Goal: Information Seeking & Learning: Learn about a topic

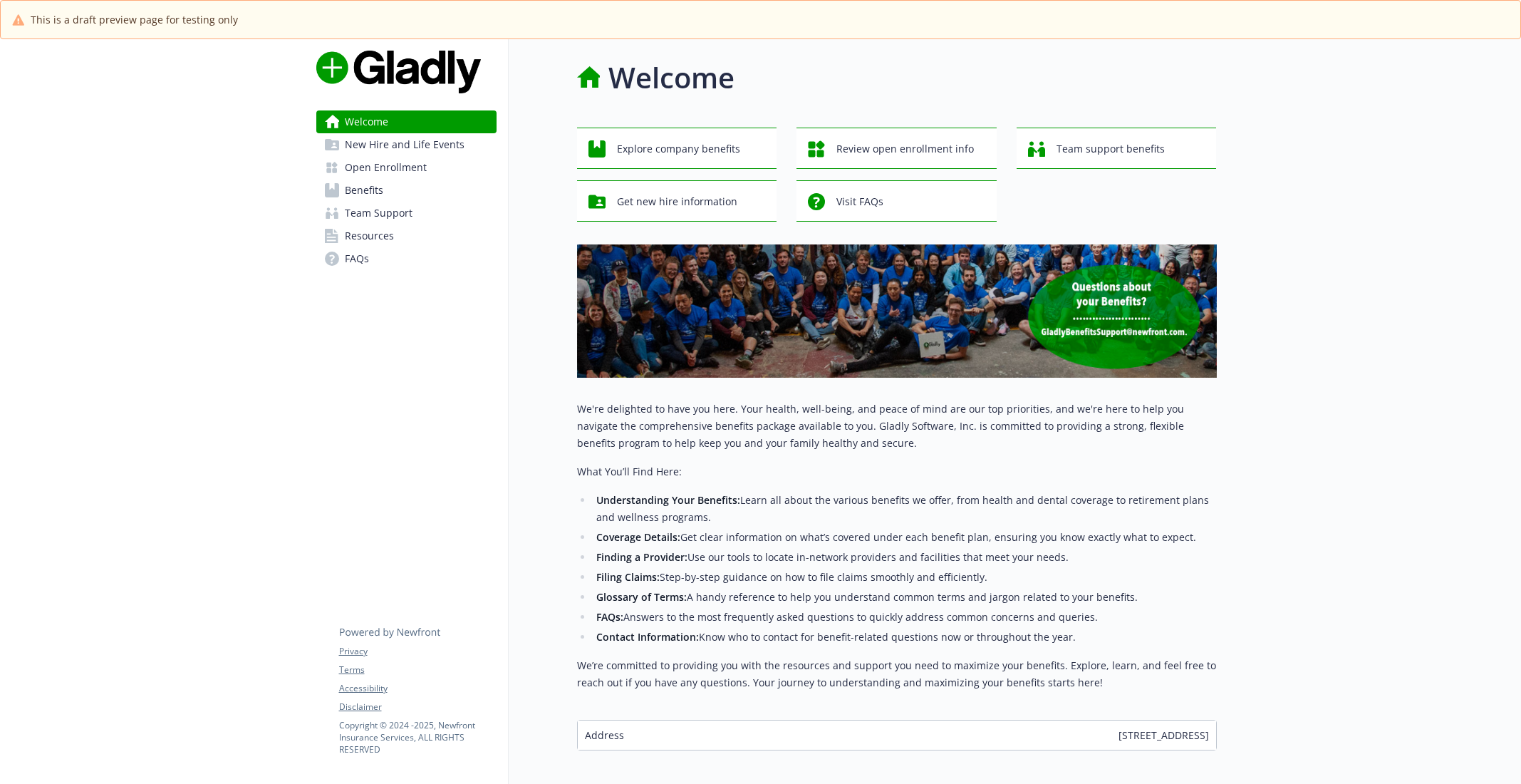
scroll to position [68, 0]
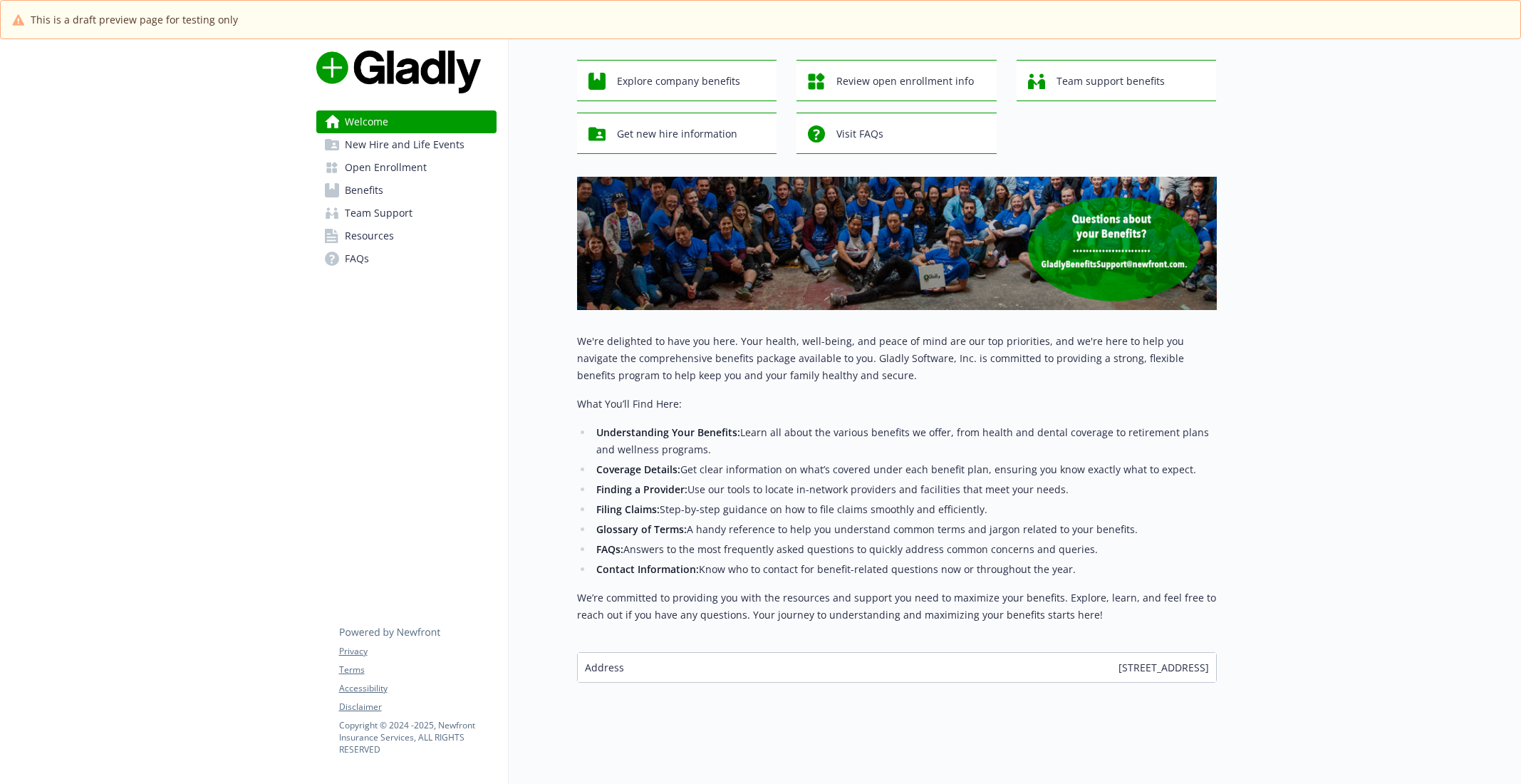
click at [416, 142] on span "New Hire and Life Events" at bounding box center [404, 145] width 120 height 23
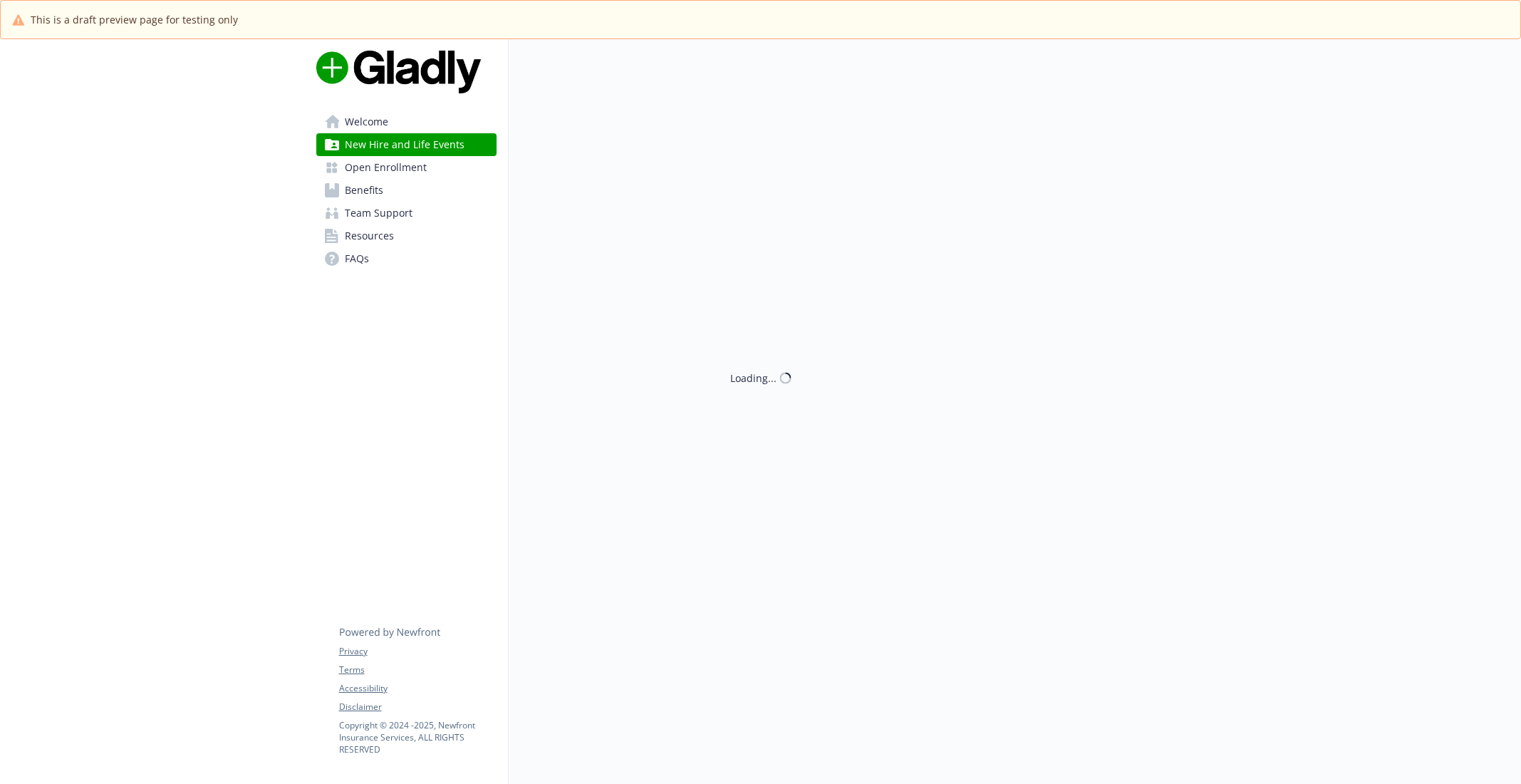
scroll to position [68, 0]
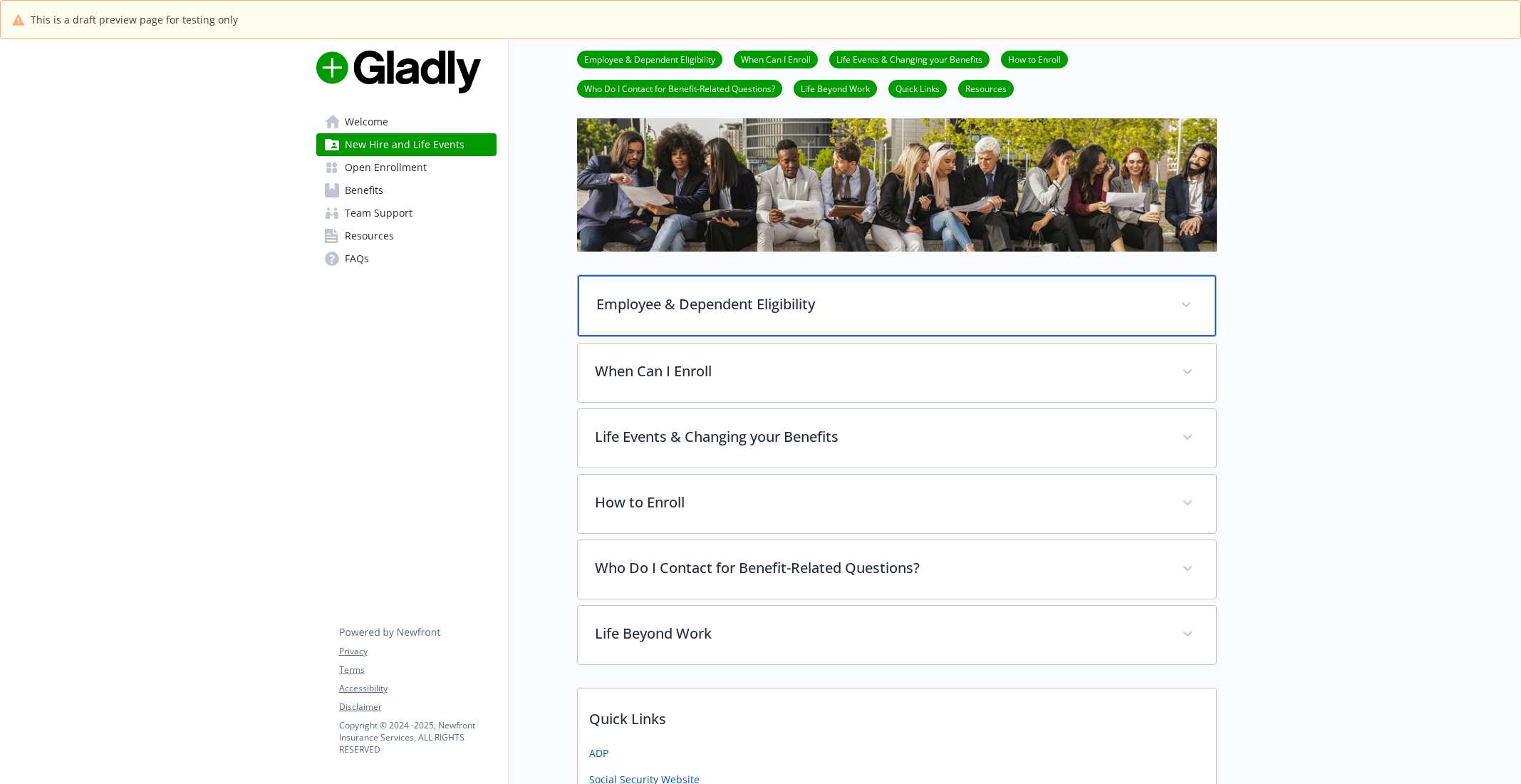
click at [691, 317] on div "Employee & Dependent Eligibility" at bounding box center [897, 305] width 639 height 61
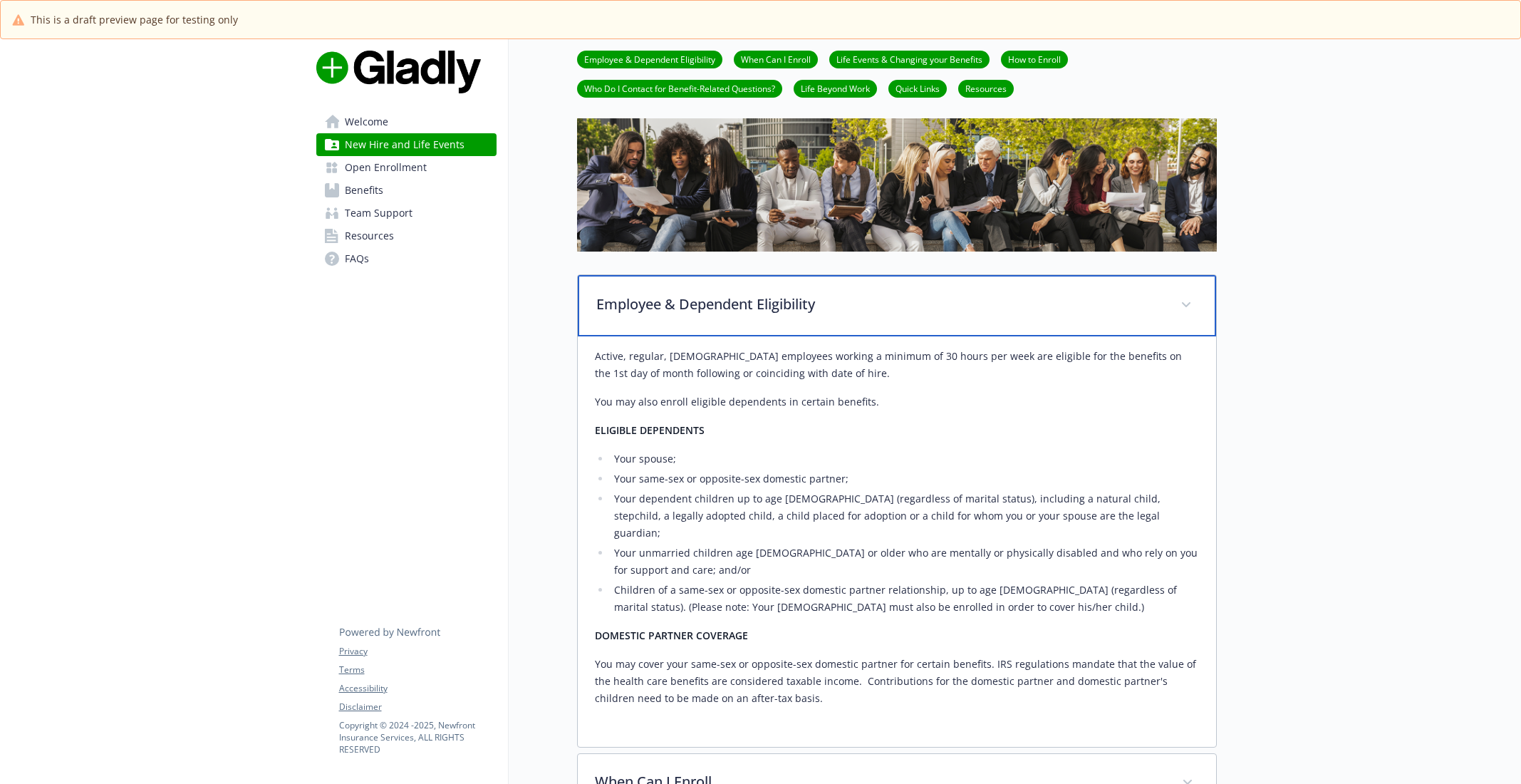
click at [691, 317] on div "Employee & Dependent Eligibility" at bounding box center [897, 305] width 639 height 61
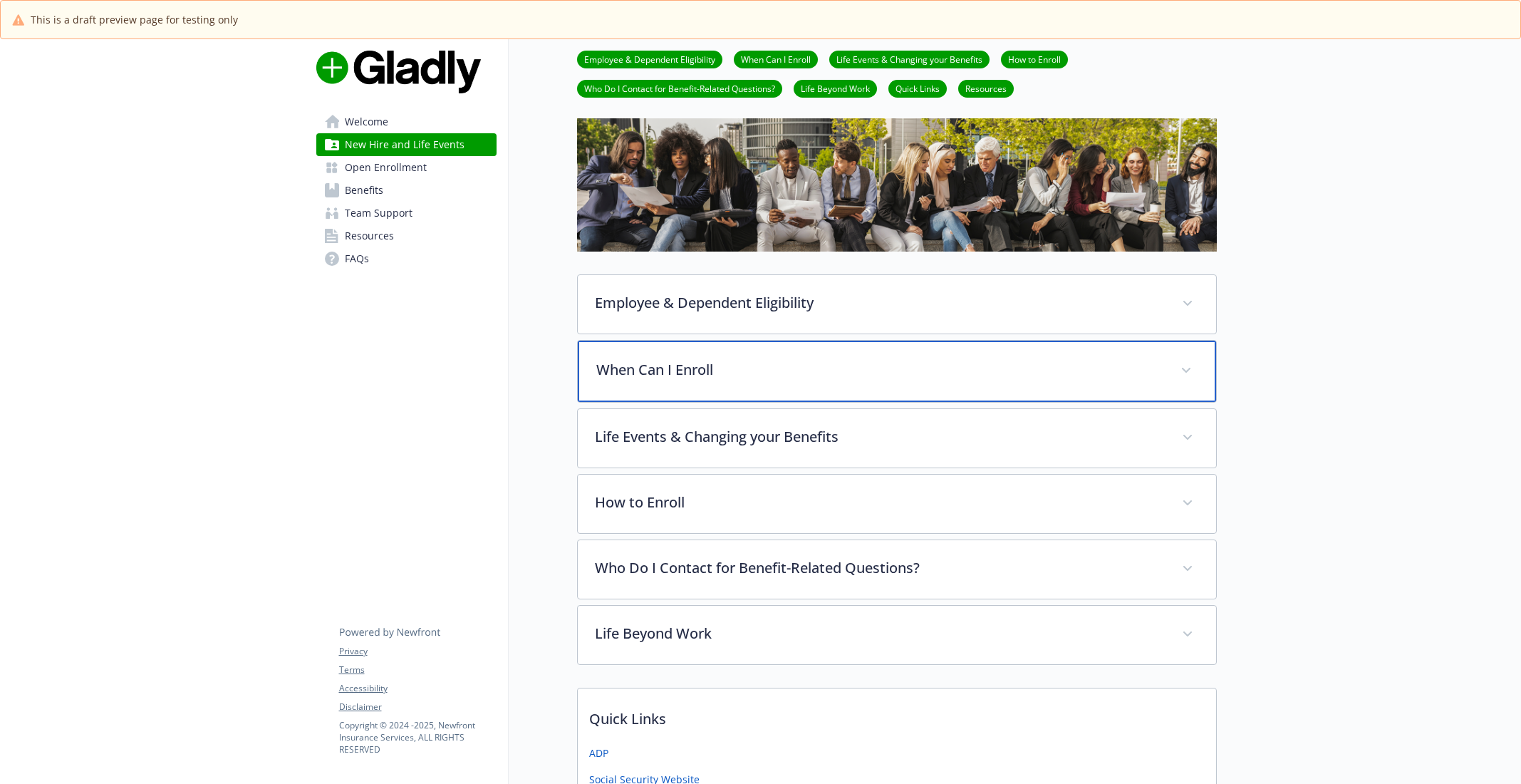
click at [688, 360] on p "When Can I Enroll" at bounding box center [880, 369] width 567 height 22
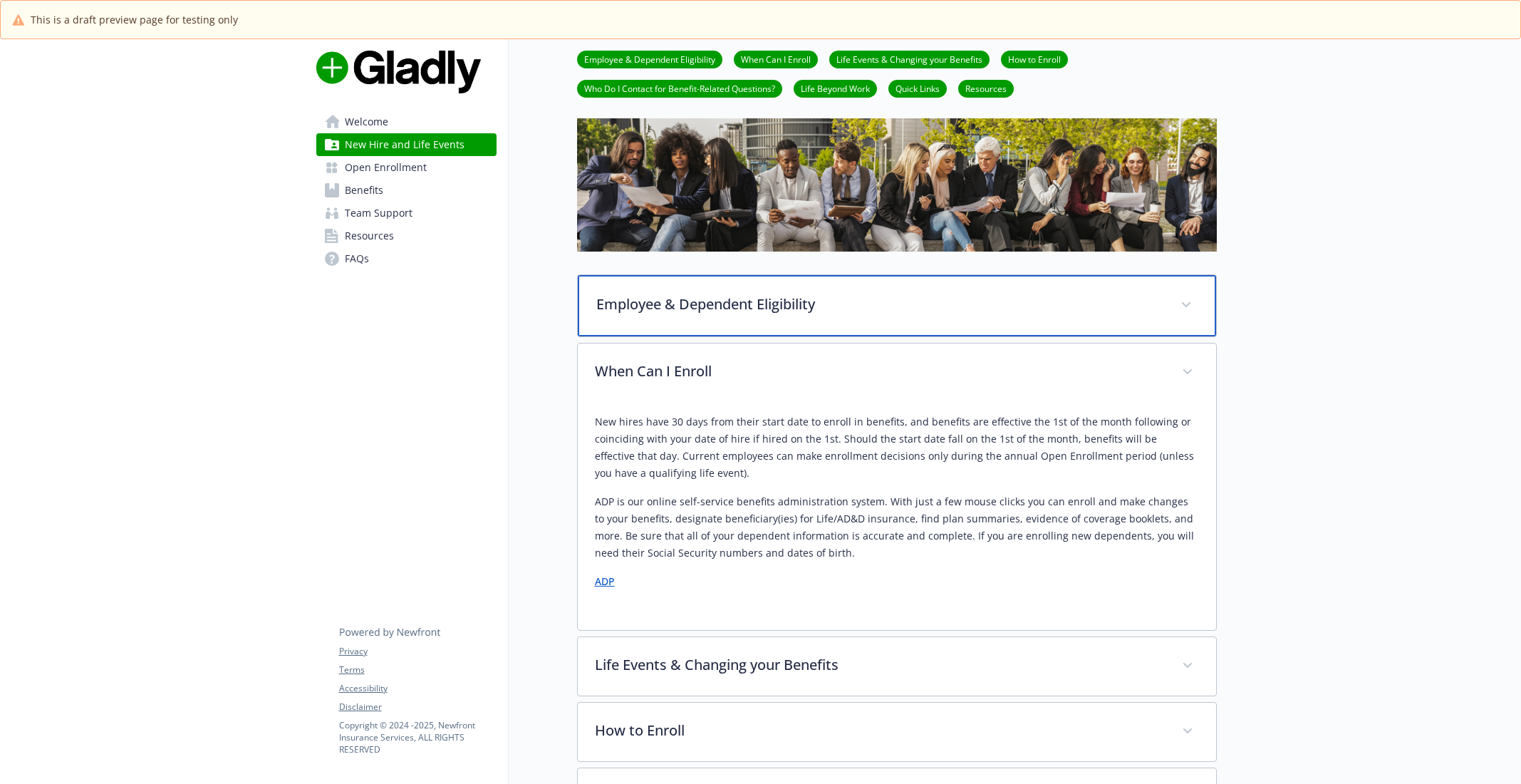
click at [709, 315] on div "Employee & Dependent Eligibility" at bounding box center [897, 305] width 639 height 61
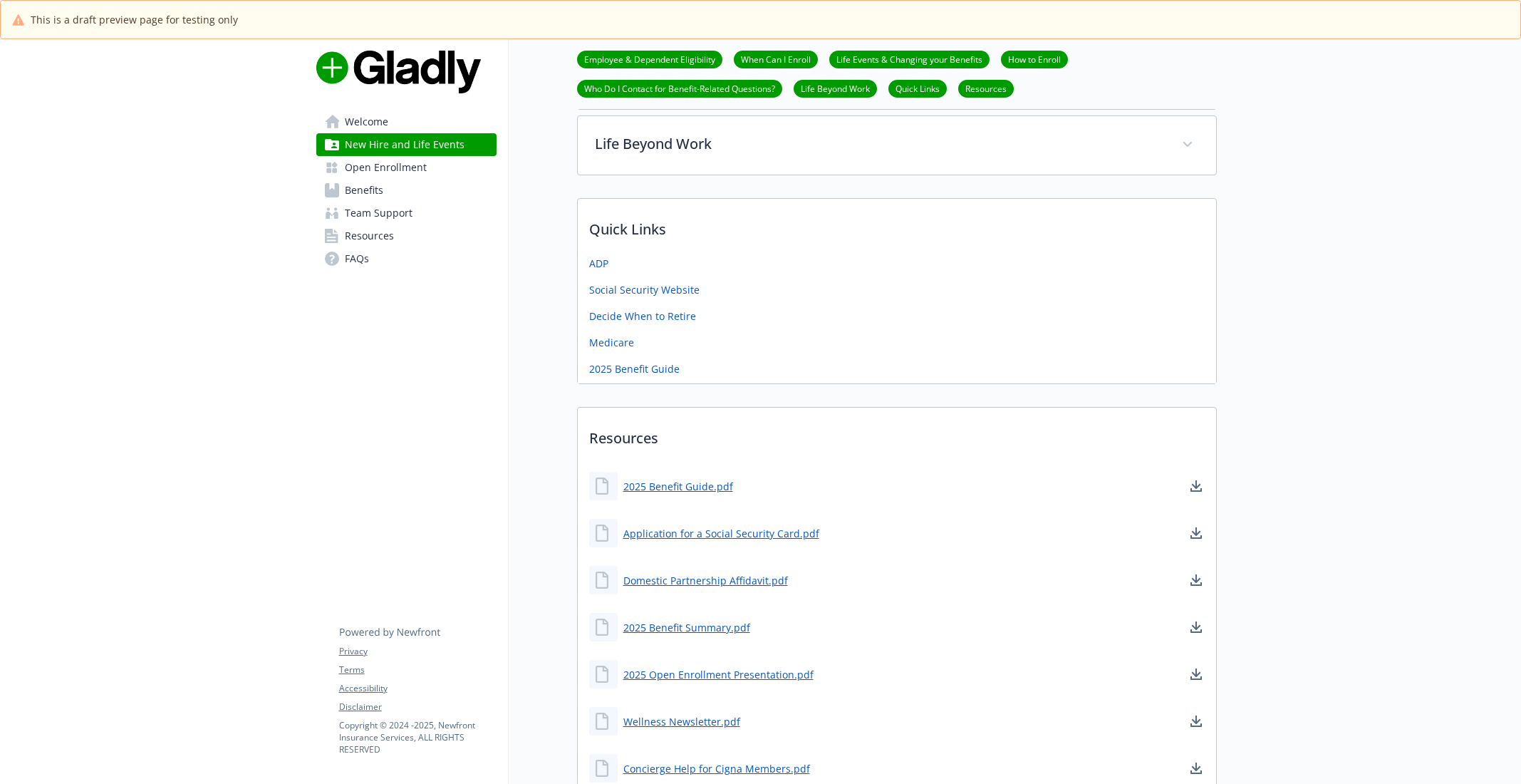
scroll to position [1228, 0]
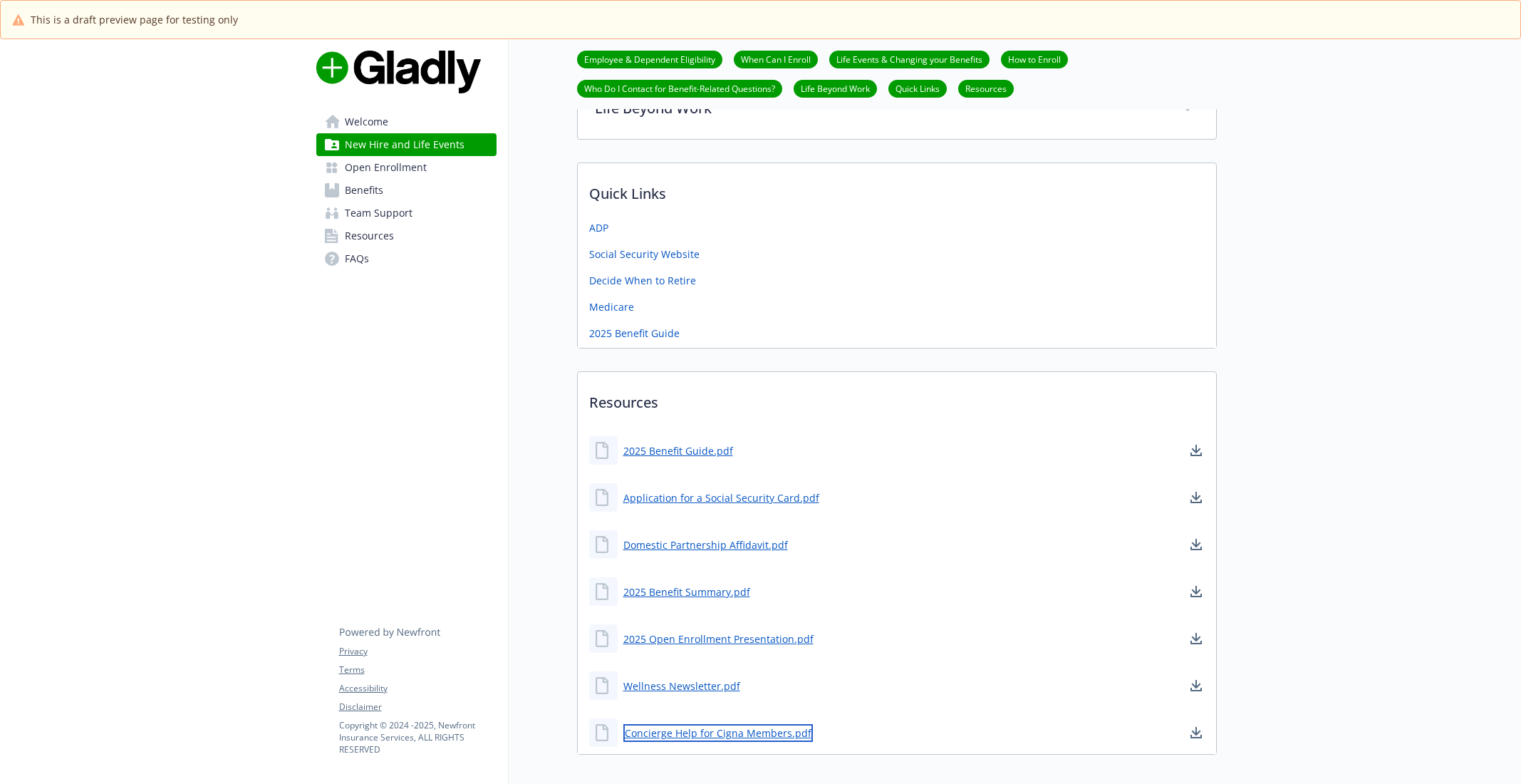
click at [773, 724] on link "Concierge Help for Cigna Members.pdf" at bounding box center [718, 732] width 190 height 18
click at [453, 162] on link "Open Enrollment" at bounding box center [406, 167] width 180 height 23
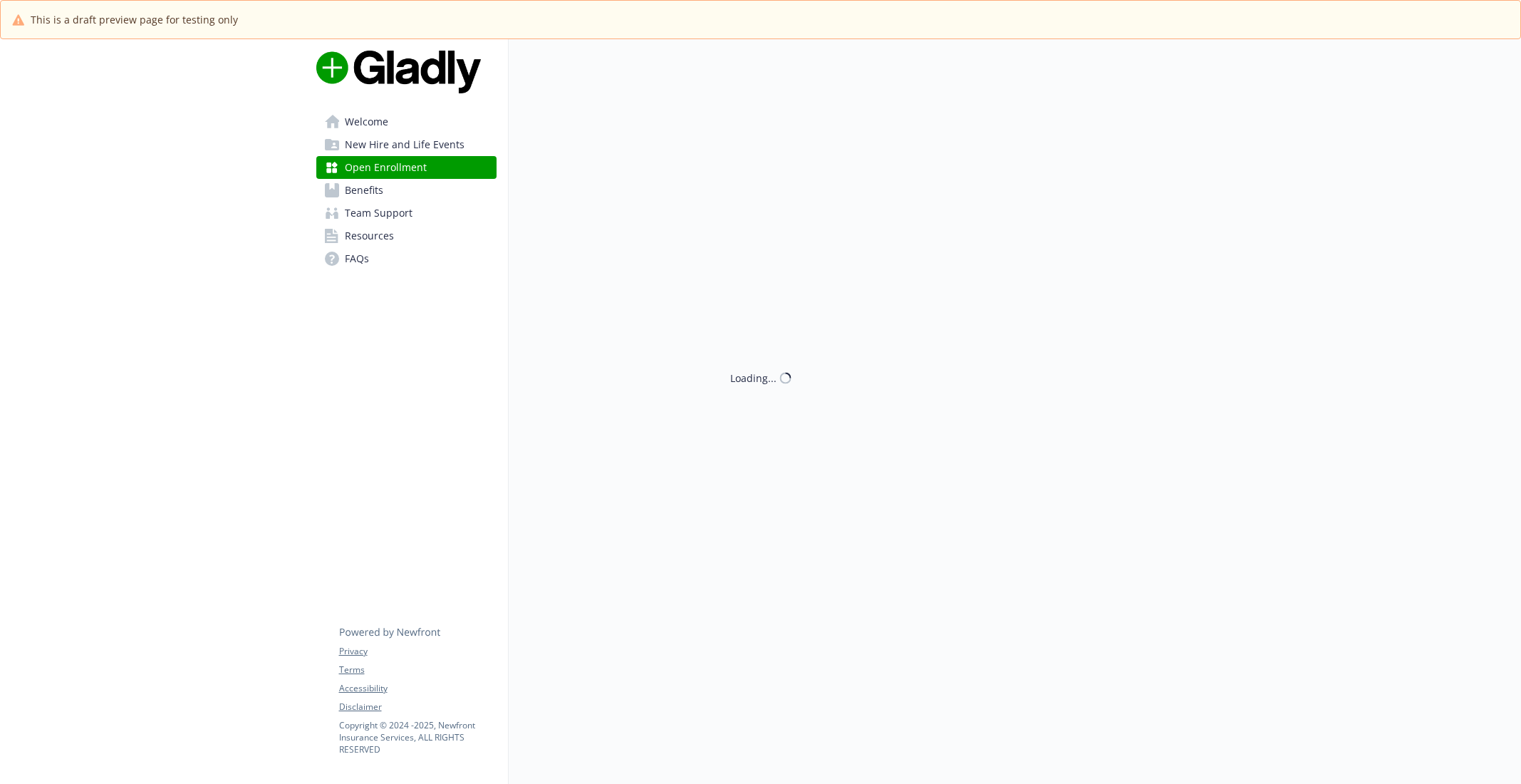
scroll to position [324, 0]
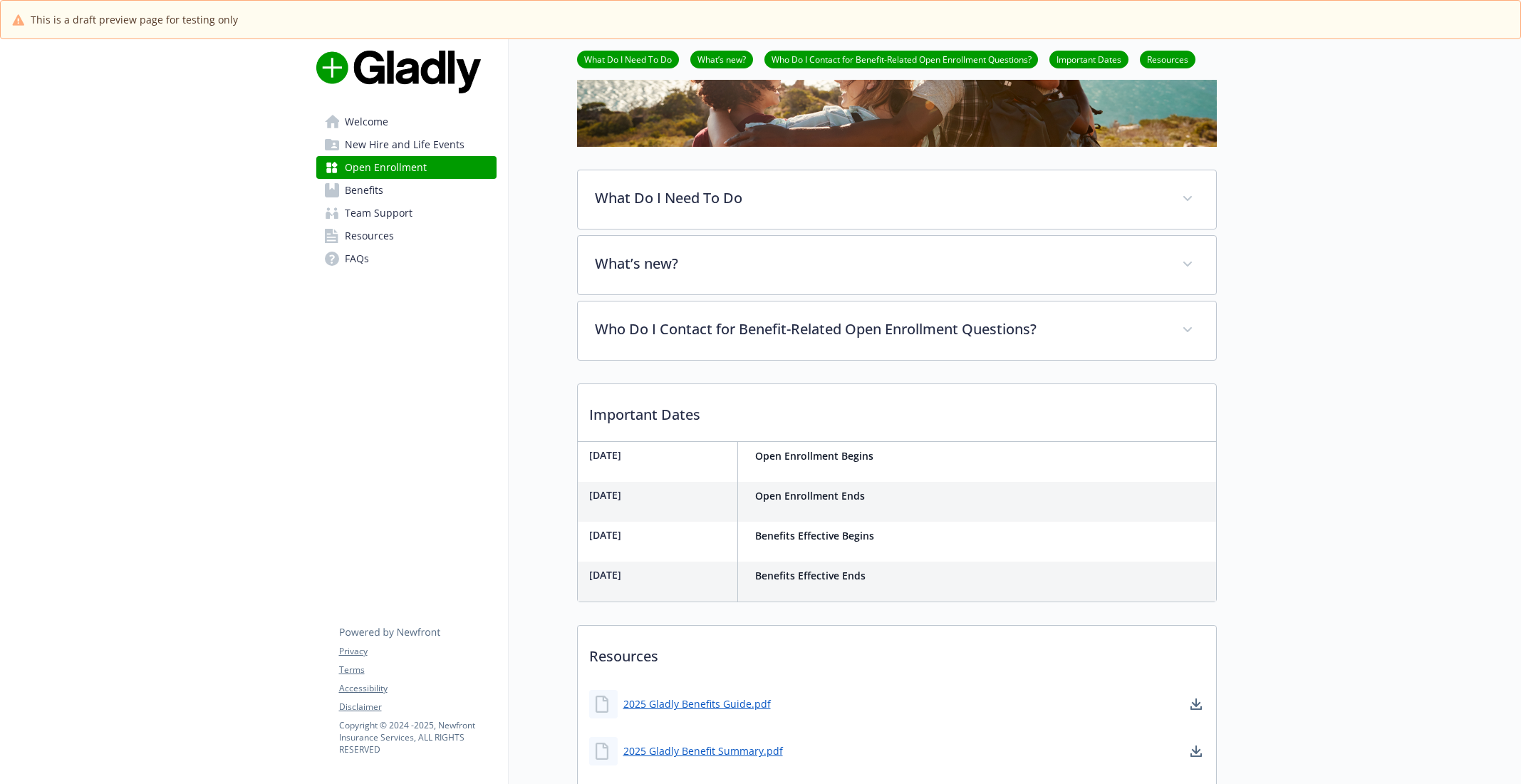
click at [426, 195] on link "Benefits" at bounding box center [406, 190] width 180 height 23
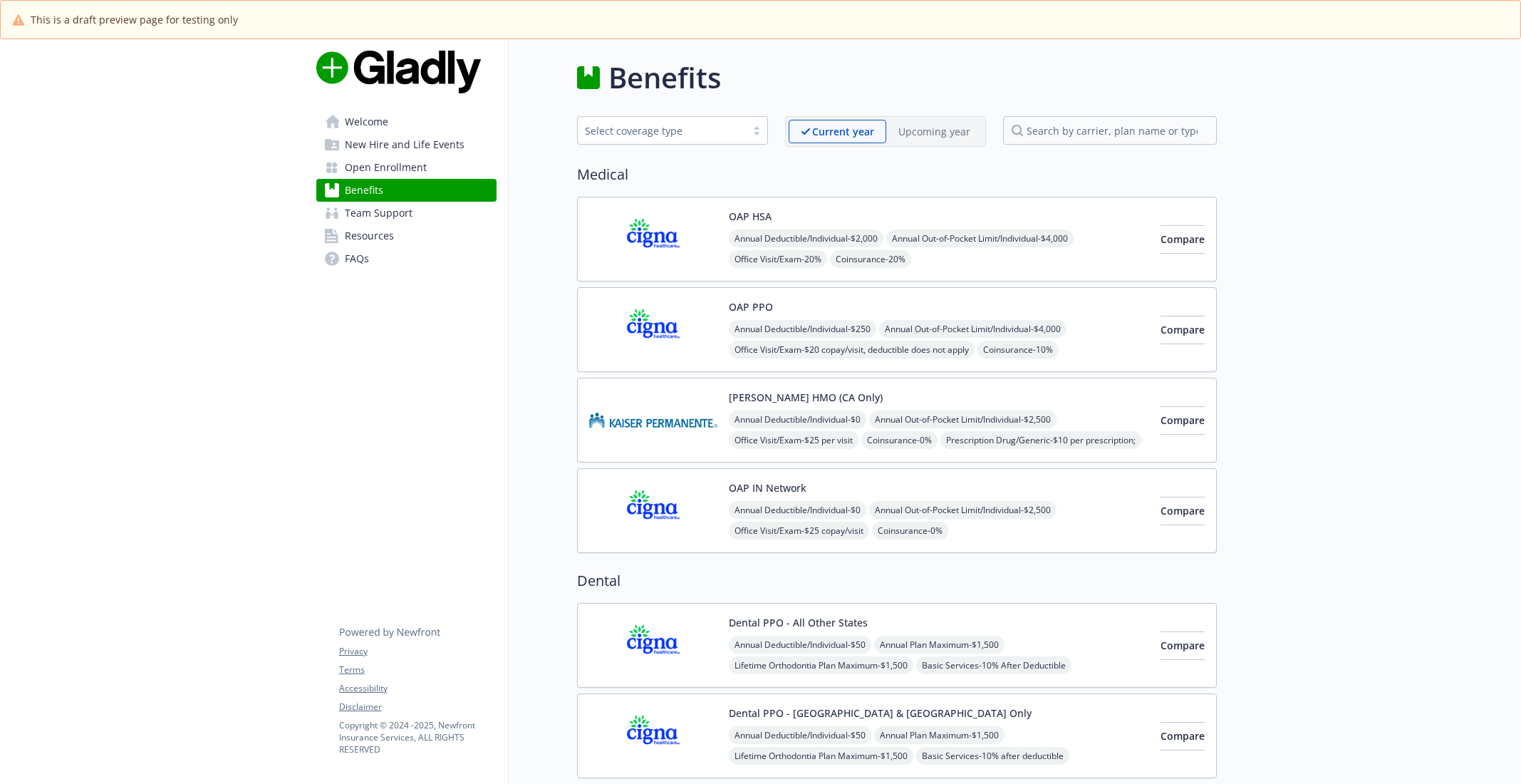
click at [604, 202] on div "OAP HSA Annual Deductible/Individual - $2,000 Annual Out-of-Pocket Limit/Indivi…" at bounding box center [897, 239] width 640 height 85
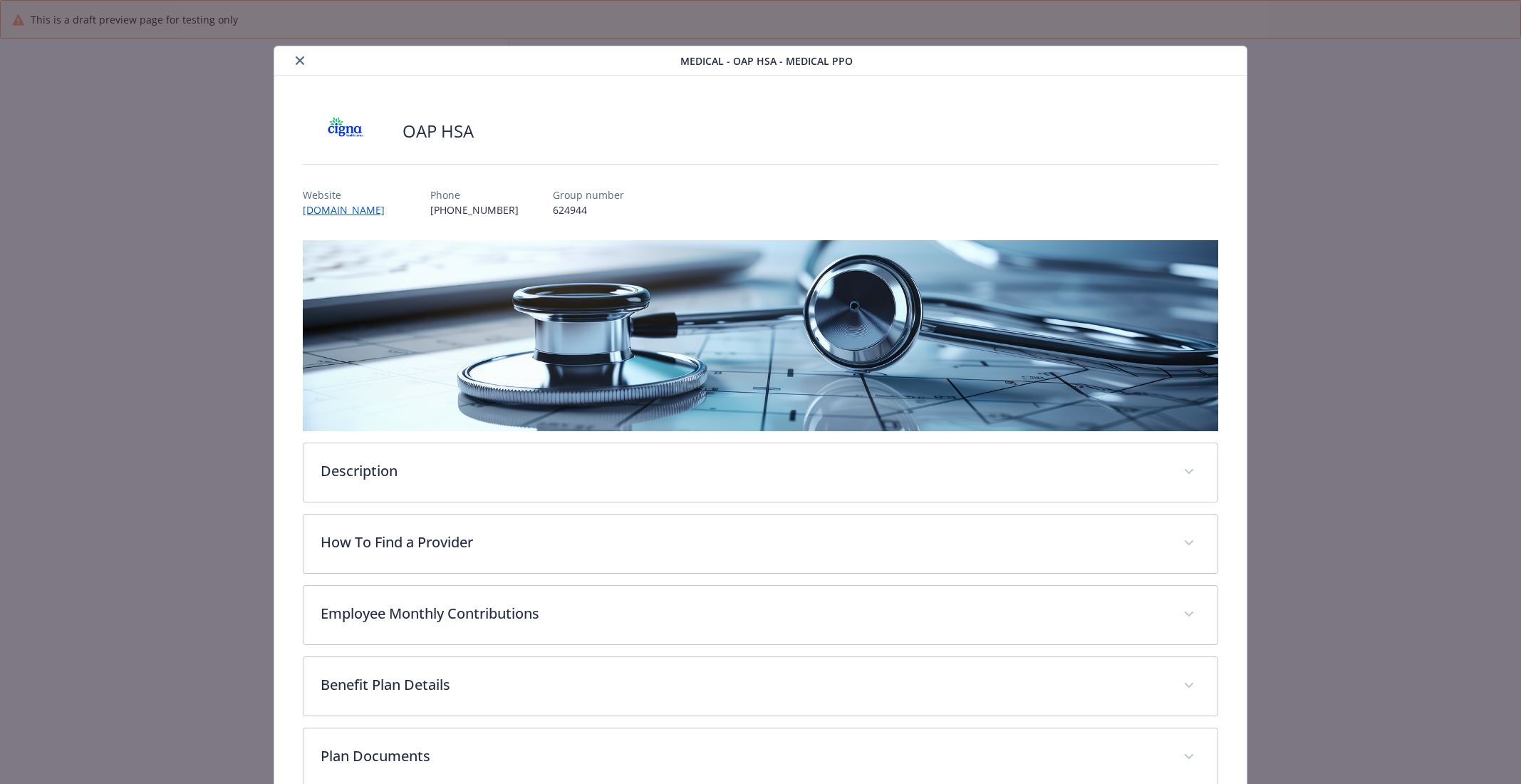
scroll to position [150, 0]
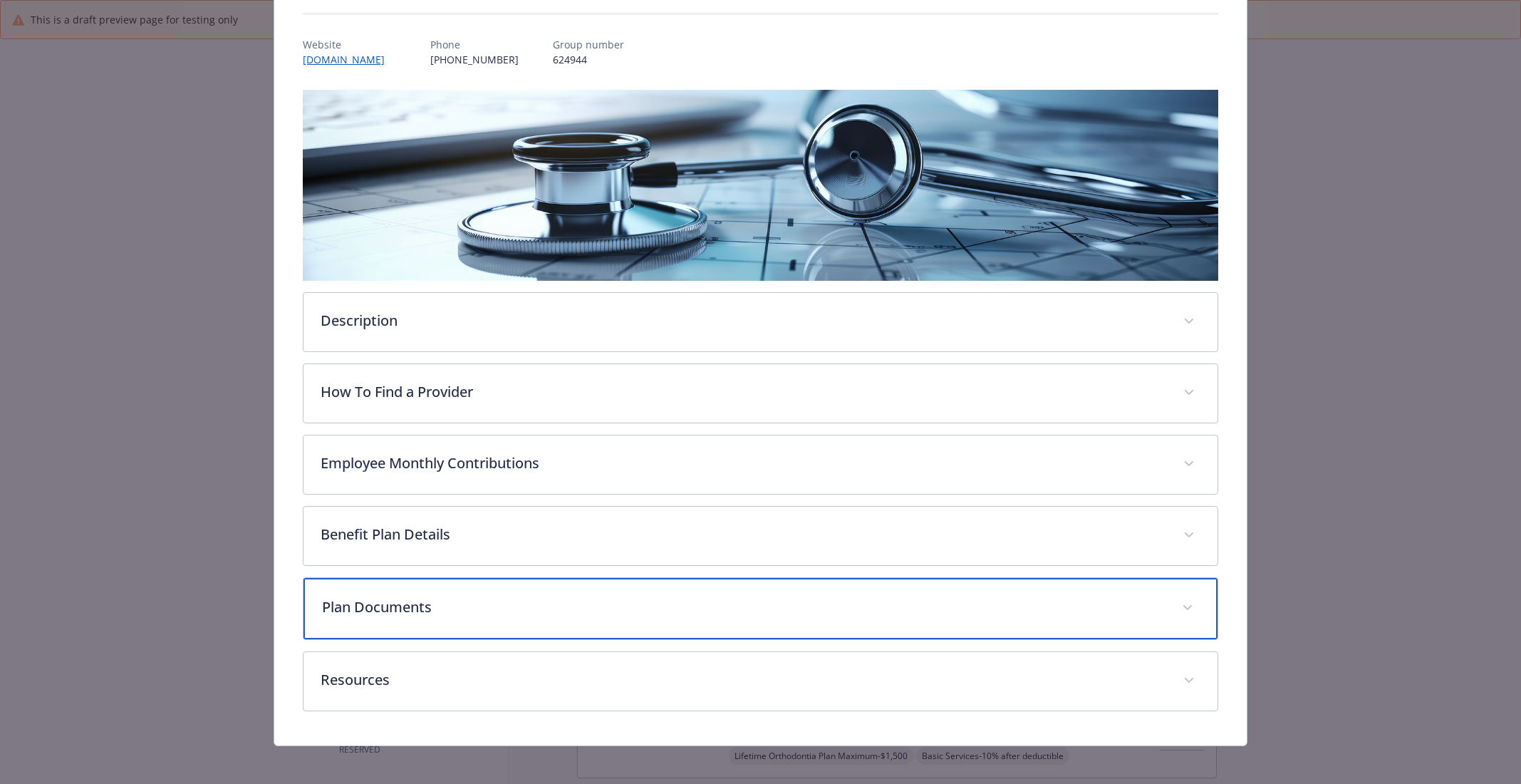
click at [589, 622] on div "Plan Documents" at bounding box center [760, 608] width 914 height 61
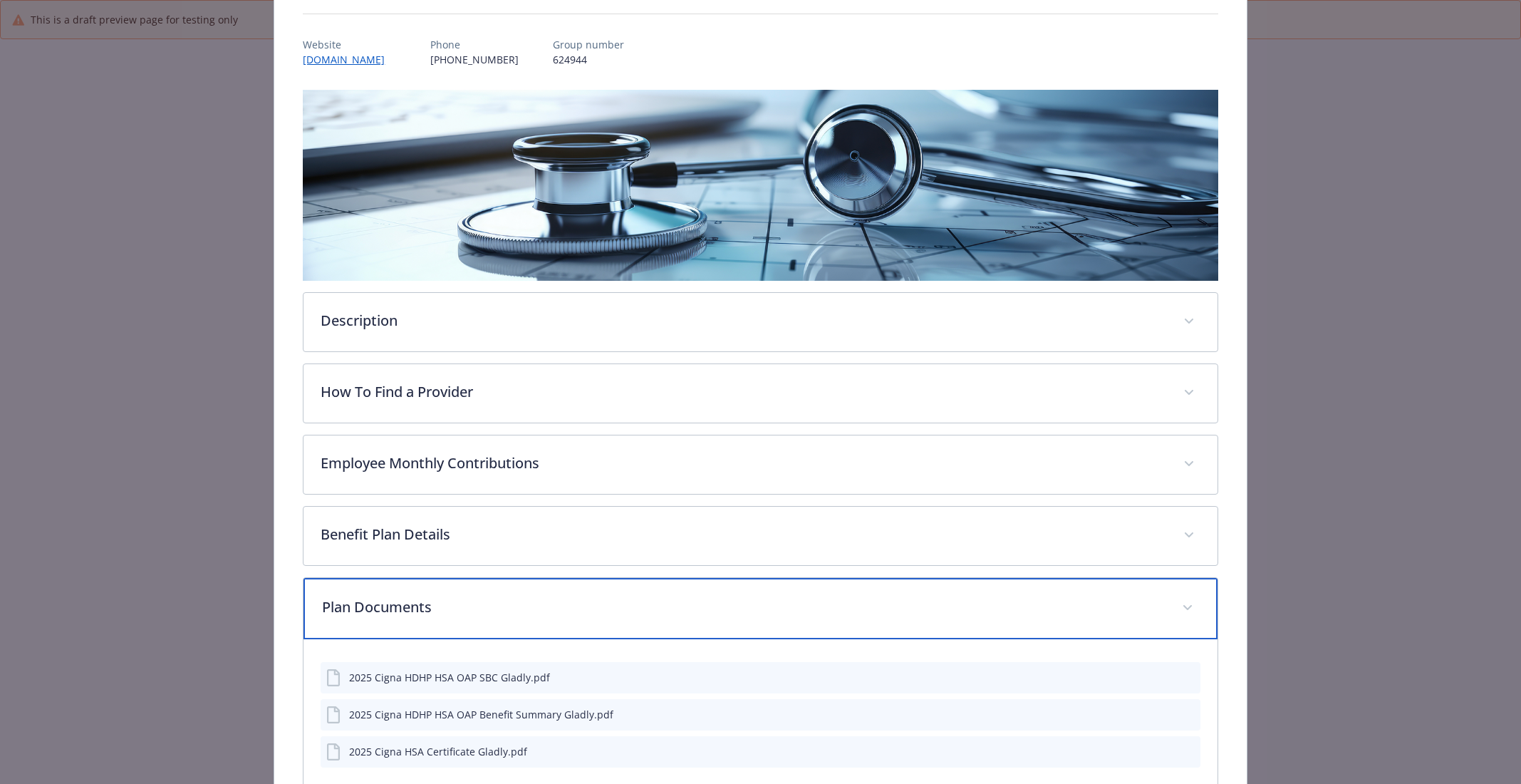
scroll to position [310, 0]
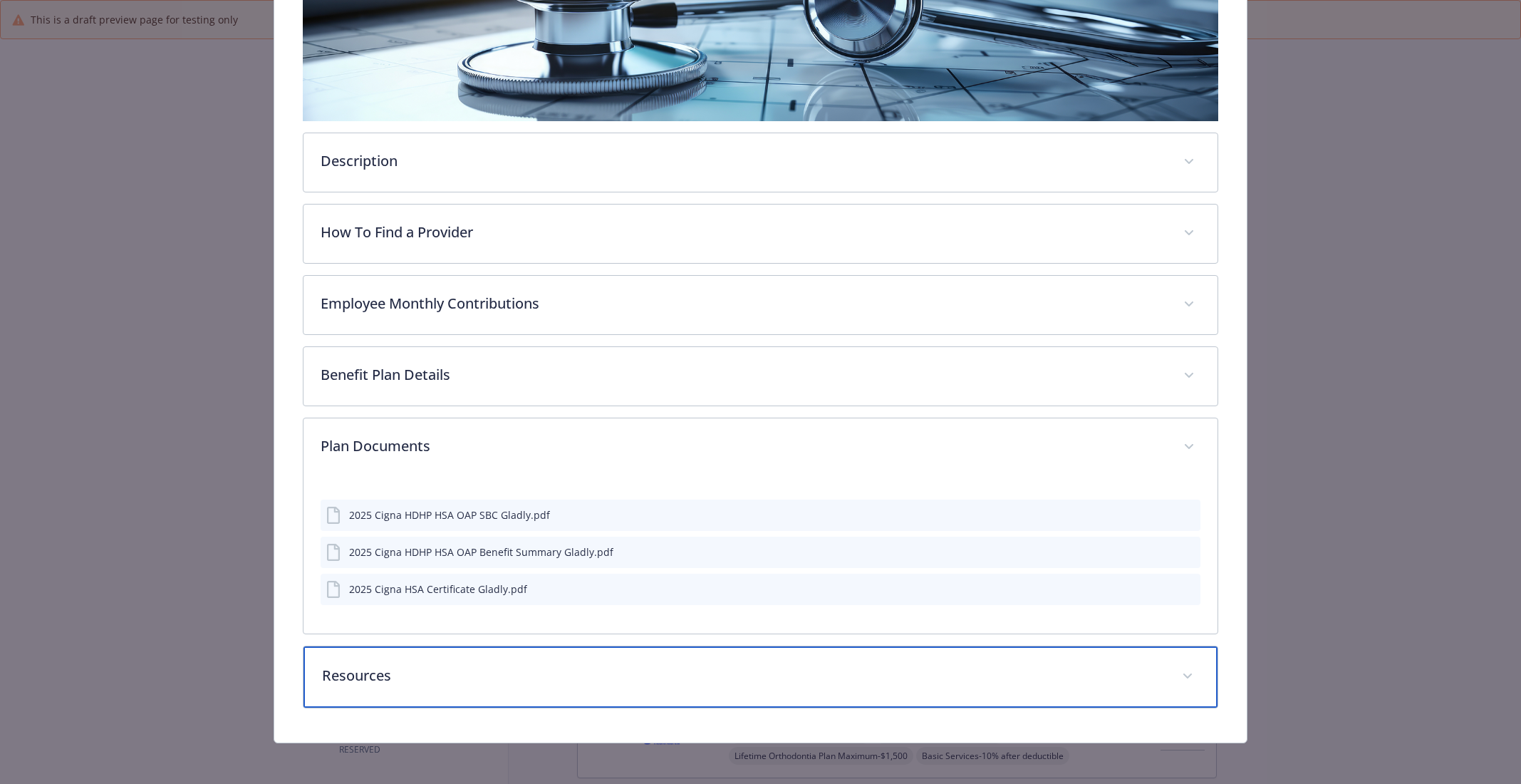
click at [558, 665] on p "Resources" at bounding box center [743, 675] width 842 height 22
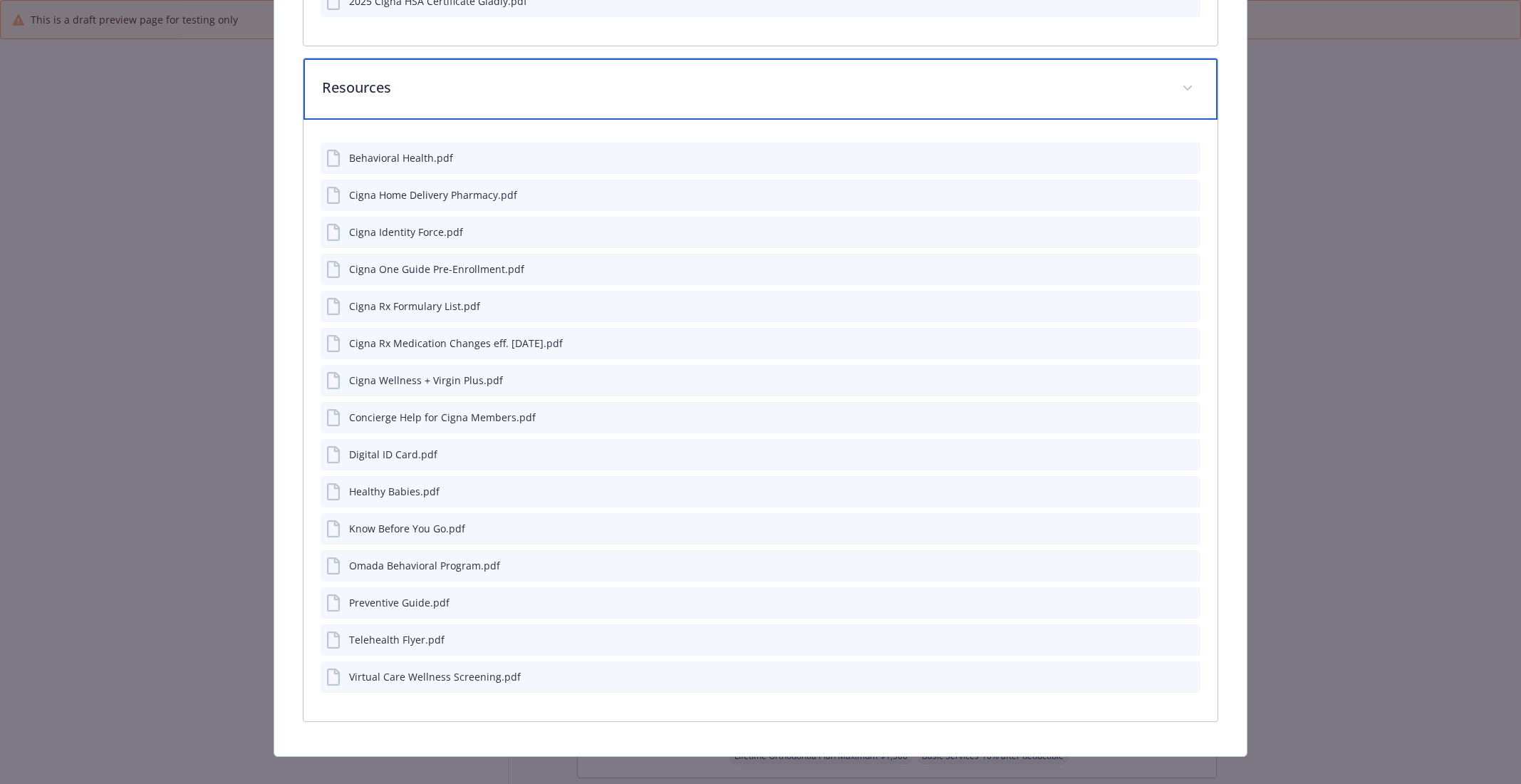
scroll to position [911, 0]
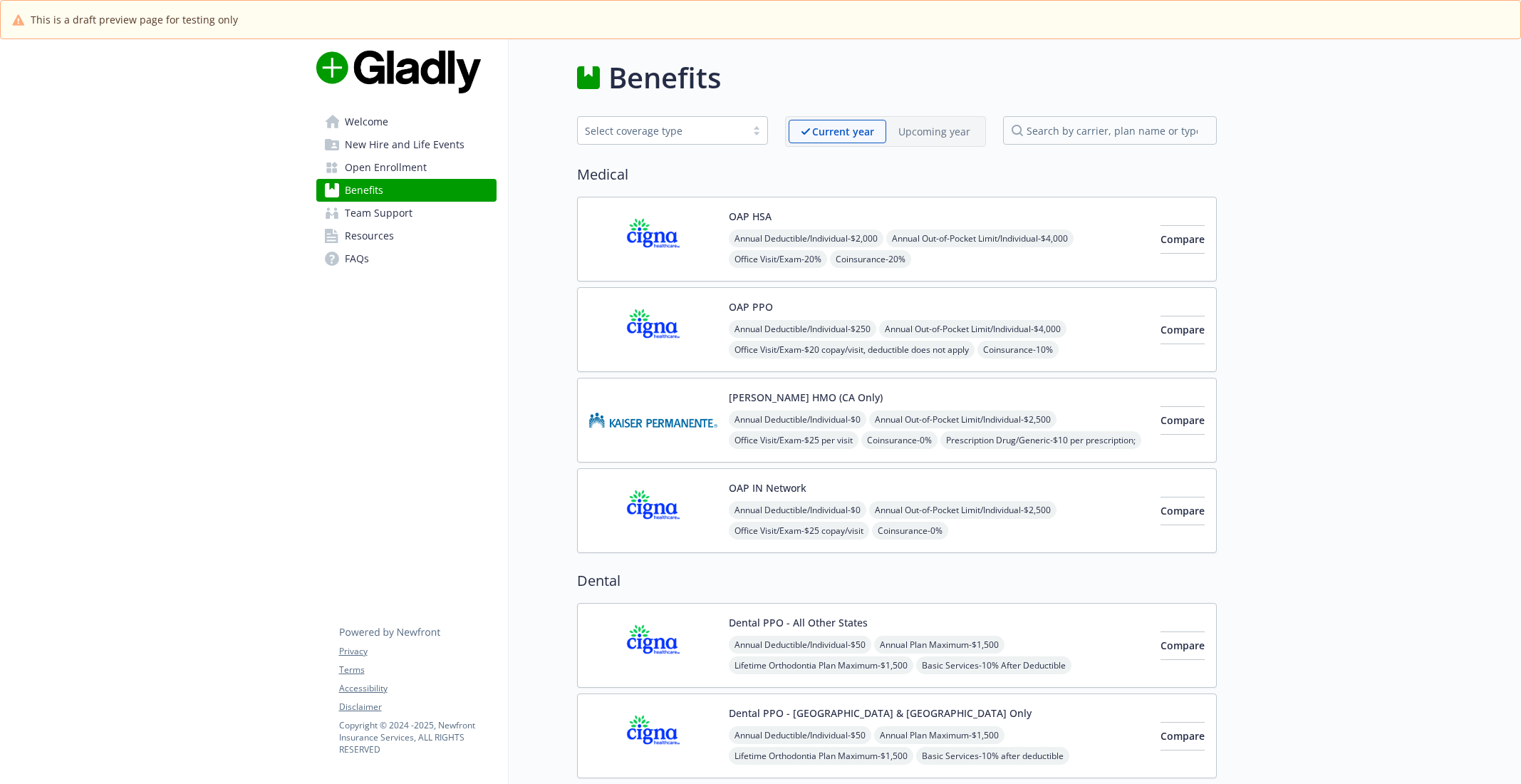
click at [382, 218] on span "Team Support" at bounding box center [379, 213] width 68 height 23
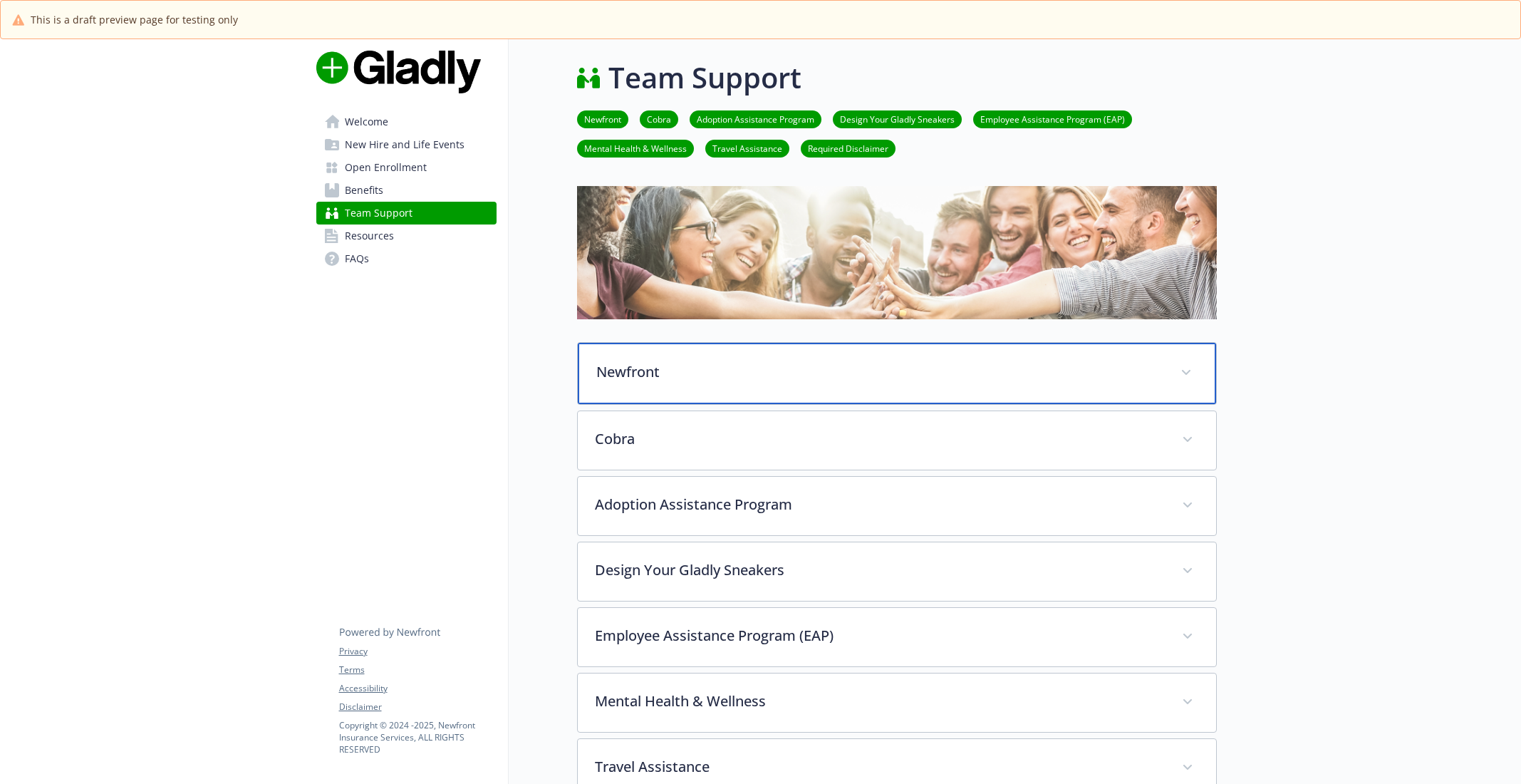
click at [713, 358] on div "Newfront" at bounding box center [897, 373] width 639 height 61
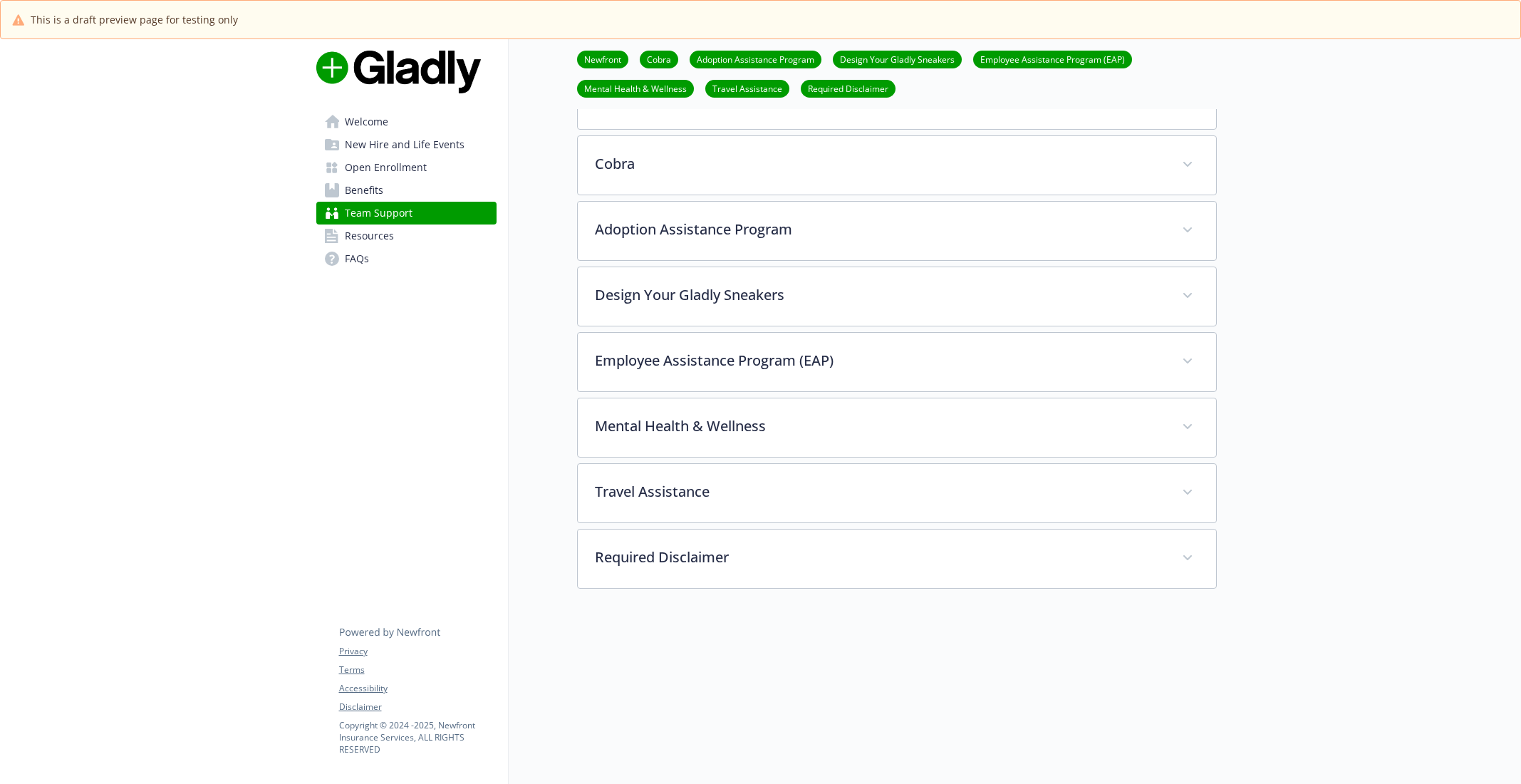
scroll to position [611, 0]
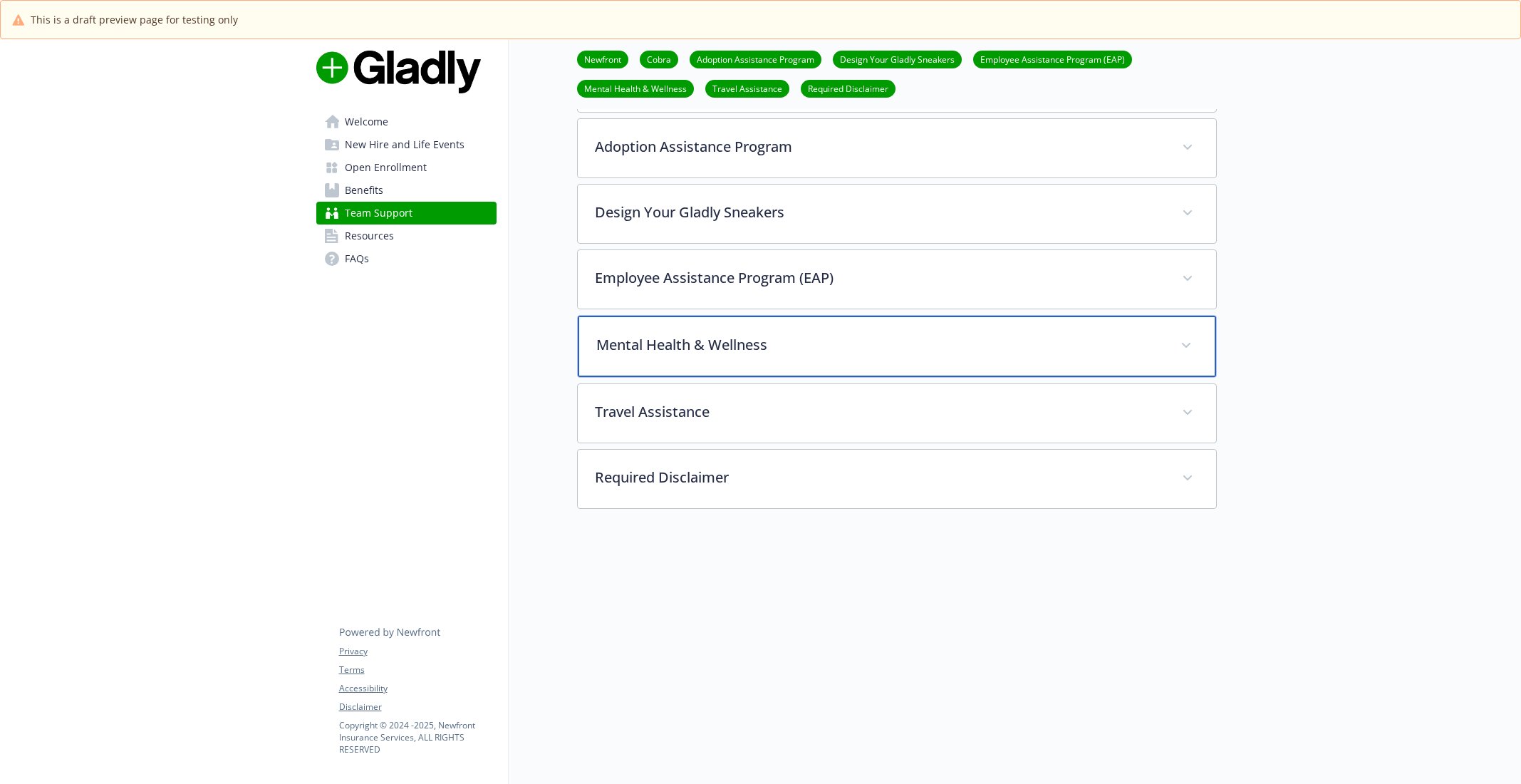
click at [630, 334] on p "Mental Health & Wellness" at bounding box center [880, 345] width 567 height 22
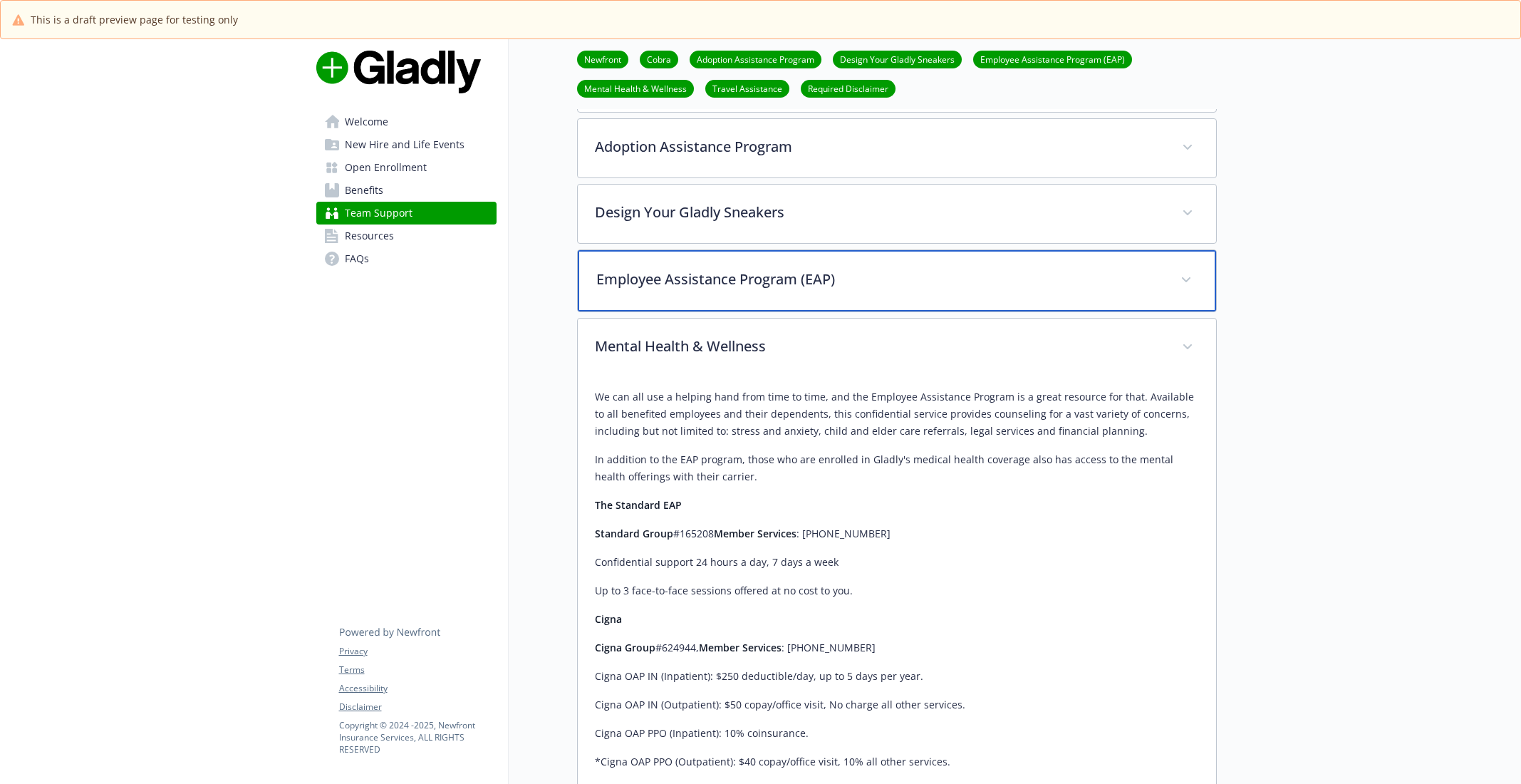
click at [643, 282] on p "Employee Assistance Program (EAP)" at bounding box center [880, 279] width 567 height 22
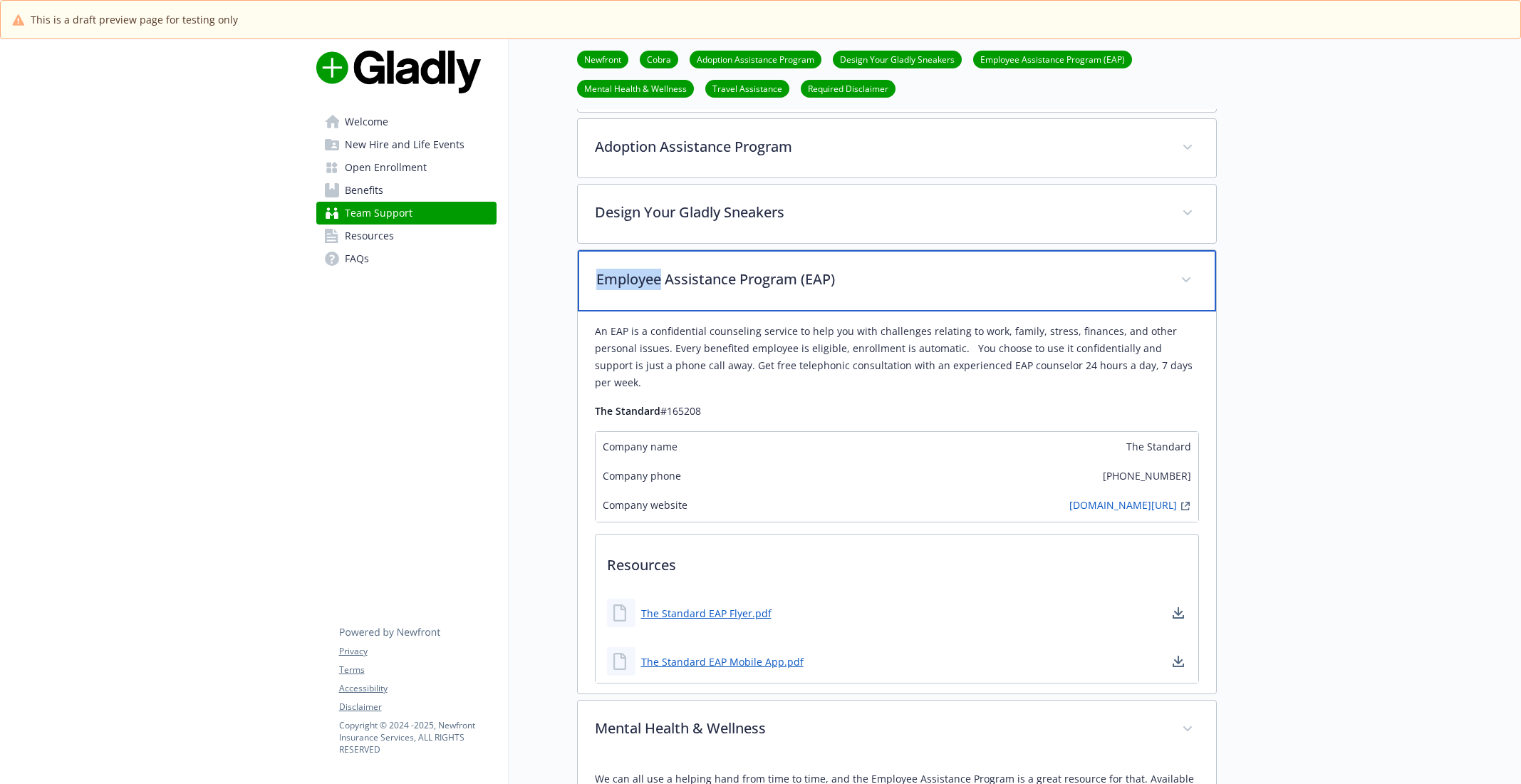
click at [643, 282] on p "Employee Assistance Program (EAP)" at bounding box center [880, 279] width 567 height 22
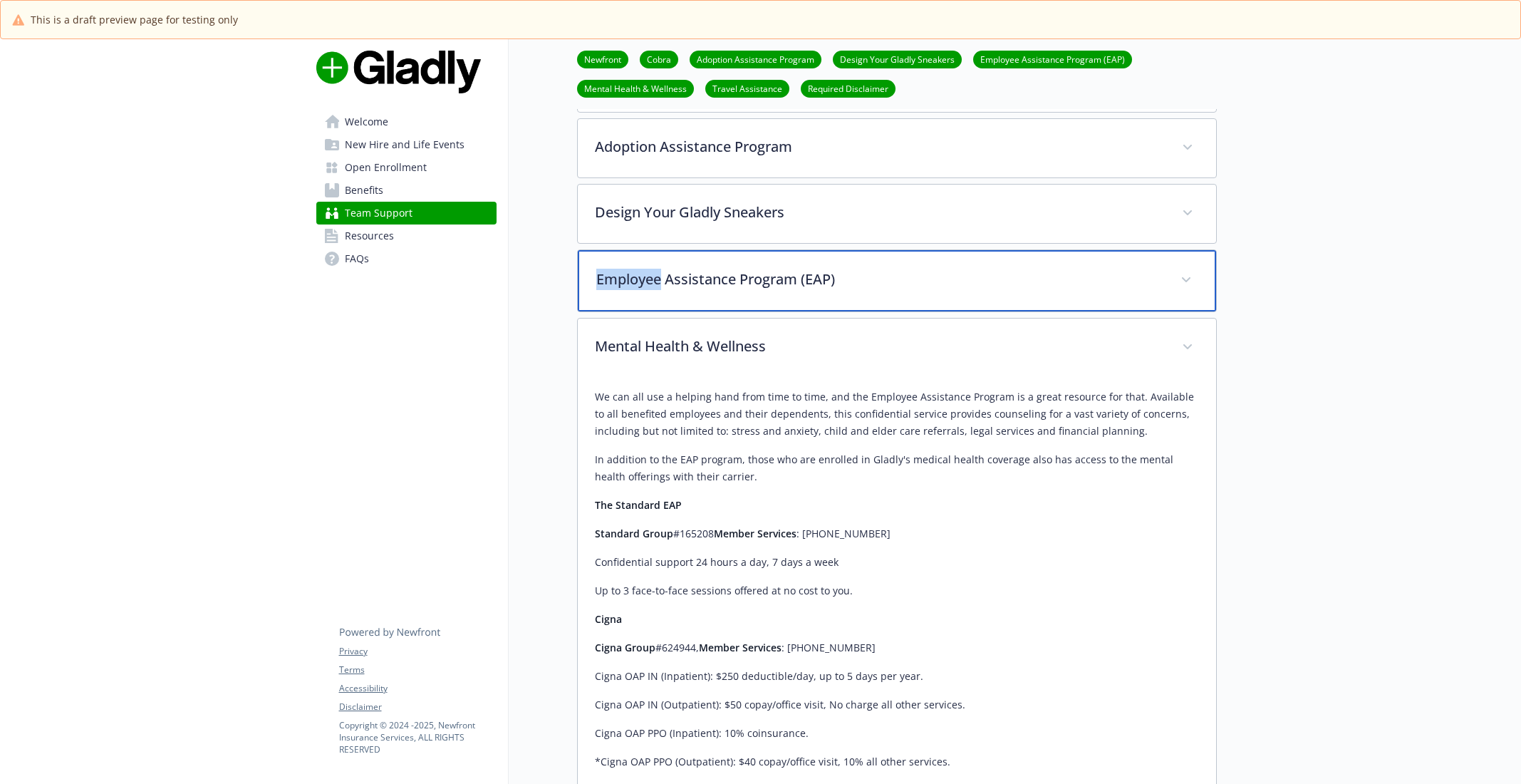
click at [643, 282] on p "Employee Assistance Program (EAP)" at bounding box center [880, 279] width 567 height 22
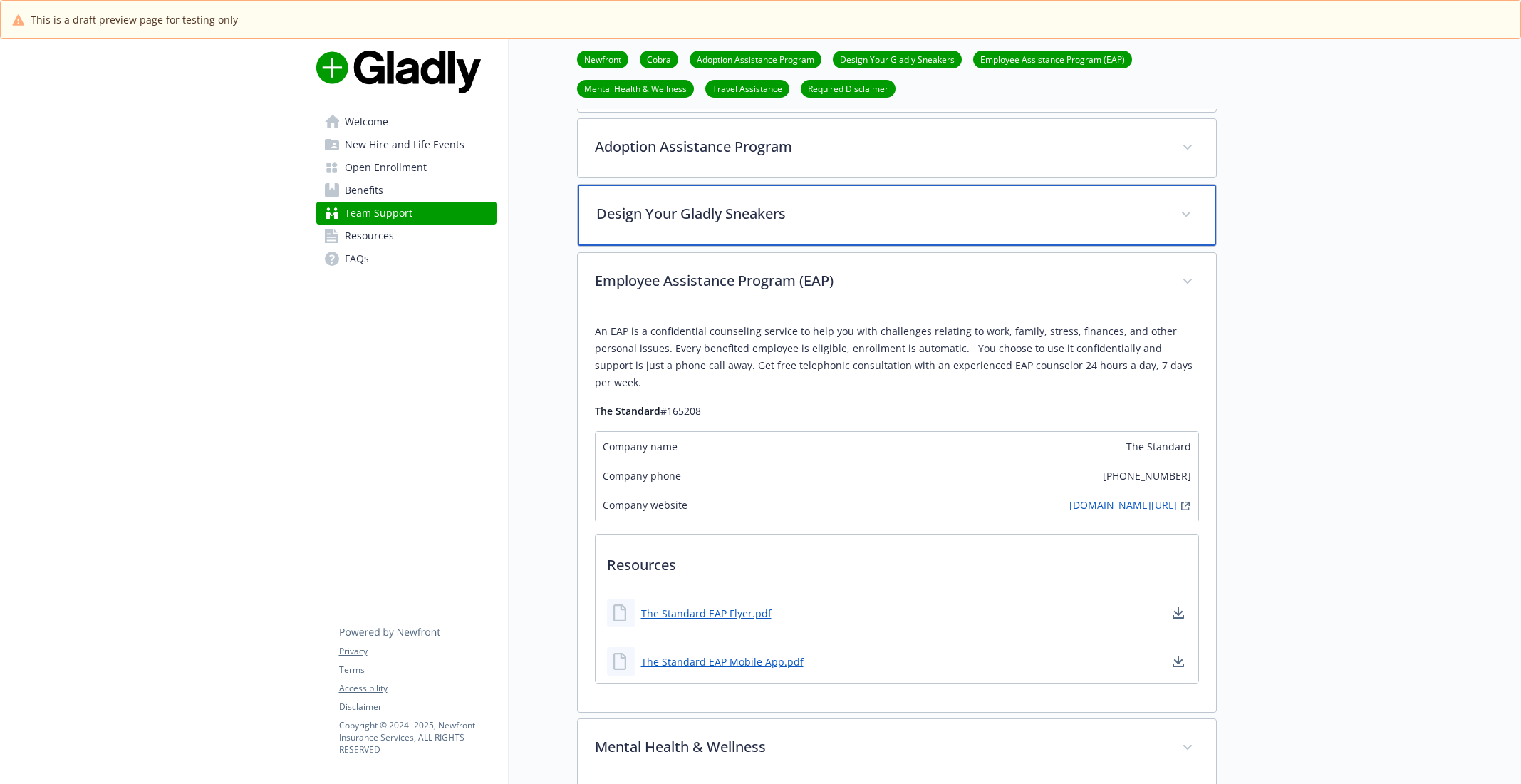
click at [721, 219] on p "Design Your Gladly Sneakers" at bounding box center [880, 213] width 567 height 22
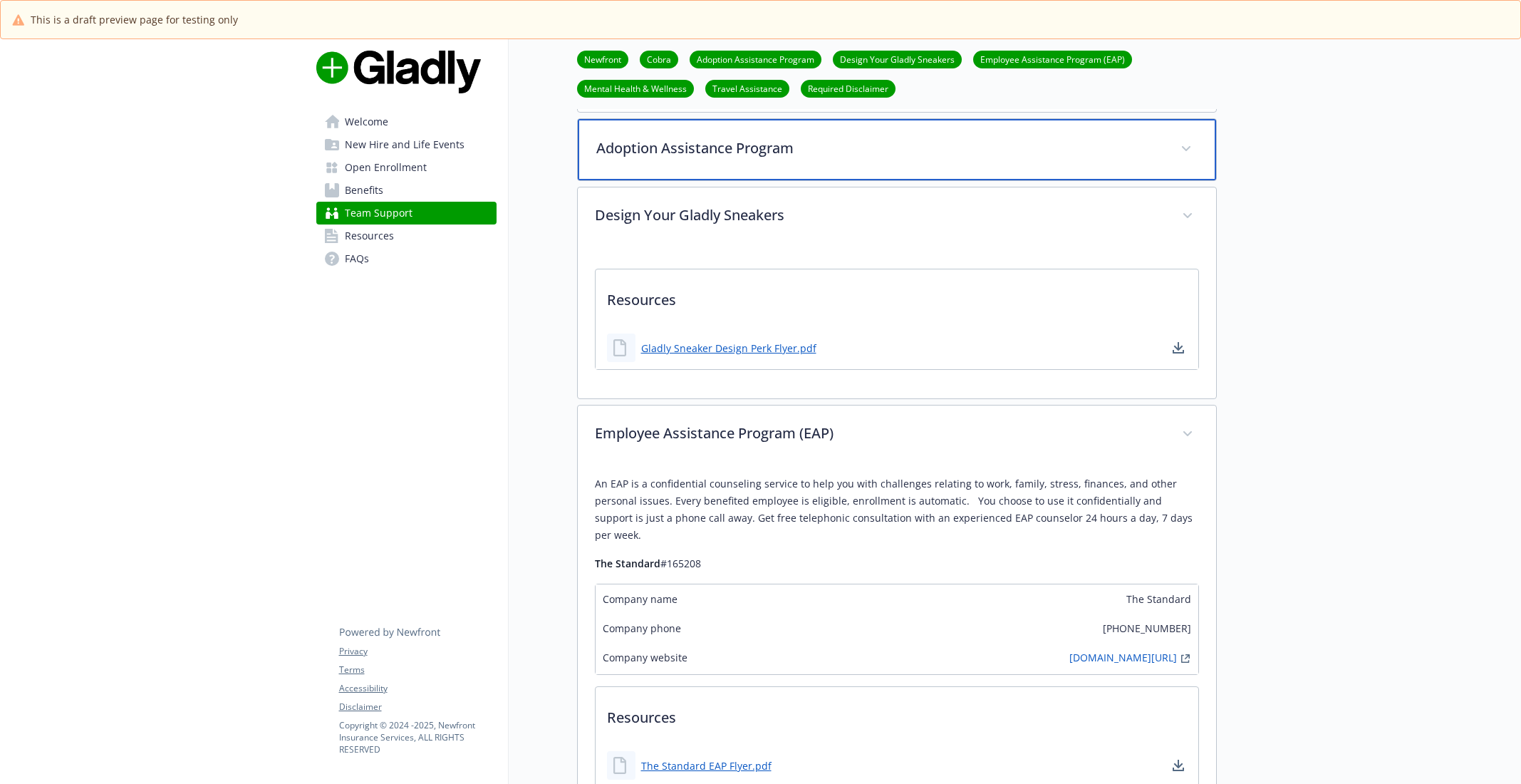
click at [757, 168] on div "Adoption Assistance Program" at bounding box center [897, 149] width 639 height 61
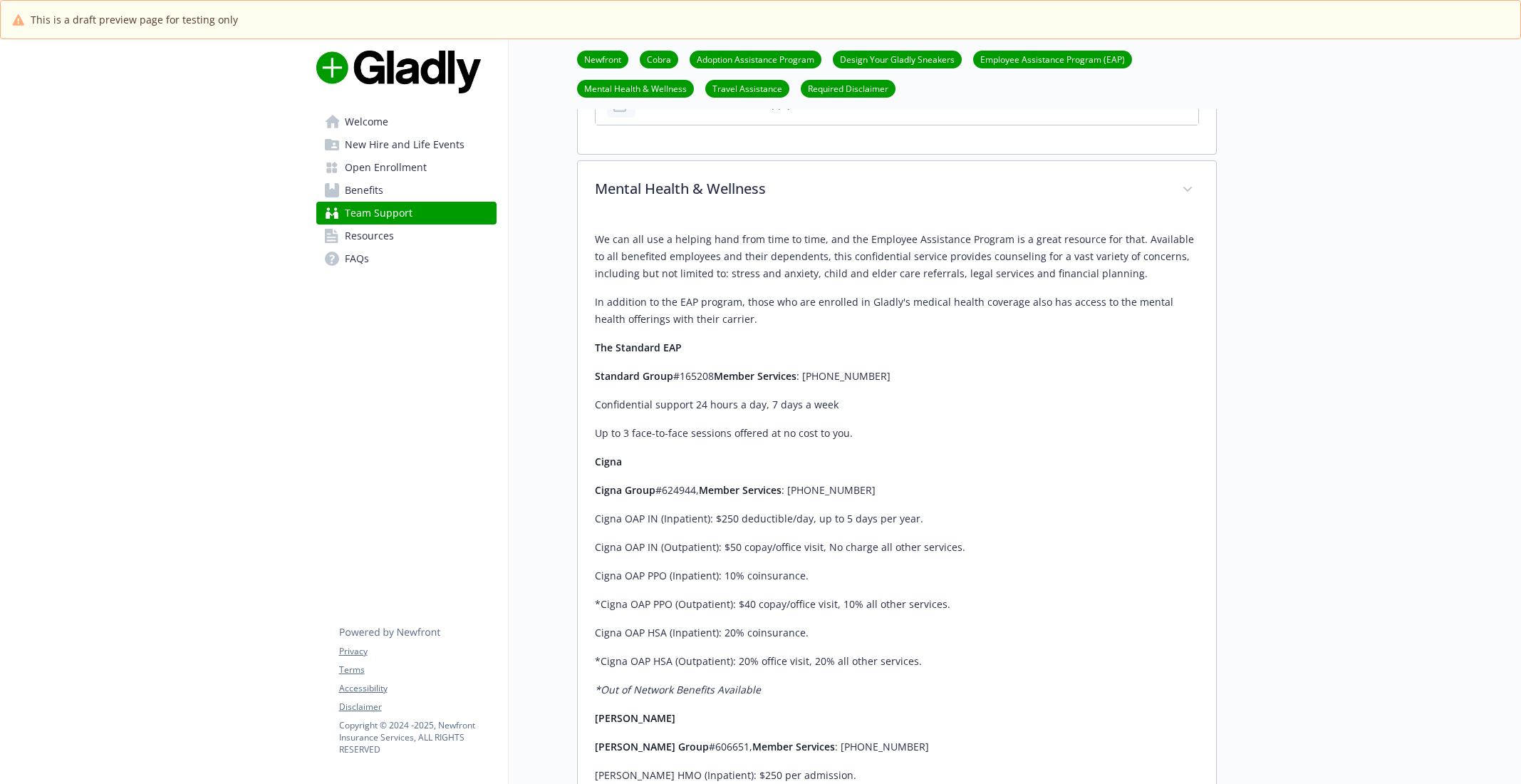
scroll to position [1617, 0]
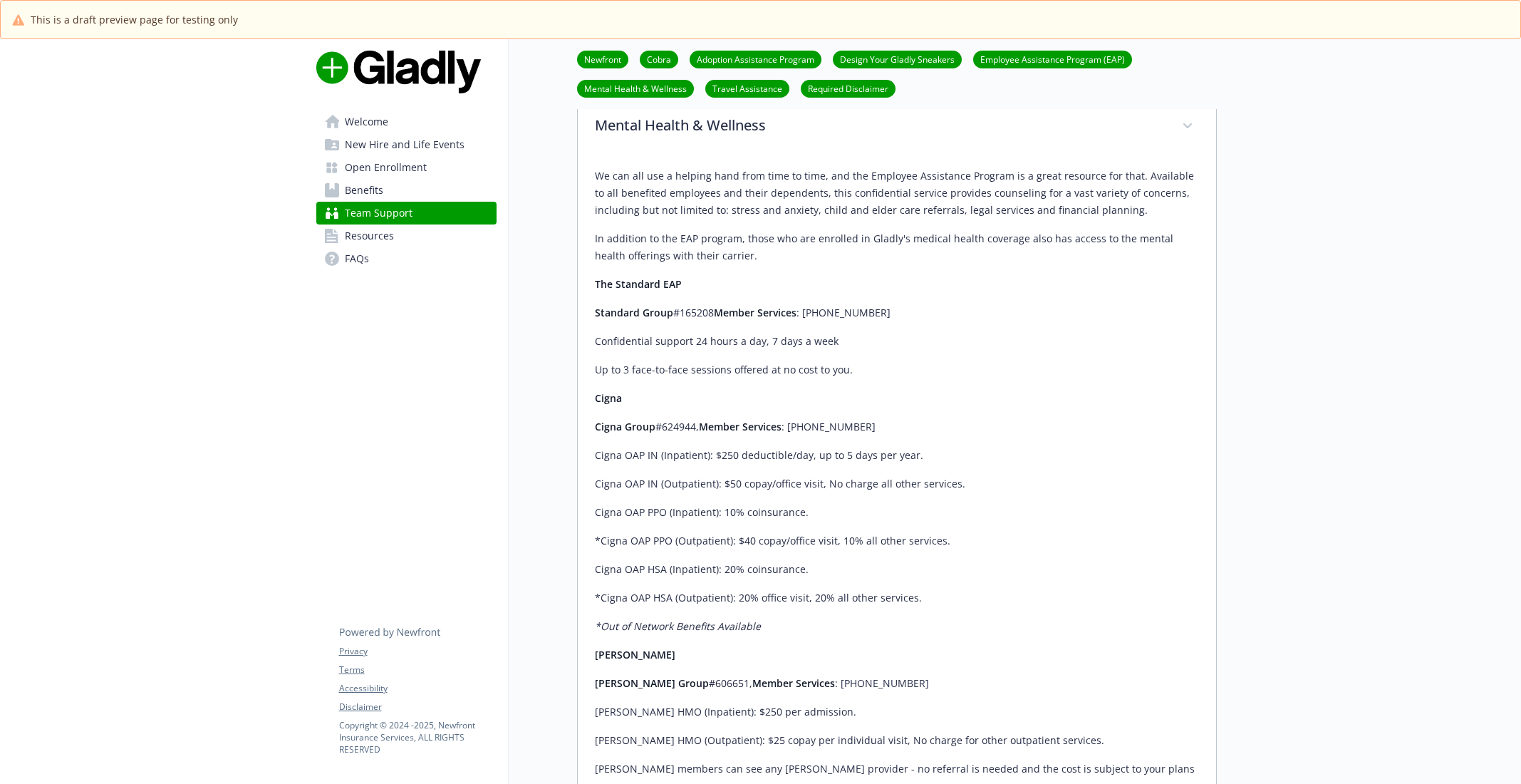
click at [442, 239] on link "Resources" at bounding box center [406, 236] width 180 height 23
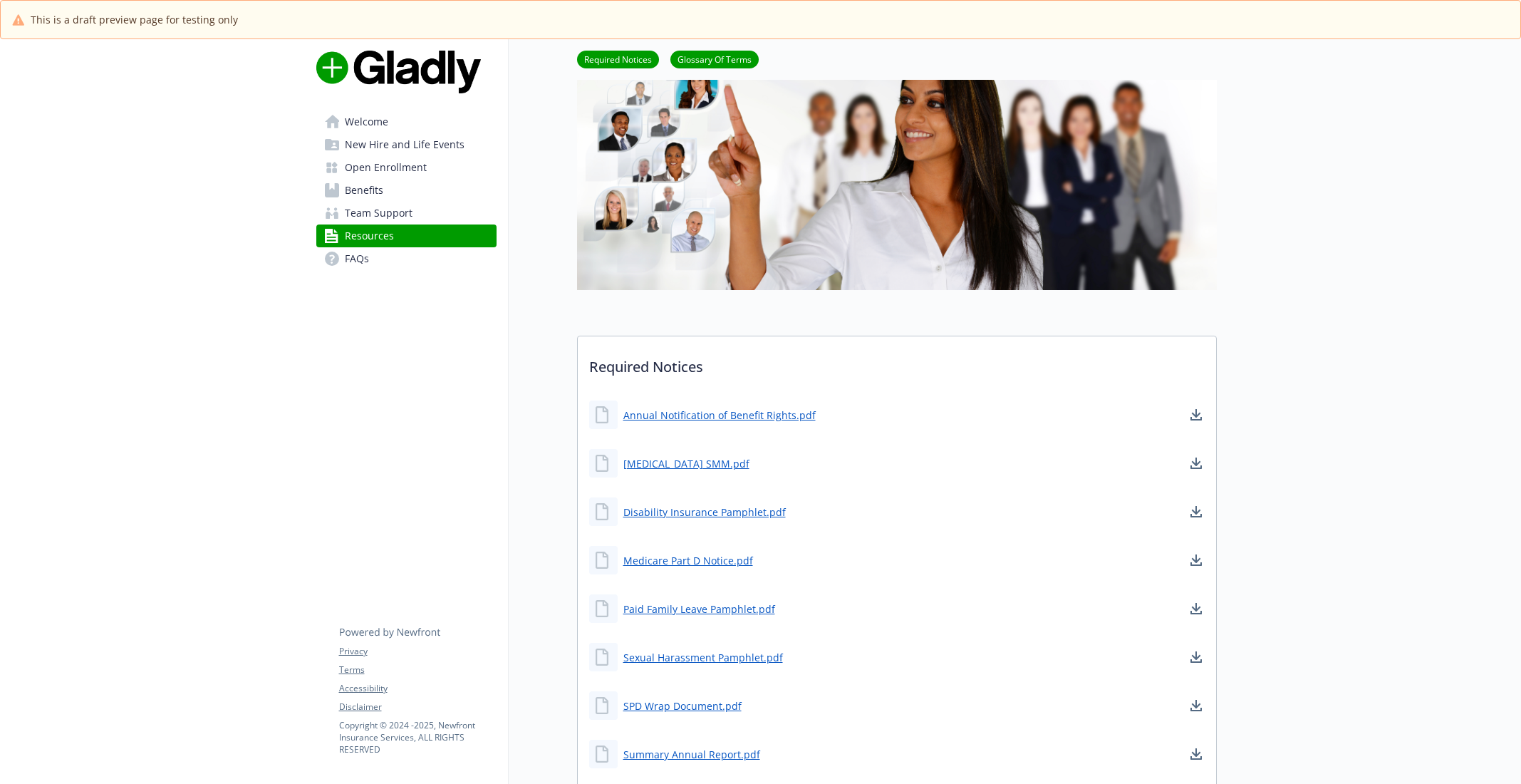
scroll to position [245, 0]
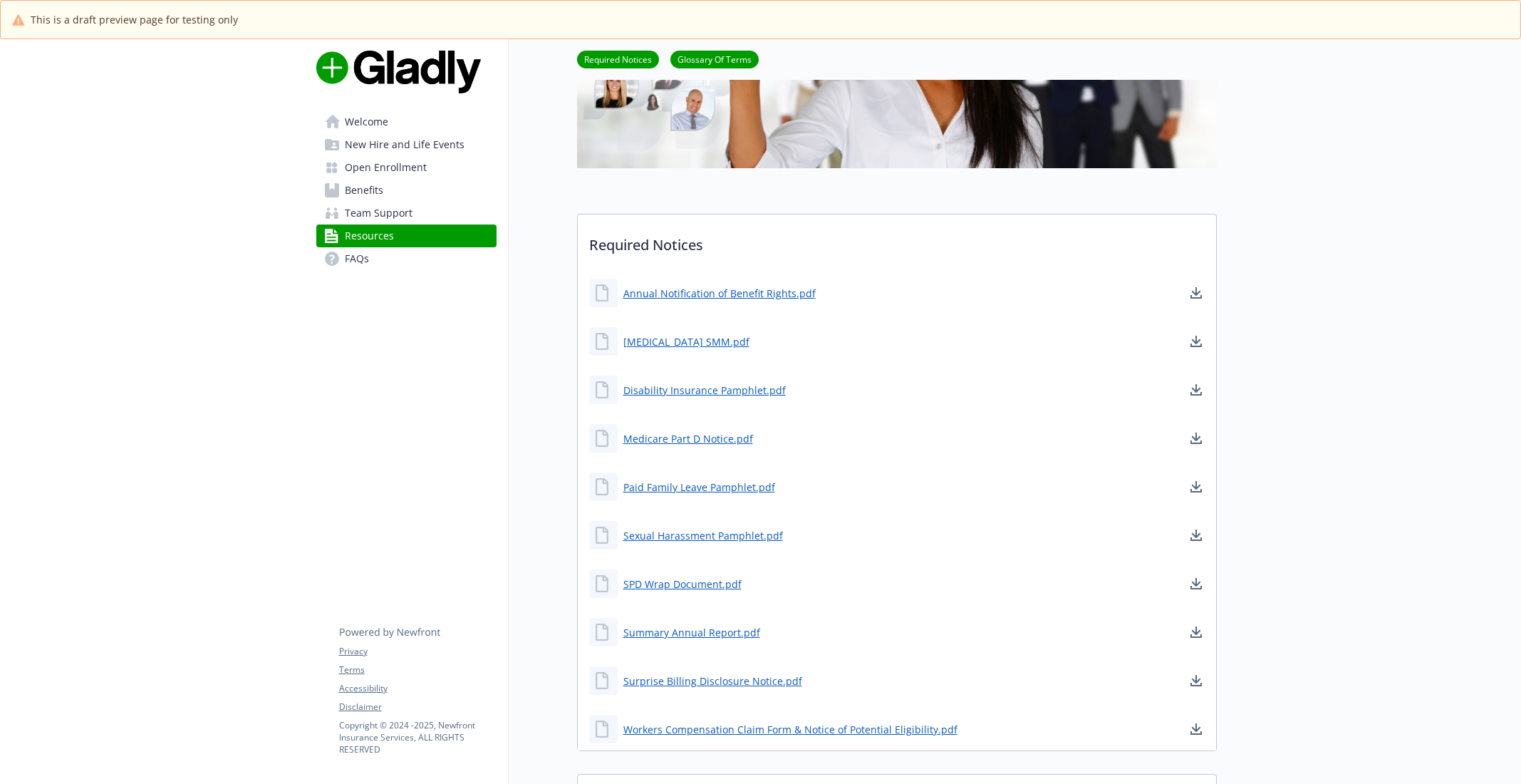
click at [389, 262] on link "FAQs" at bounding box center [406, 259] width 180 height 23
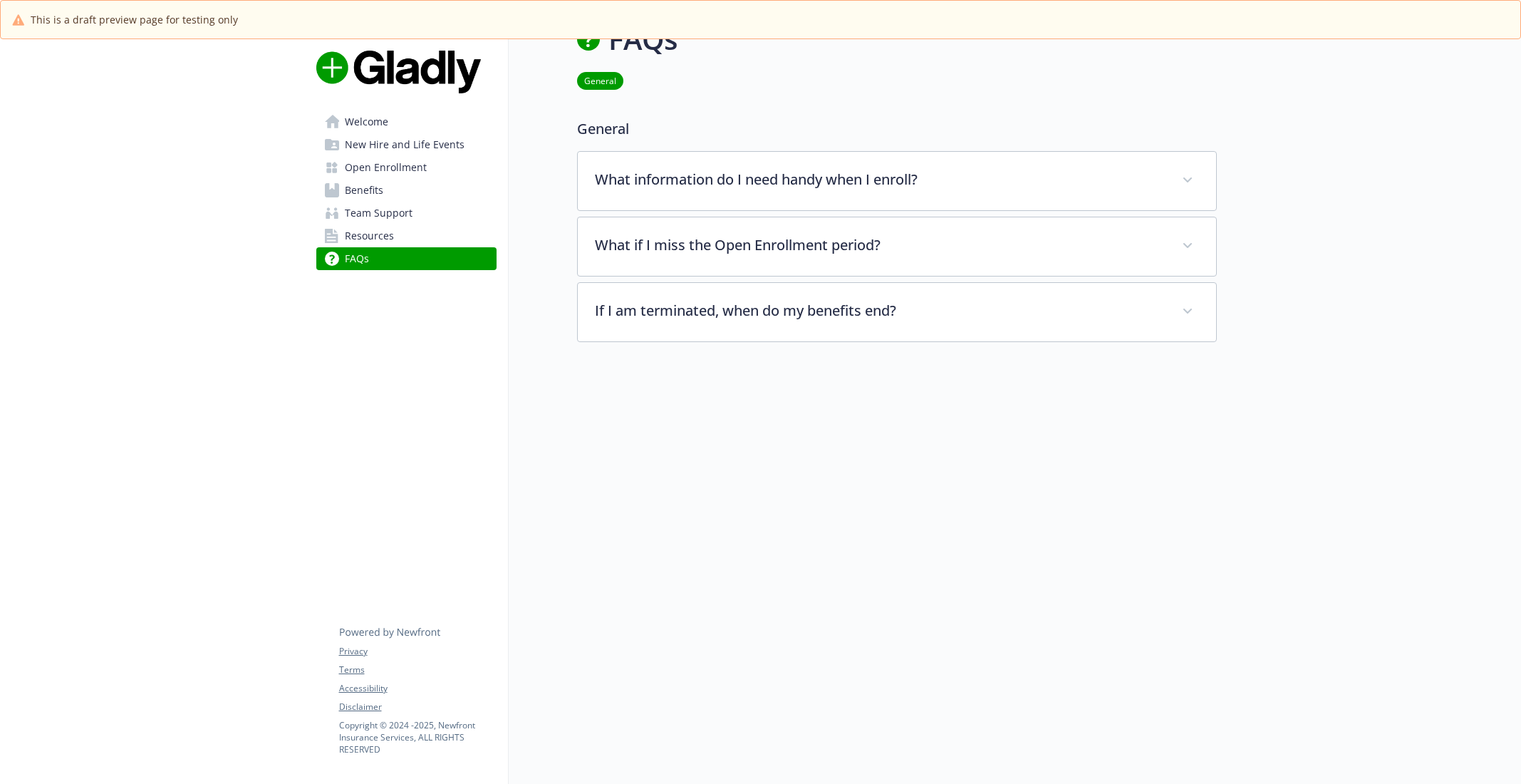
click at [419, 128] on link "Welcome" at bounding box center [406, 122] width 180 height 23
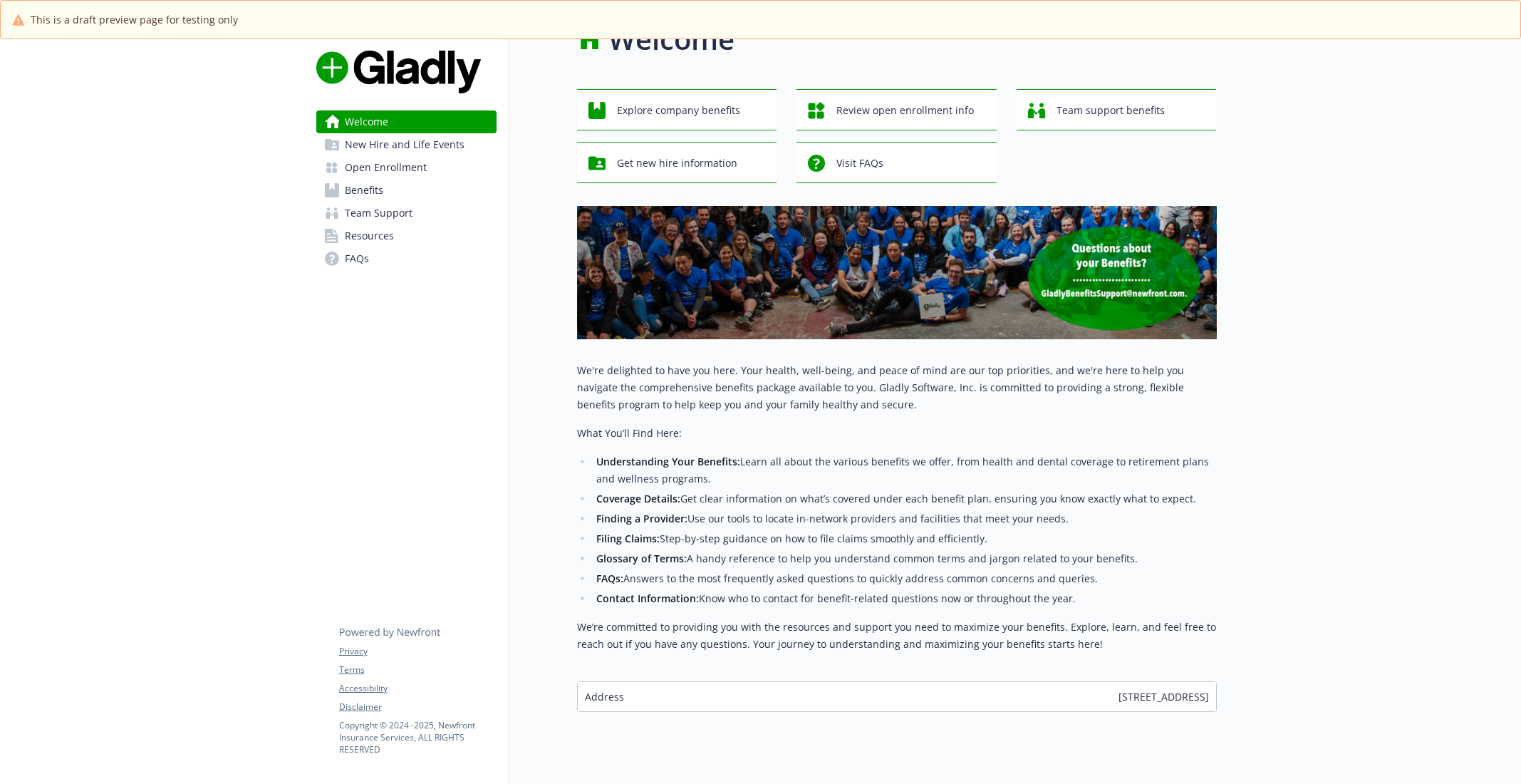
click at [417, 140] on span "New Hire and Life Events" at bounding box center [404, 145] width 120 height 23
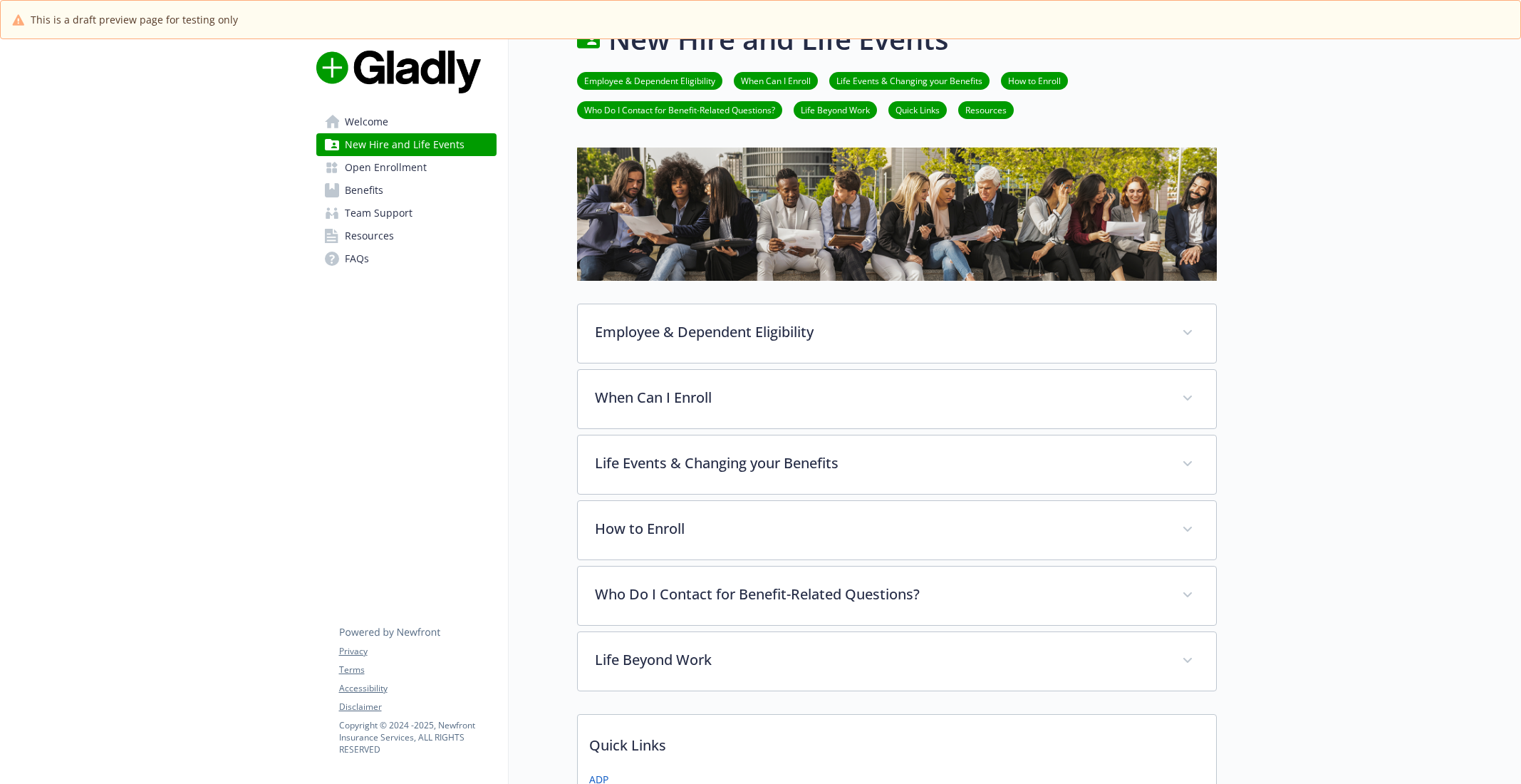
click at [416, 172] on span "Open Enrollment" at bounding box center [385, 167] width 82 height 23
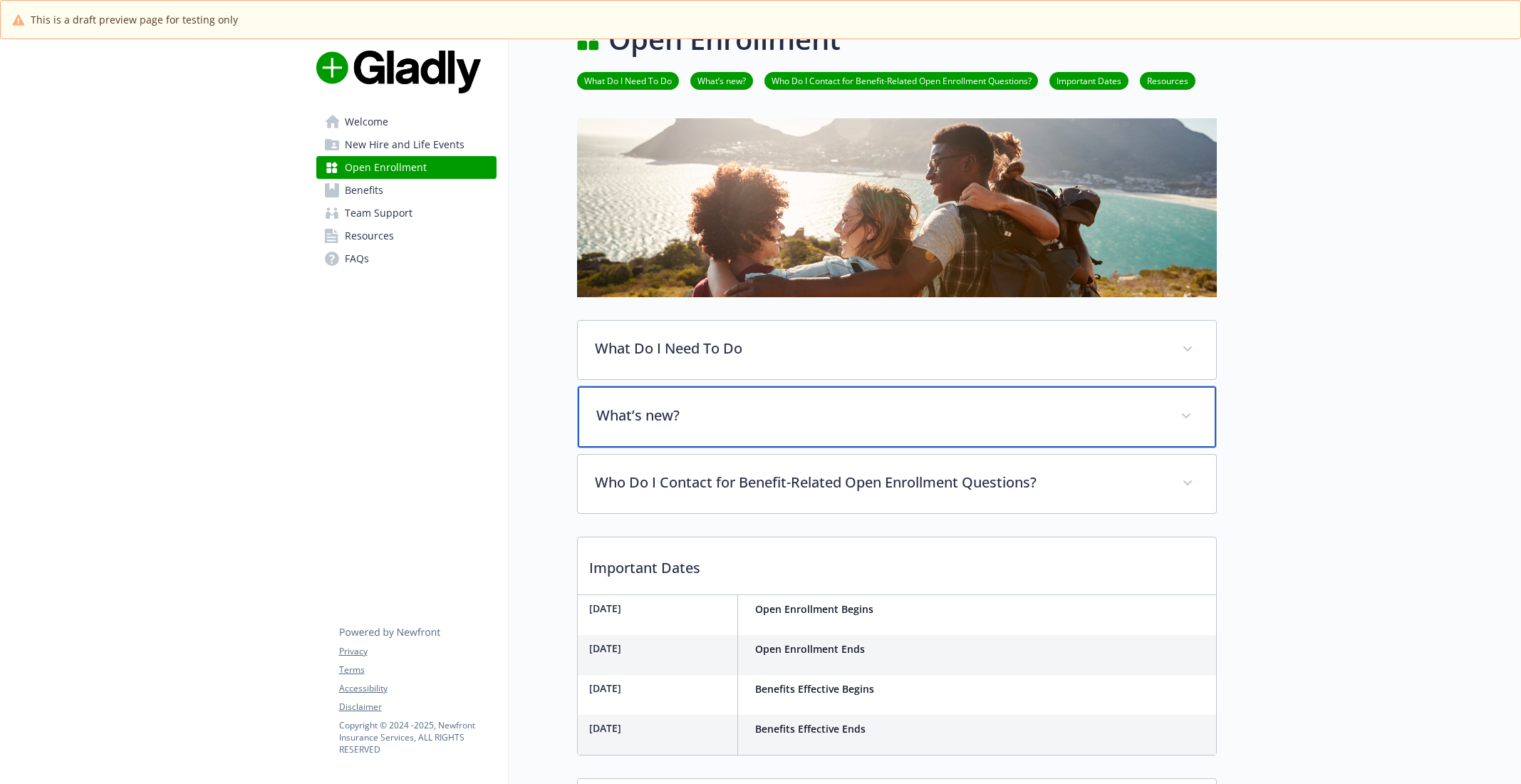
click at [688, 418] on p "What’s new?" at bounding box center [880, 415] width 567 height 22
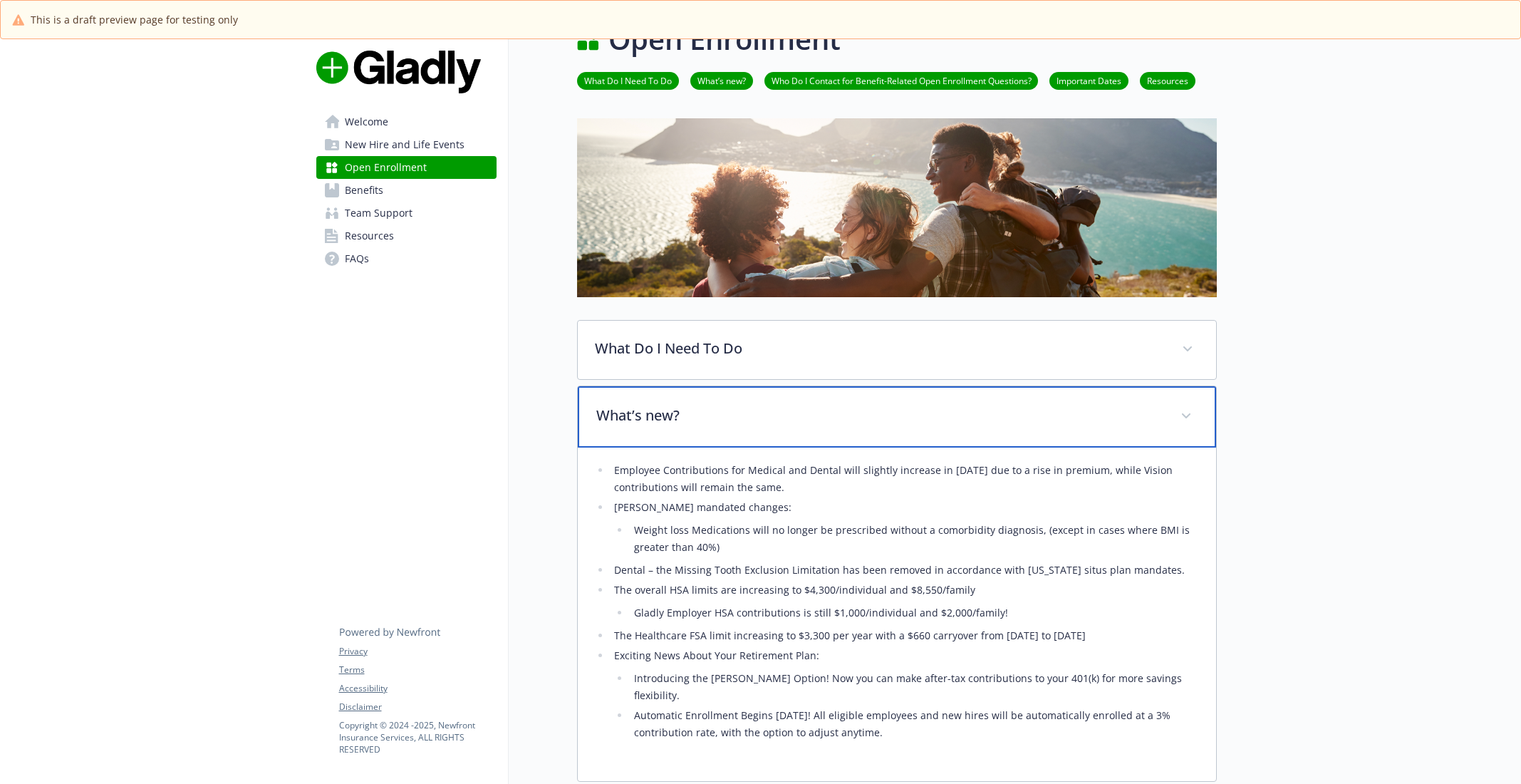
click at [693, 421] on p "What’s new?" at bounding box center [880, 415] width 567 height 22
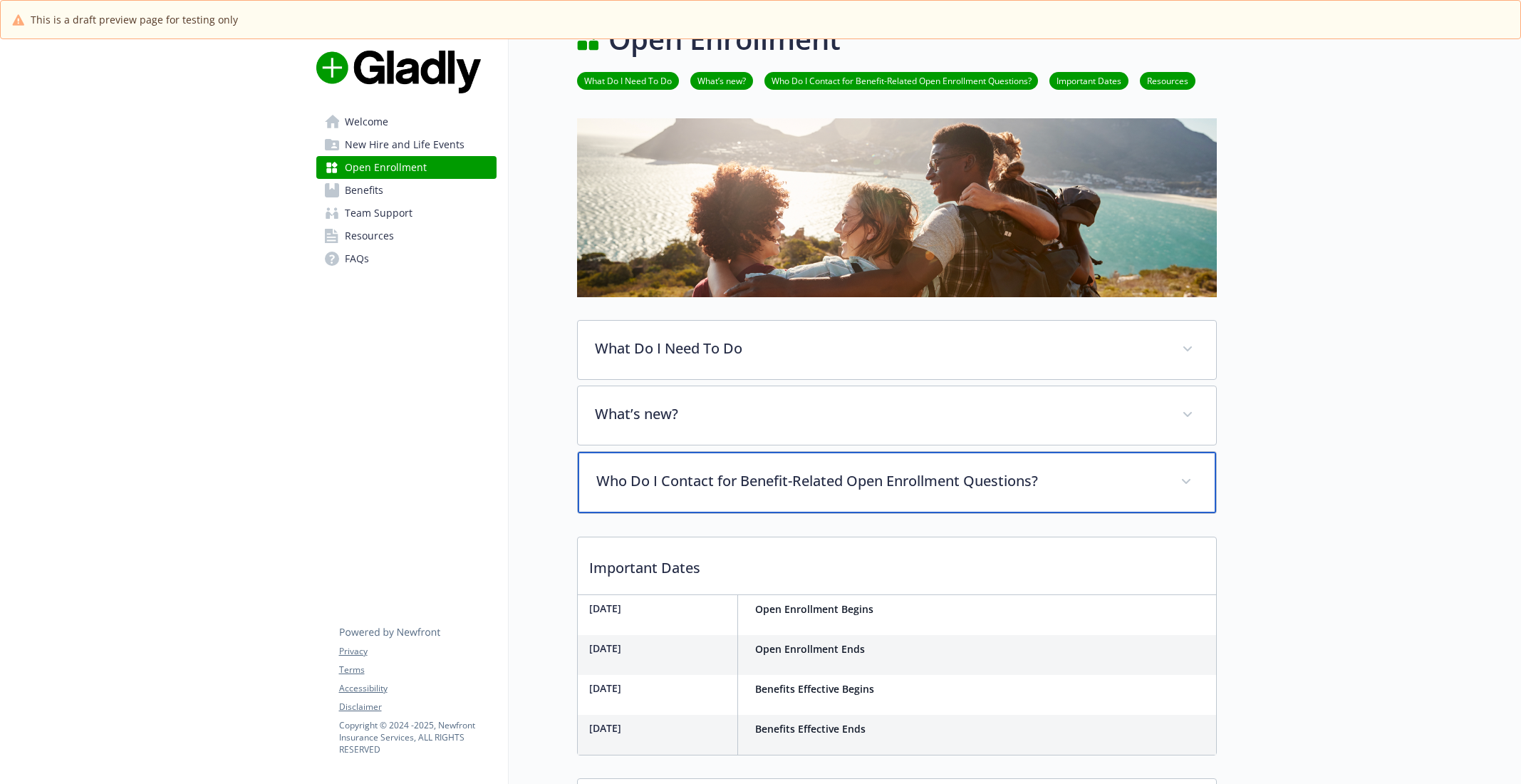
click at [717, 490] on div "Who Do I Contact for Benefit-Related Open Enrollment Questions?" at bounding box center [897, 482] width 639 height 61
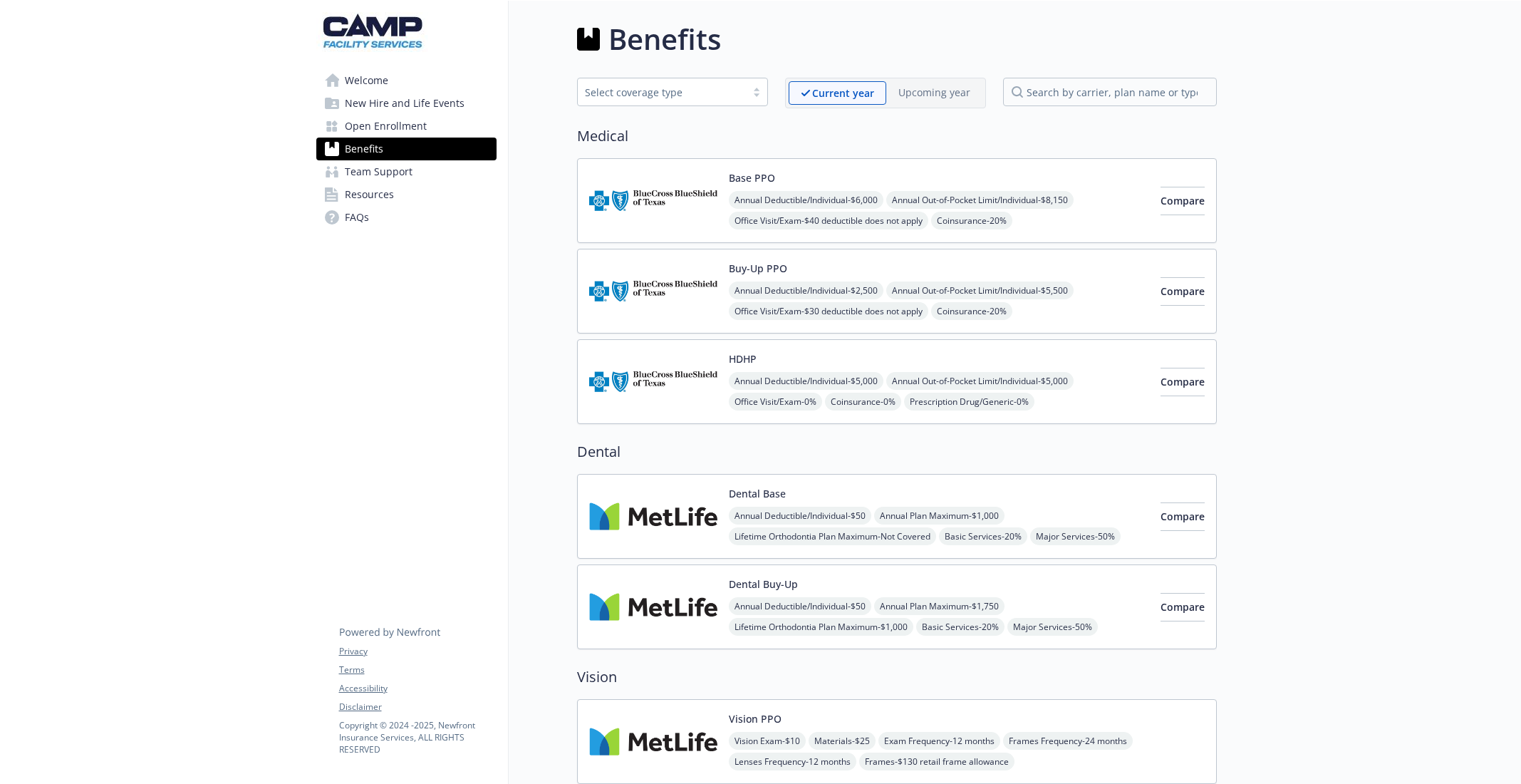
click at [402, 169] on span "Team Support" at bounding box center [379, 172] width 68 height 23
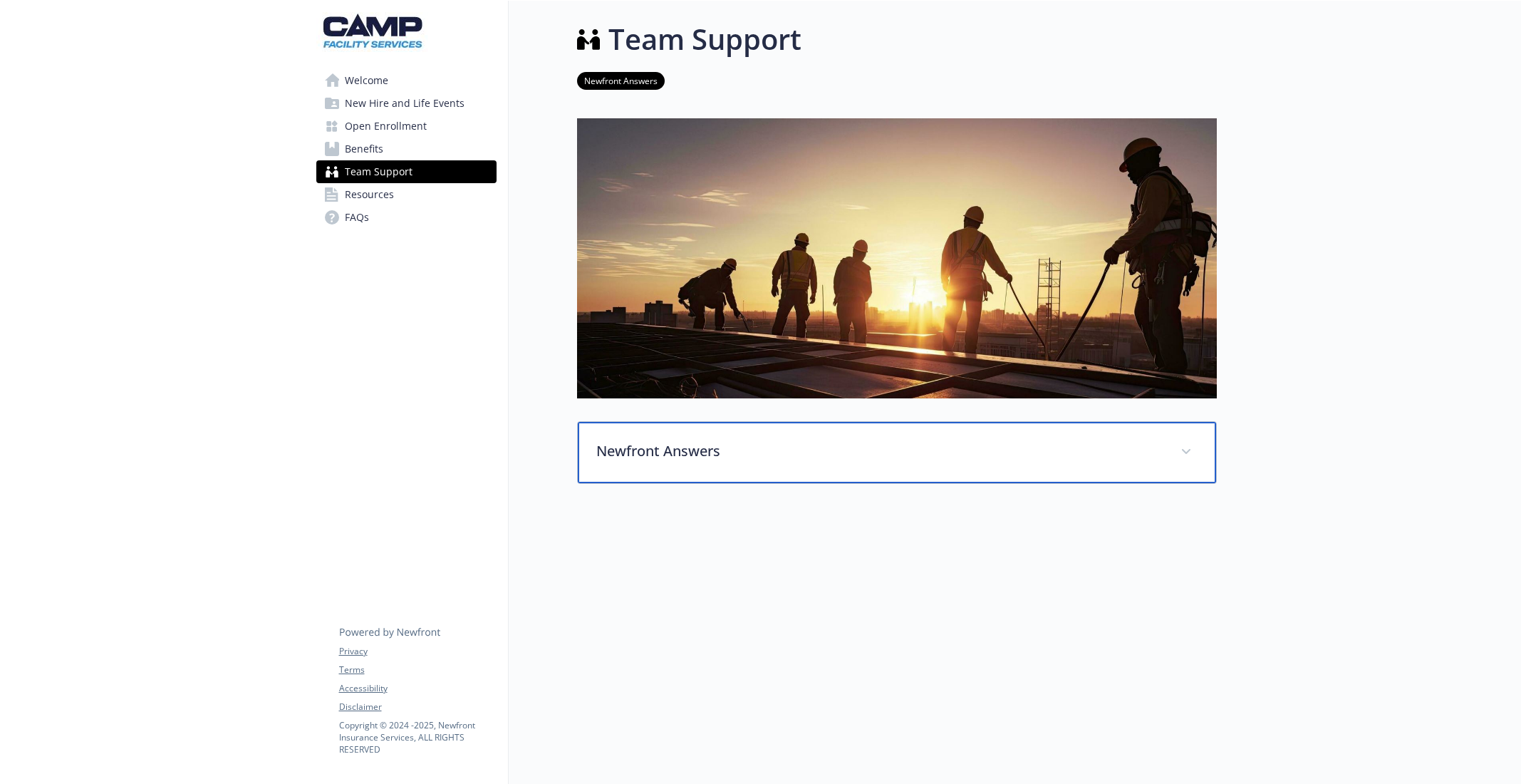
click at [644, 453] on p "Newfront Answers" at bounding box center [880, 451] width 567 height 22
click at [661, 459] on p "Newfront Answers" at bounding box center [880, 451] width 567 height 22
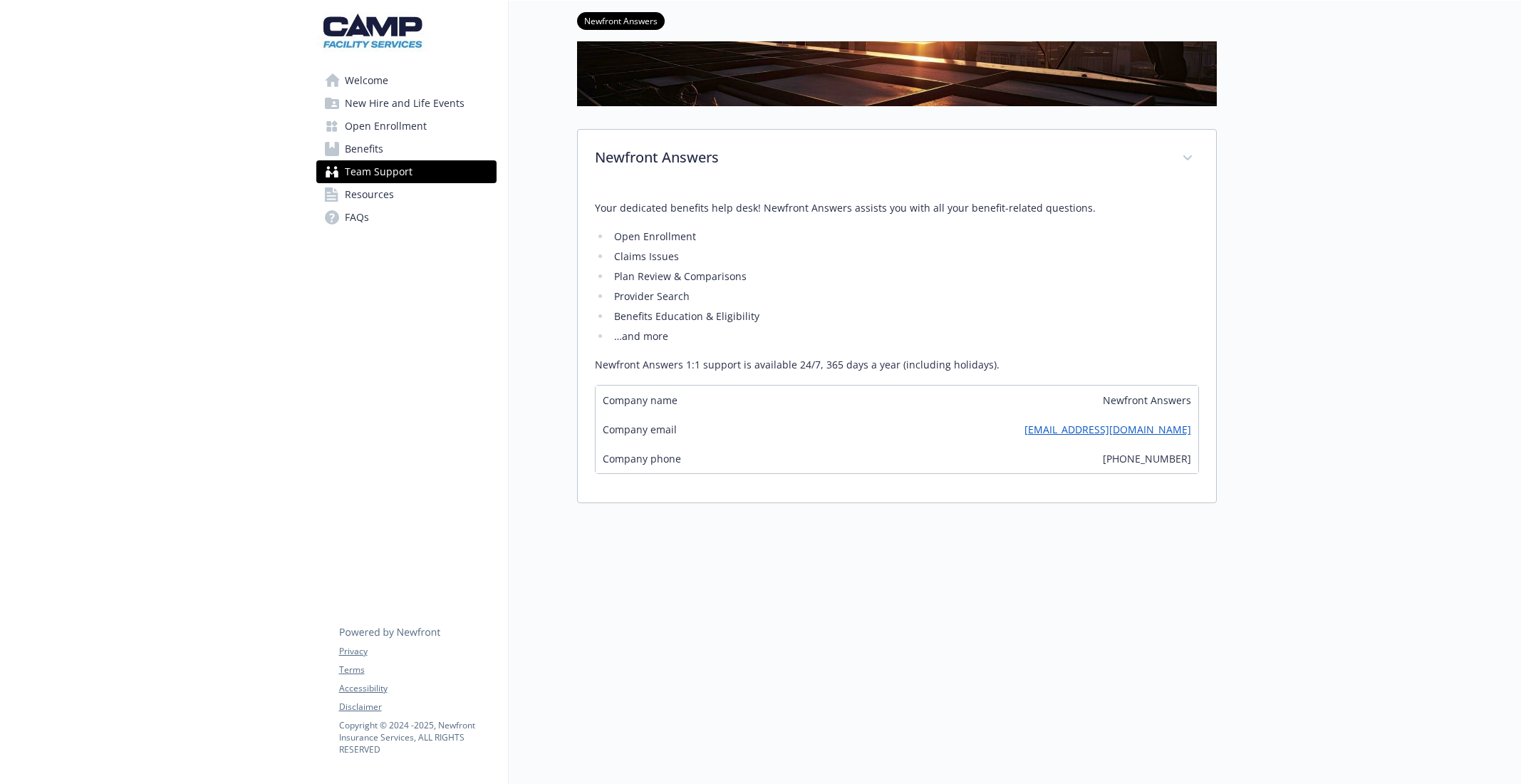
scroll to position [291, 0]
drag, startPoint x: 1102, startPoint y: 457, endPoint x: 1221, endPoint y: 468, distance: 119.5
click at [1221, 468] on div "Skip to main content Welcome New Hire and Life Events Open Enrollment Benefits …" at bounding box center [760, 247] width 1521 height 1075
copy div "(803) 405-7009"
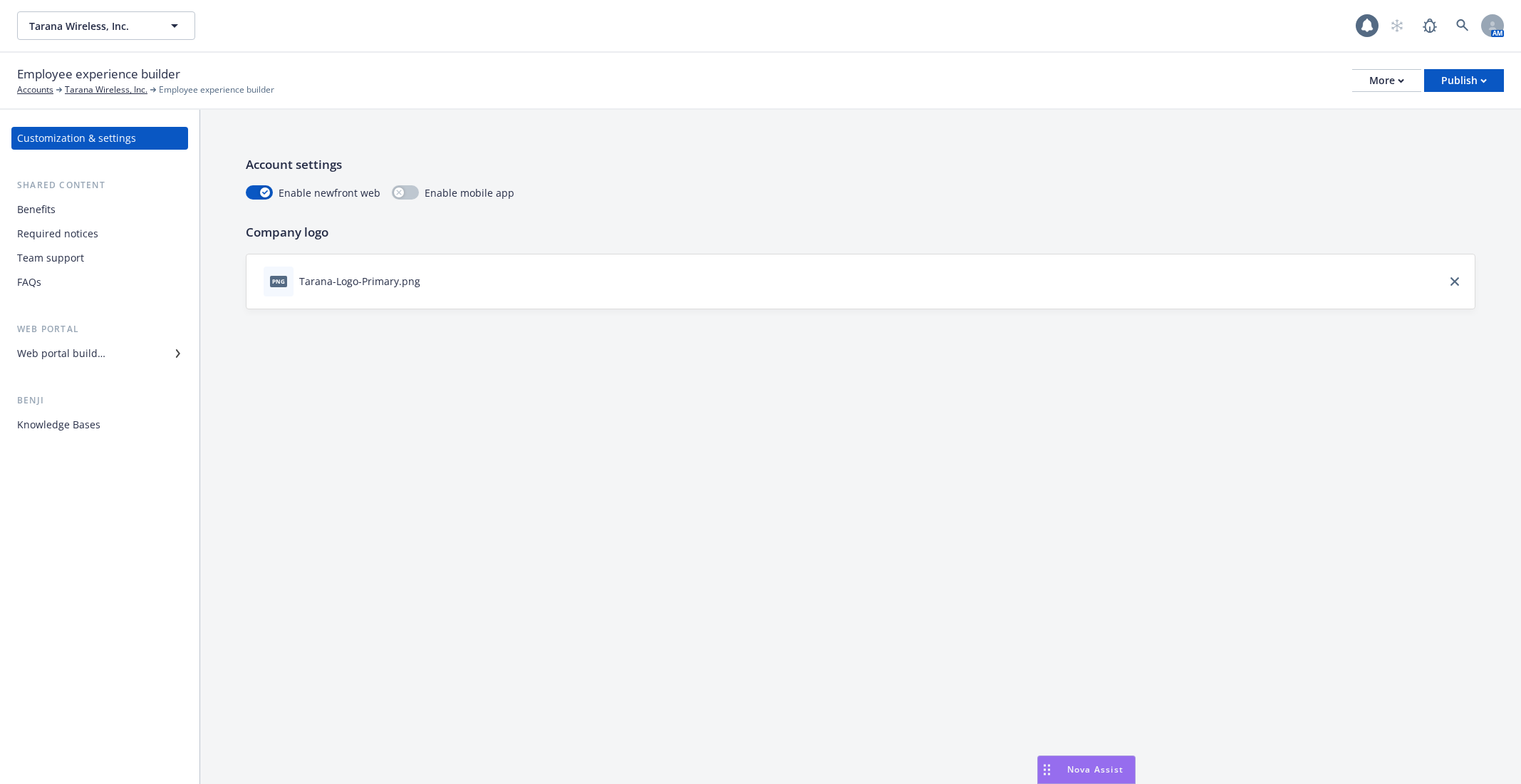
click at [94, 261] on div "Team support" at bounding box center [99, 258] width 165 height 23
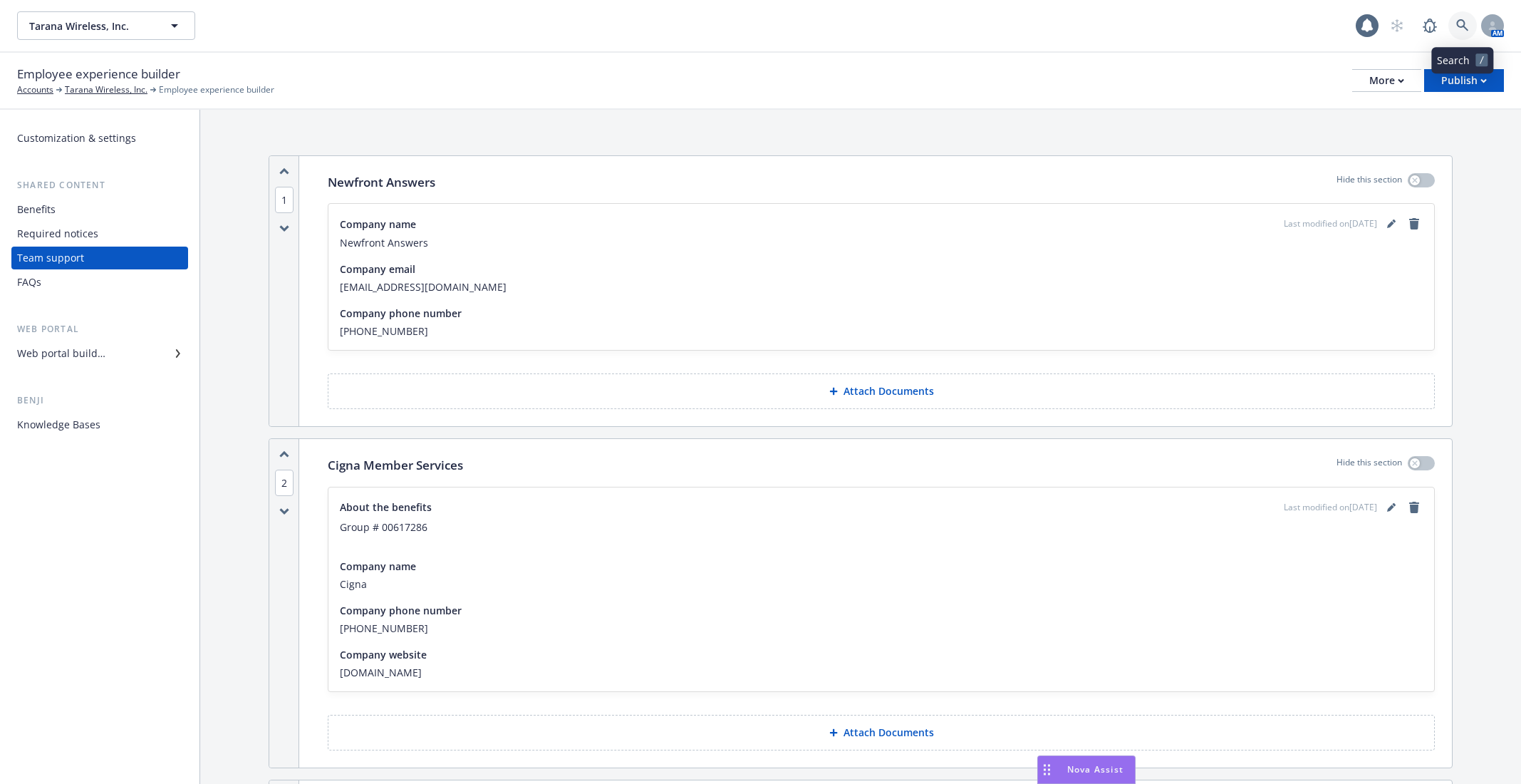
click at [1453, 27] on link at bounding box center [1462, 26] width 28 height 28
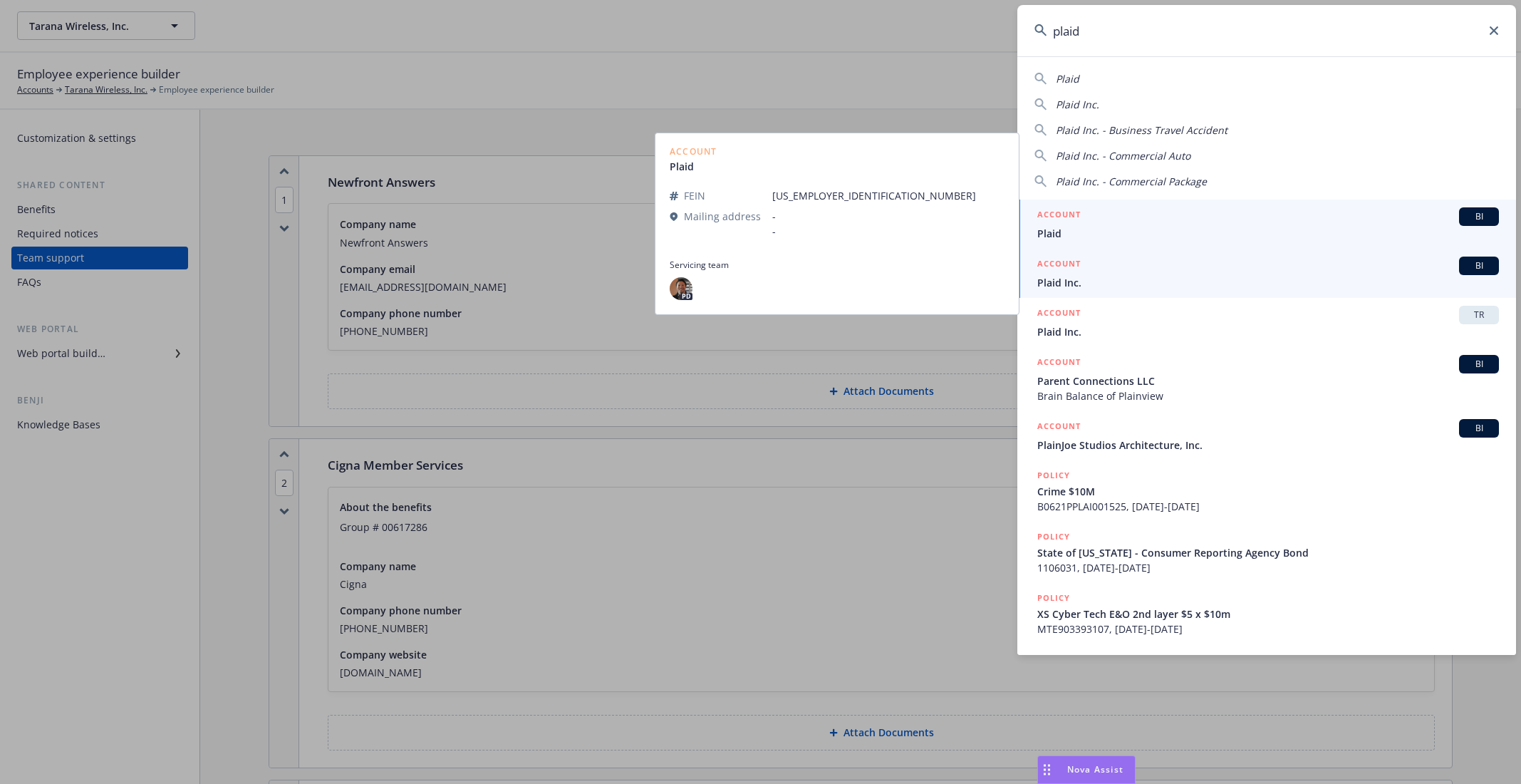
type input "plaid"
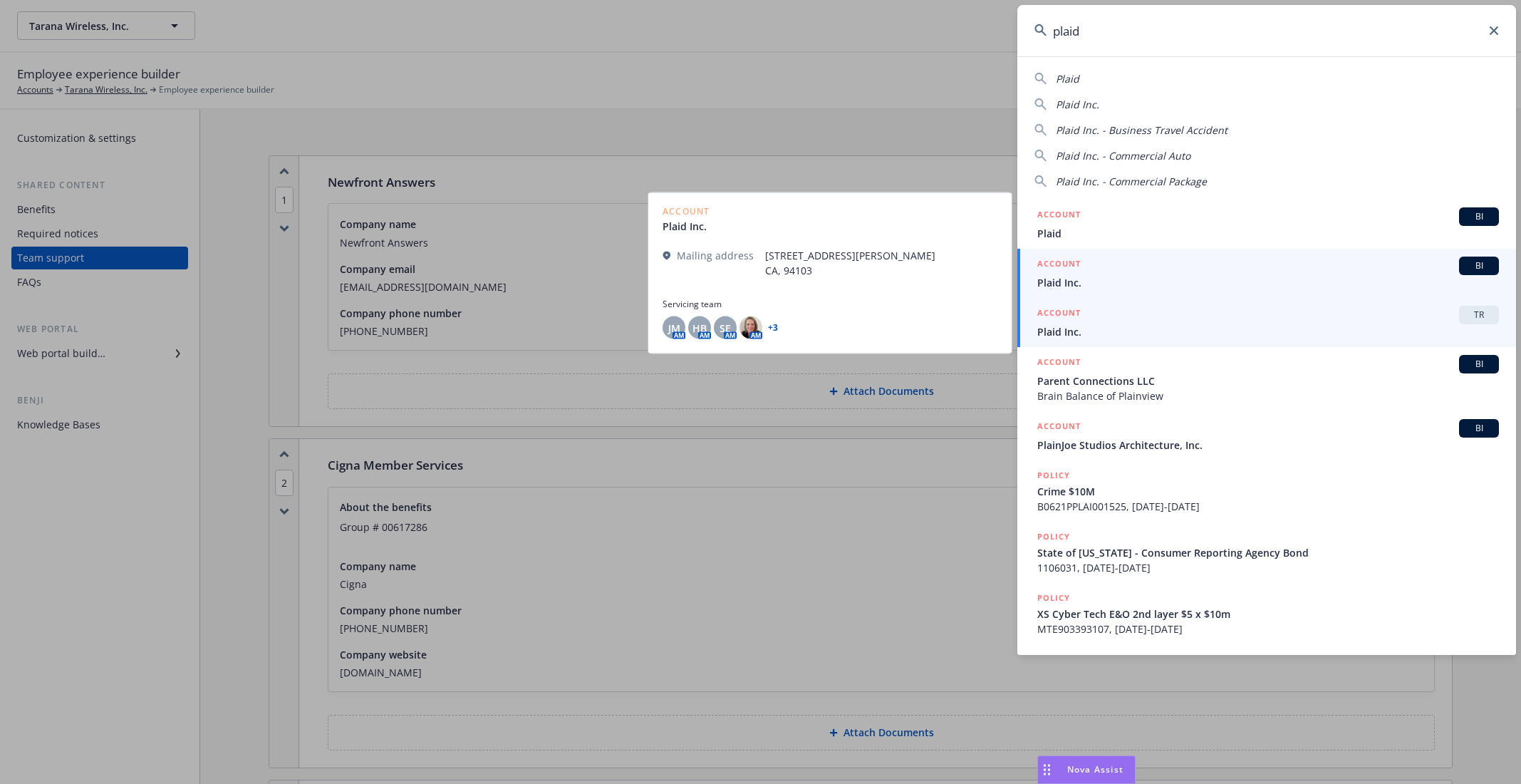
click at [1069, 334] on span "Plaid Inc." at bounding box center [1268, 332] width 462 height 15
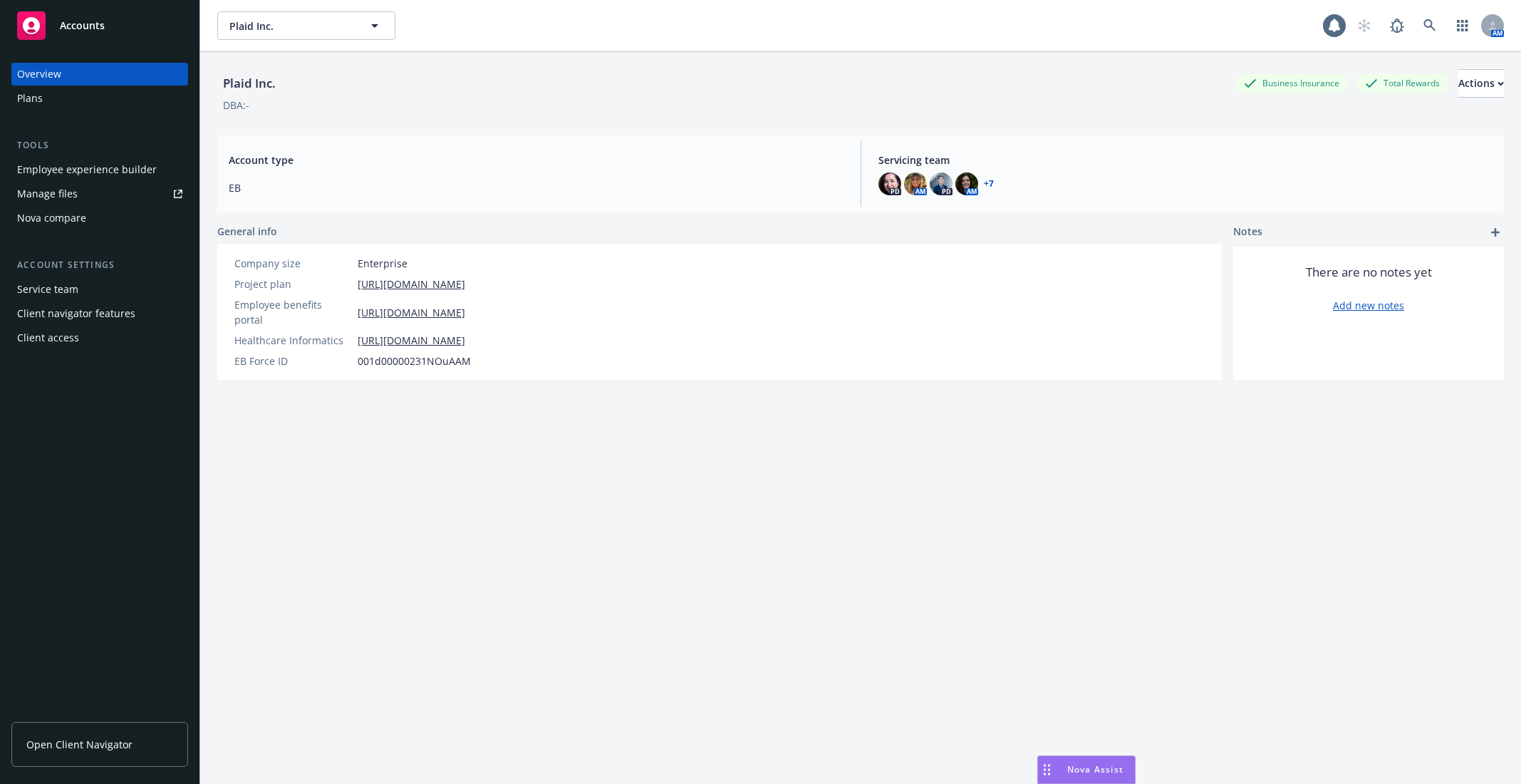
click at [89, 170] on div "Employee experience builder" at bounding box center [87, 169] width 140 height 23
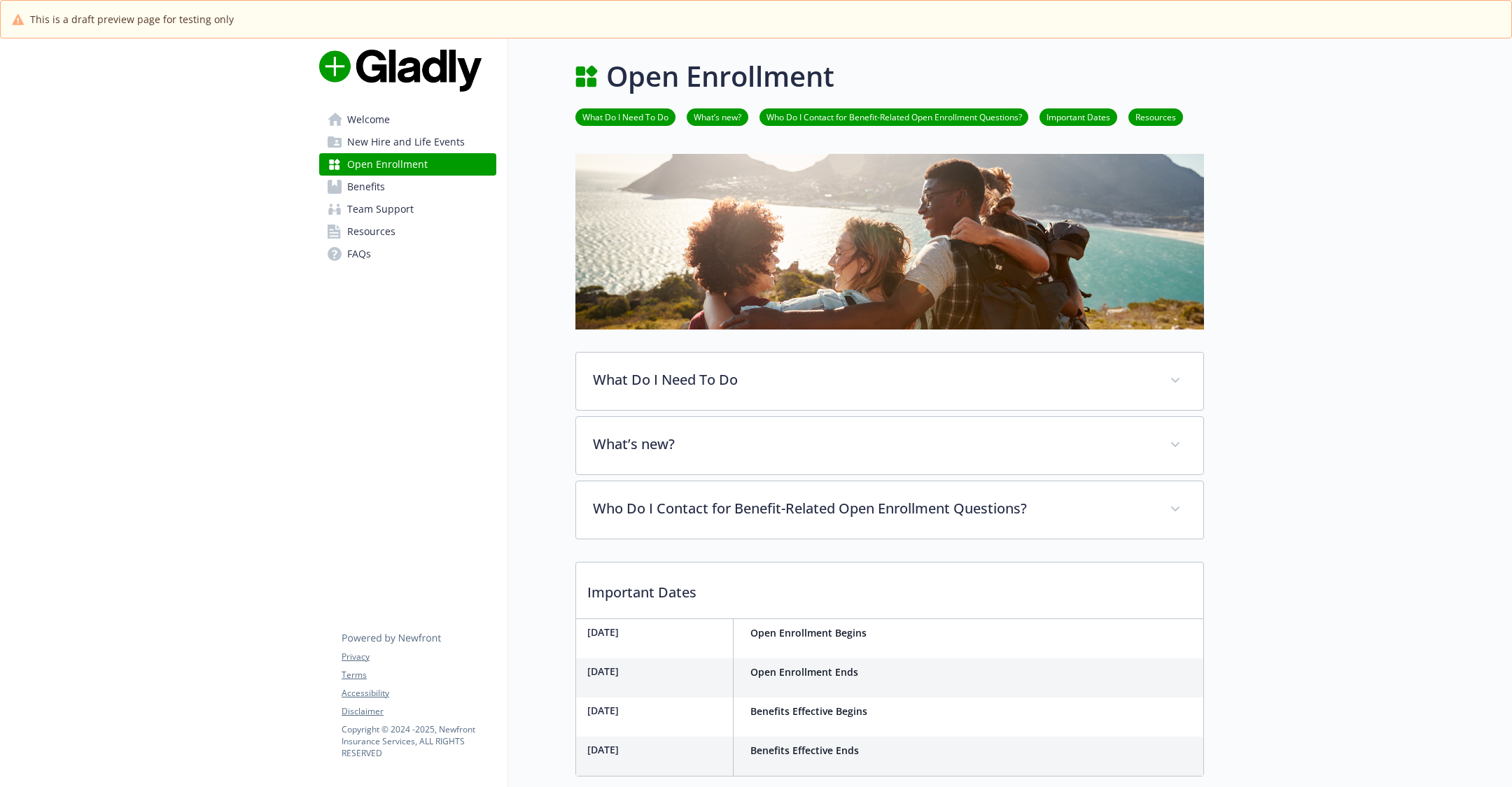
click at [406, 260] on link "FAQs" at bounding box center [407, 254] width 177 height 22
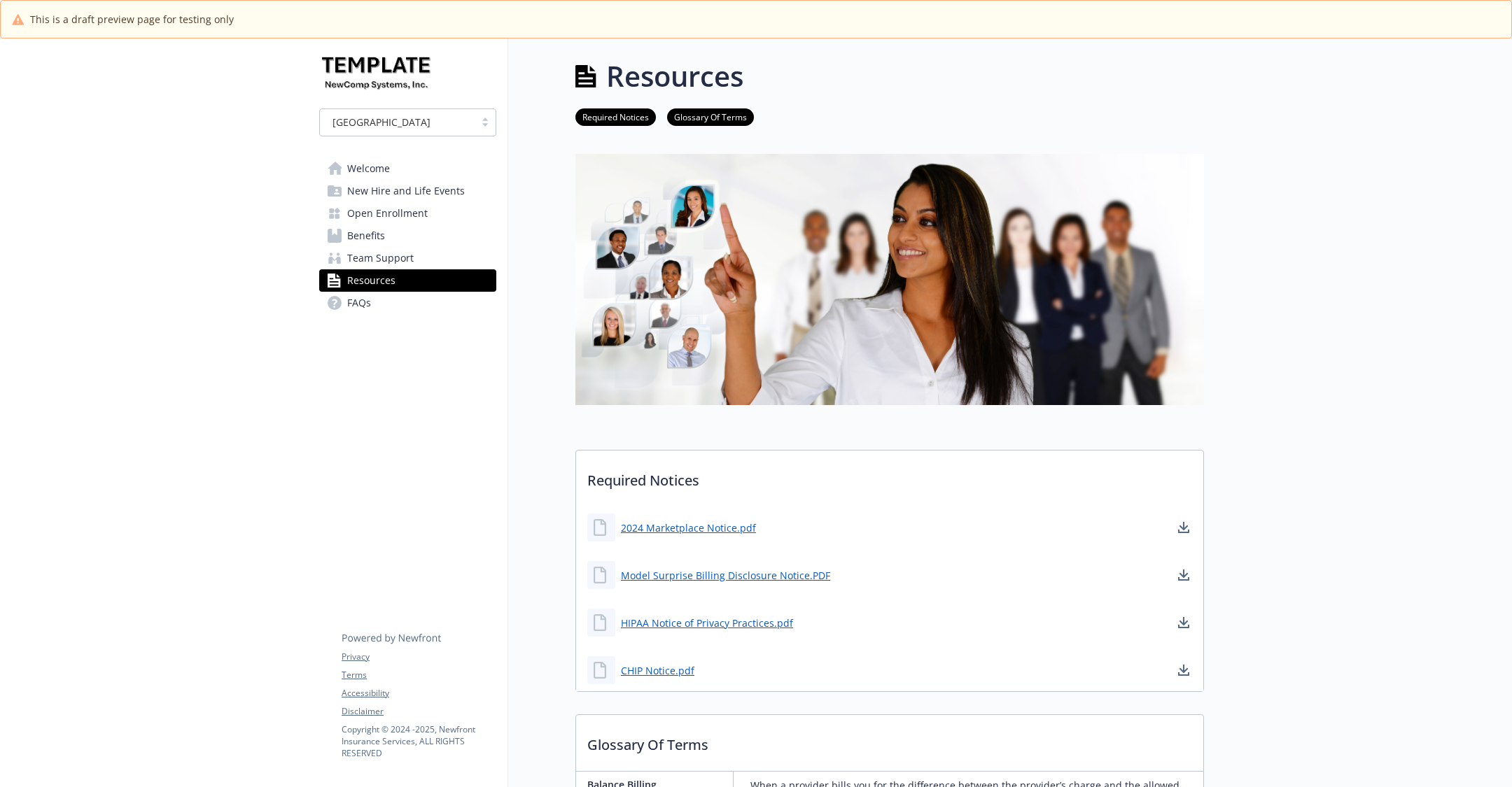
click at [413, 307] on link "FAQs" at bounding box center [407, 303] width 177 height 22
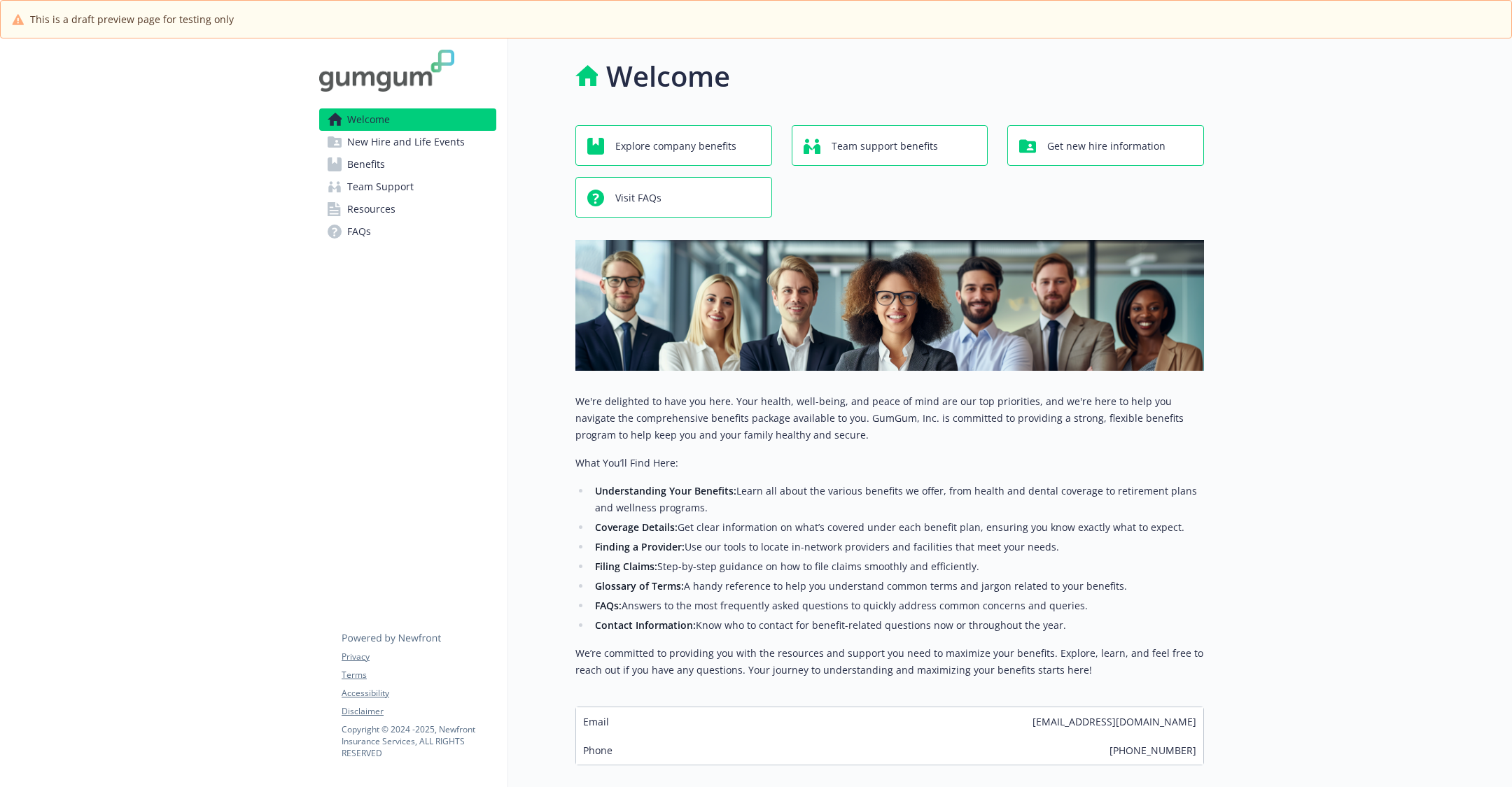
click at [433, 140] on span "New Hire and Life Events" at bounding box center [406, 142] width 118 height 22
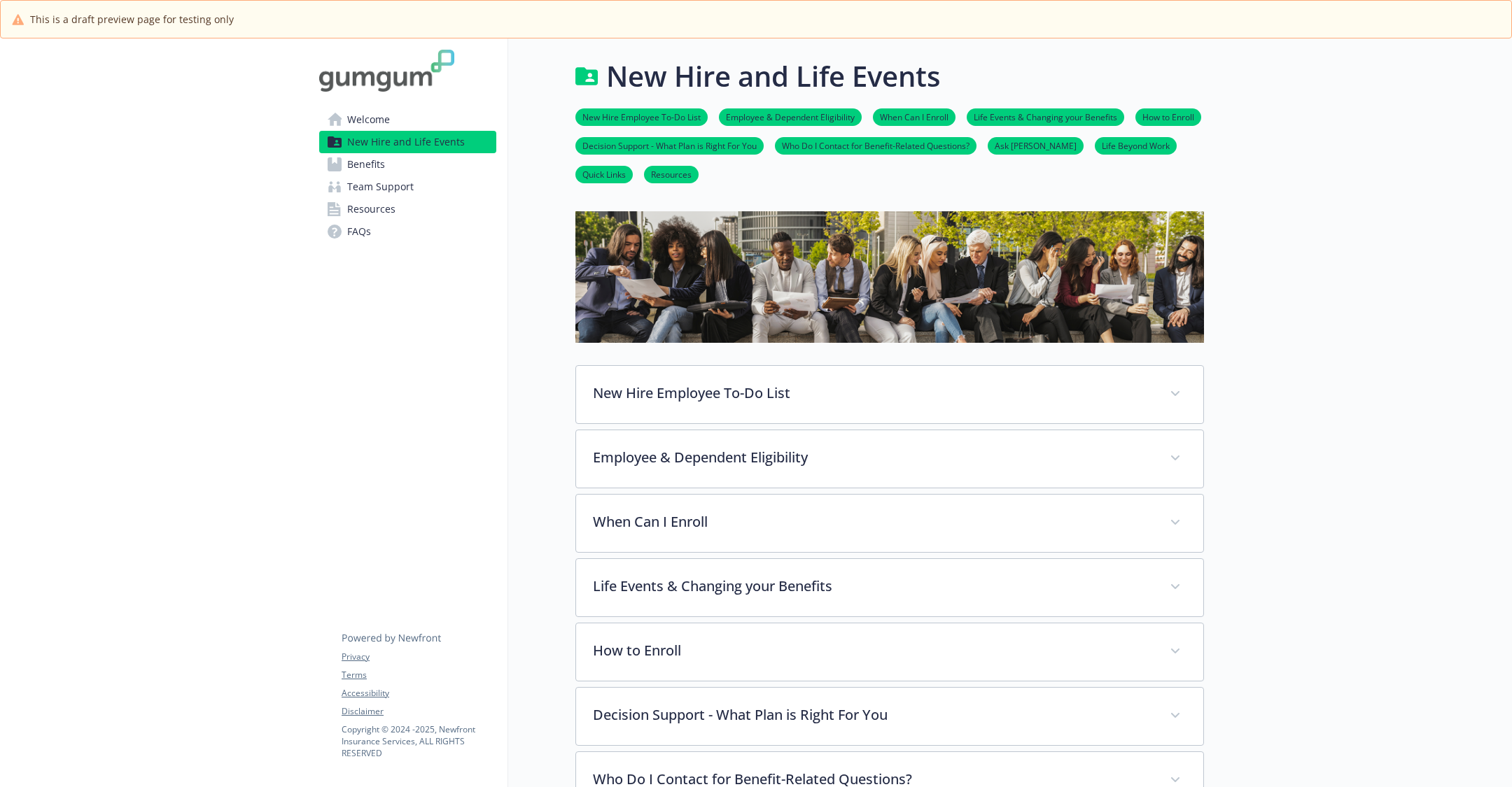
scroll to position [633, 0]
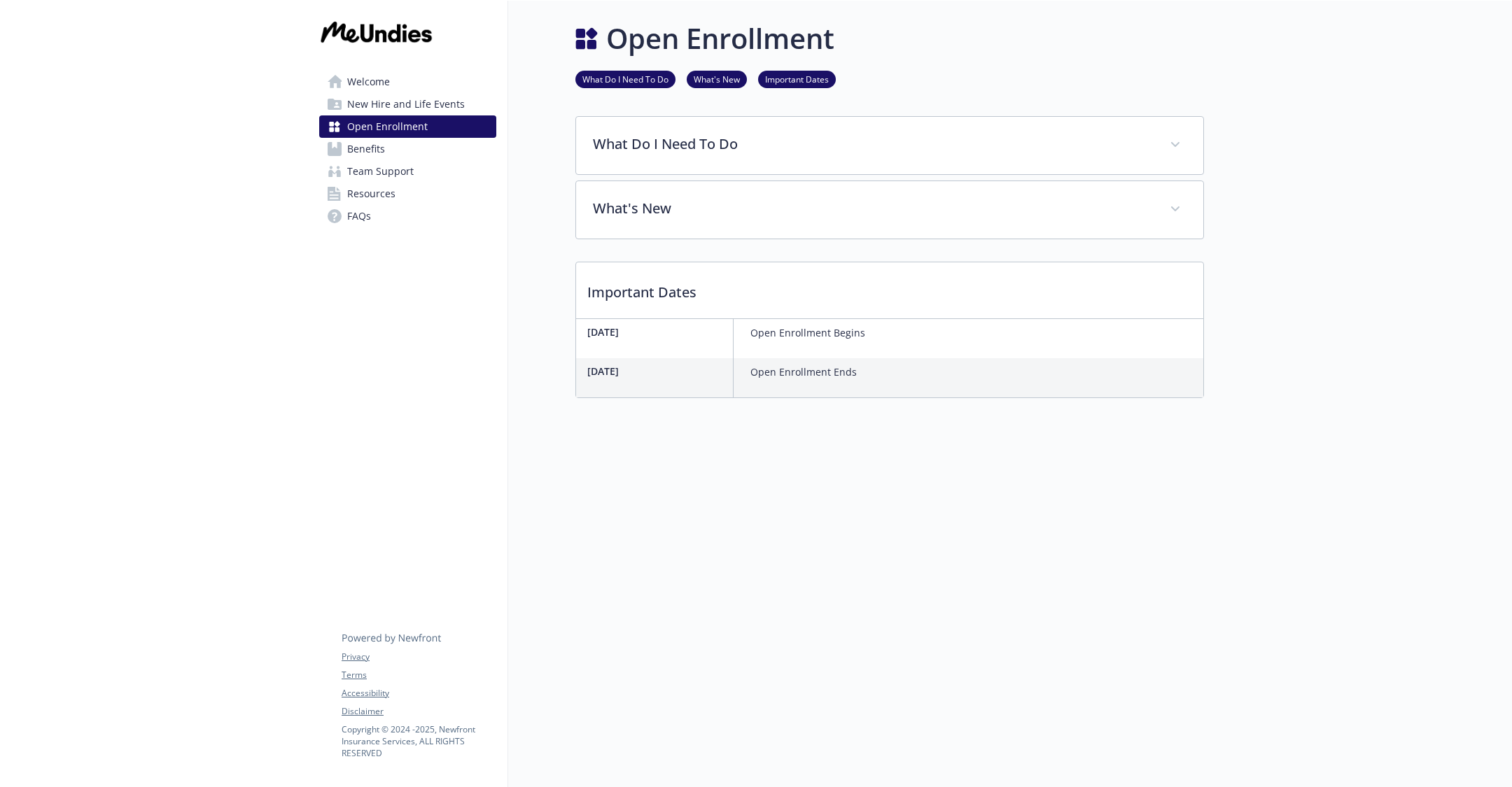
click at [432, 153] on link "Benefits" at bounding box center [407, 149] width 177 height 22
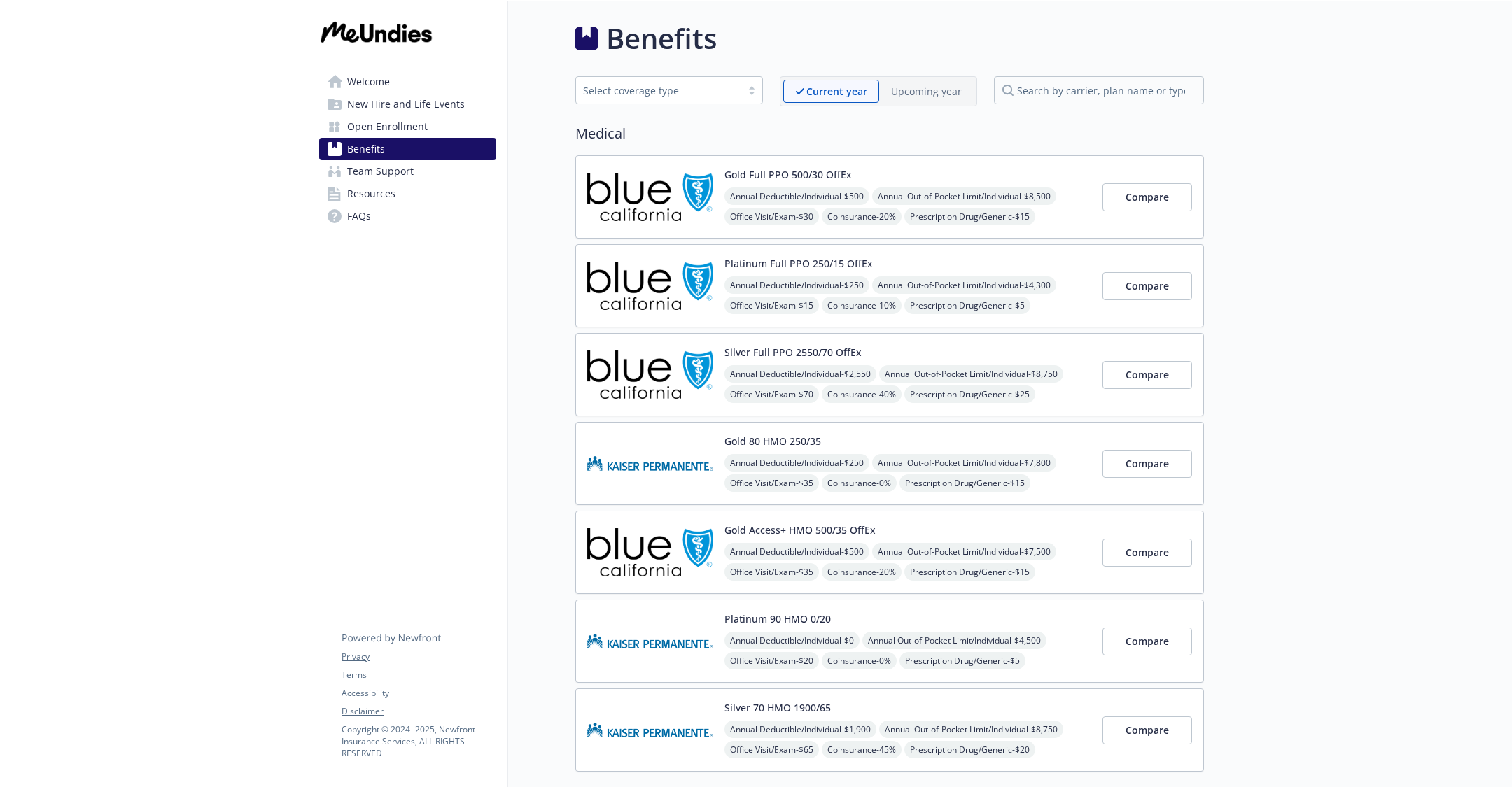
click at [927, 98] on div "Upcoming year" at bounding box center [926, 91] width 95 height 23
click at [924, 161] on div "Gold Full PPO 500/30 Annual Deductible/Individual - $500 Annual Out-of-Pocket L…" at bounding box center [889, 197] width 628 height 84
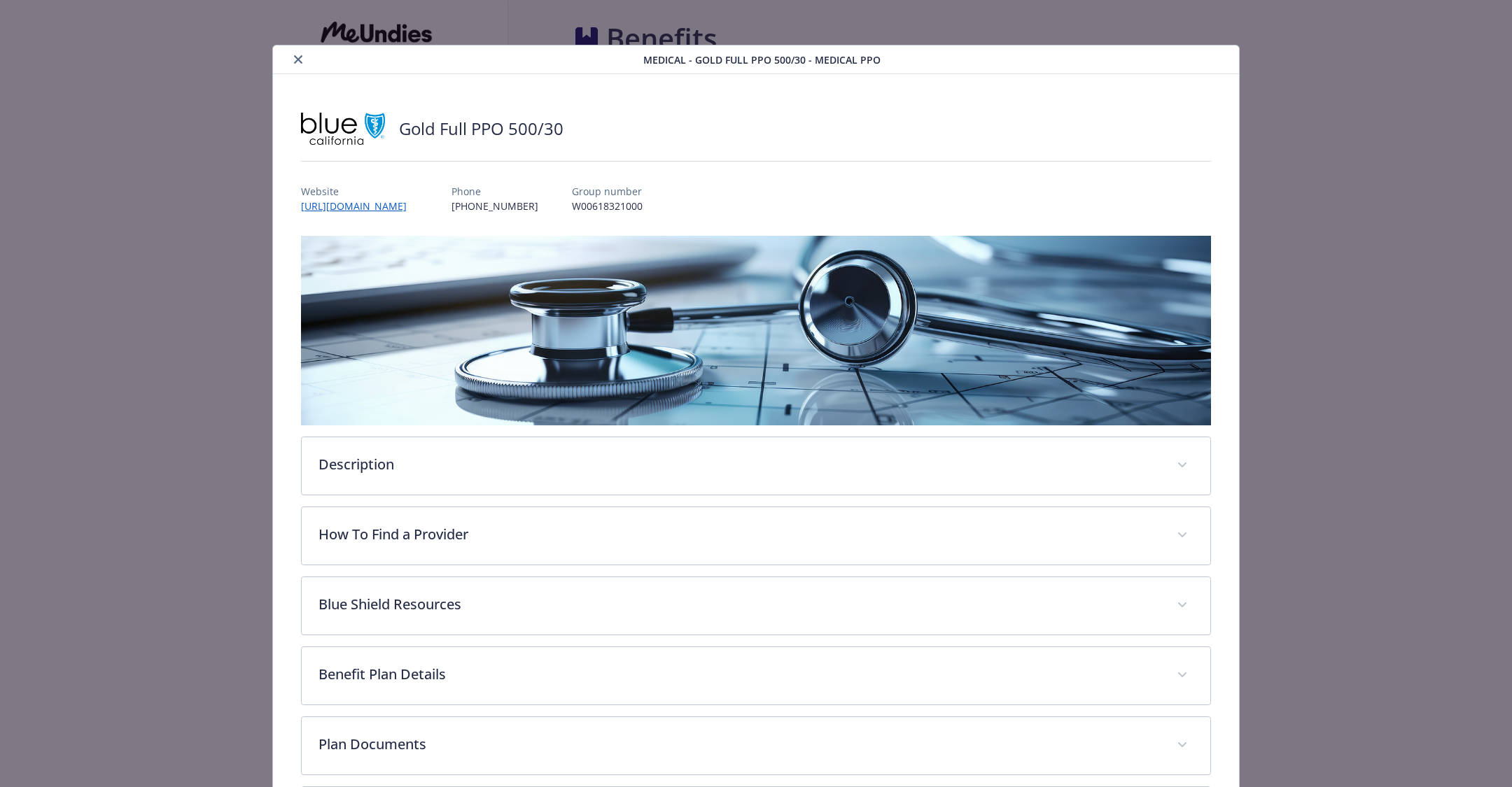
scroll to position [133, 0]
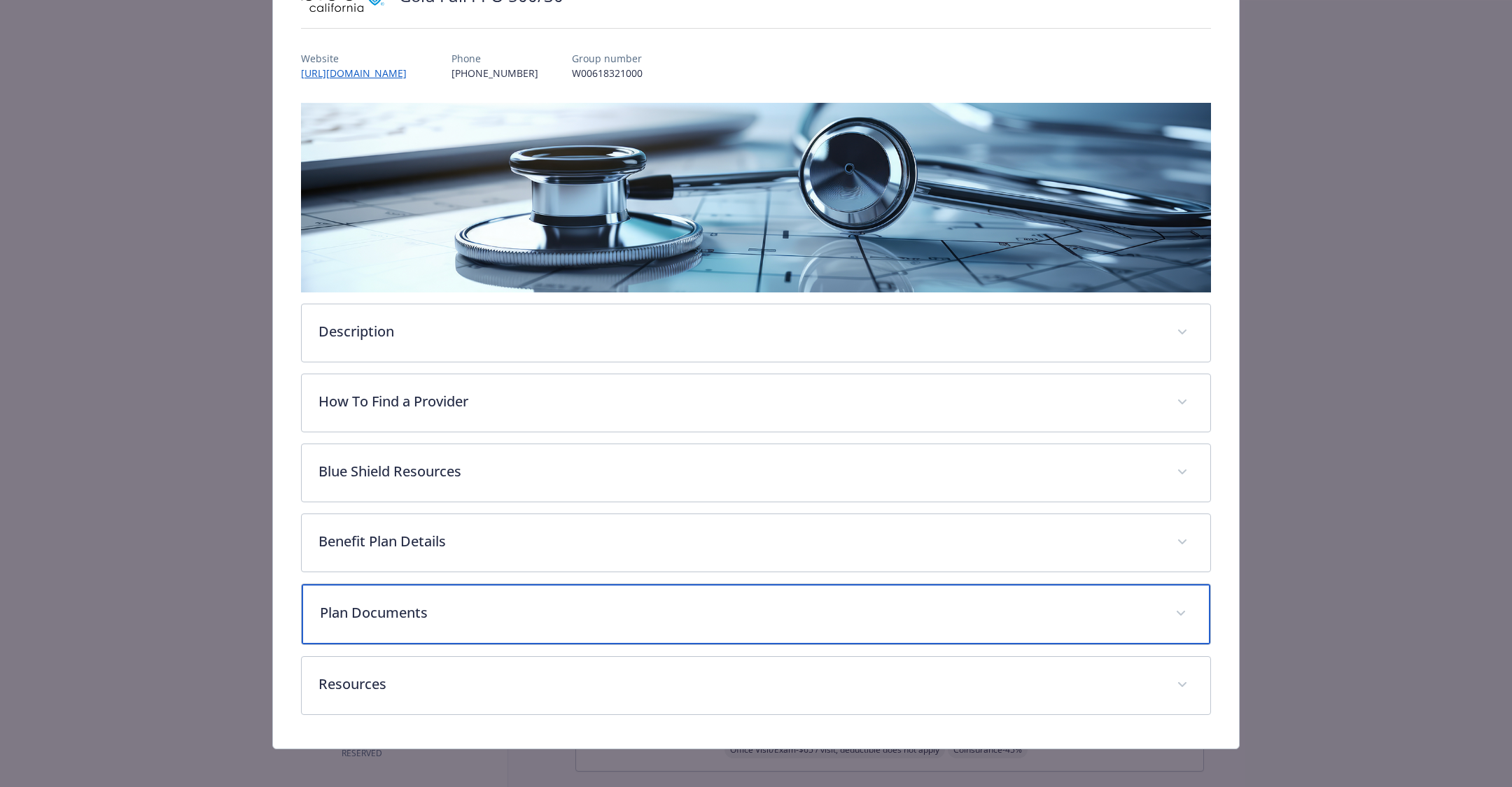
click at [809, 610] on p "Plan Documents" at bounding box center [739, 613] width 838 height 21
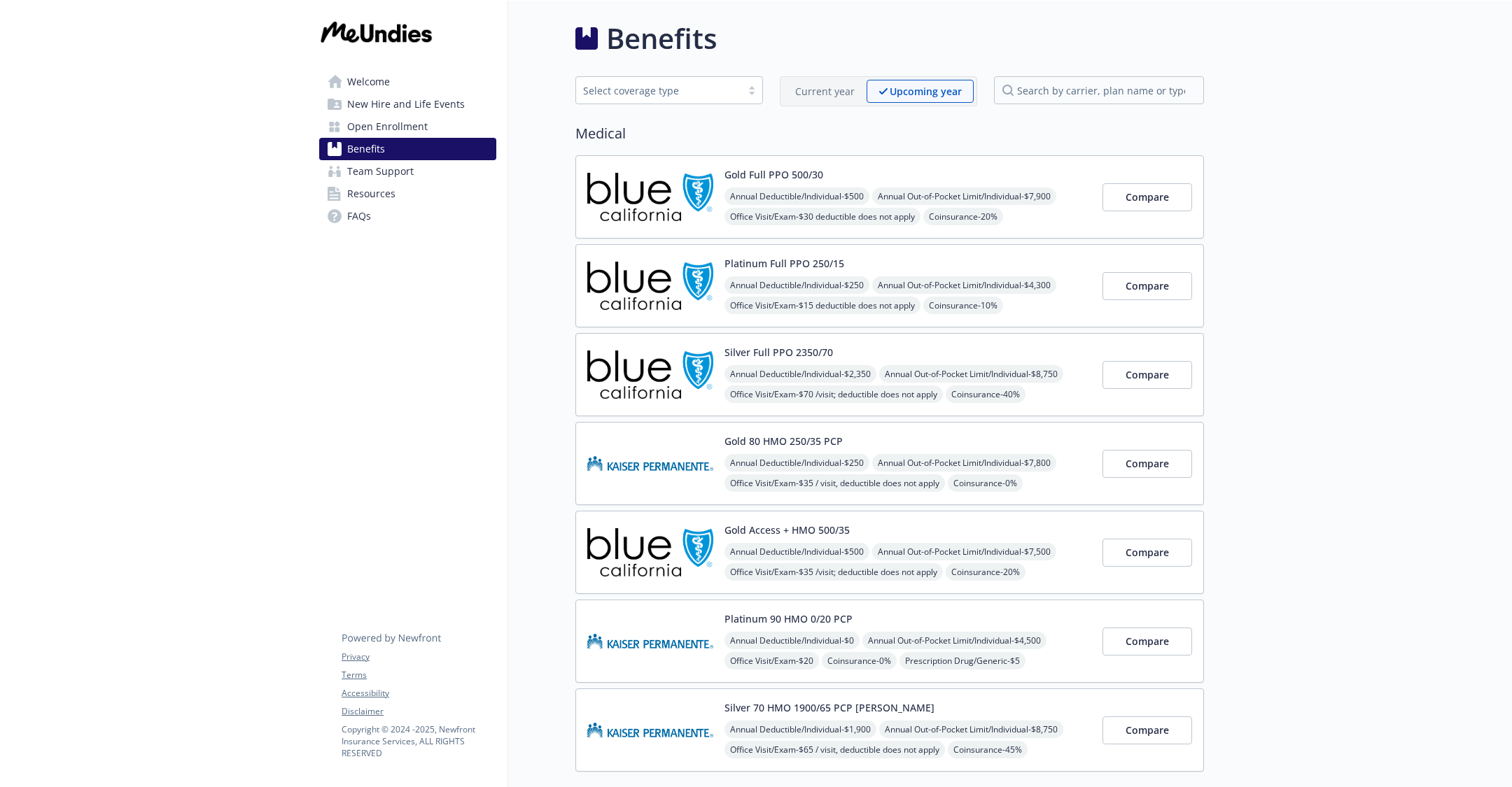
click at [826, 93] on p "Current year" at bounding box center [825, 91] width 59 height 15
click at [919, 89] on p "Upcoming year" at bounding box center [926, 91] width 71 height 15
click at [821, 87] on p "Current year" at bounding box center [825, 91] width 59 height 15
click at [924, 90] on p "Upcoming year" at bounding box center [926, 91] width 71 height 15
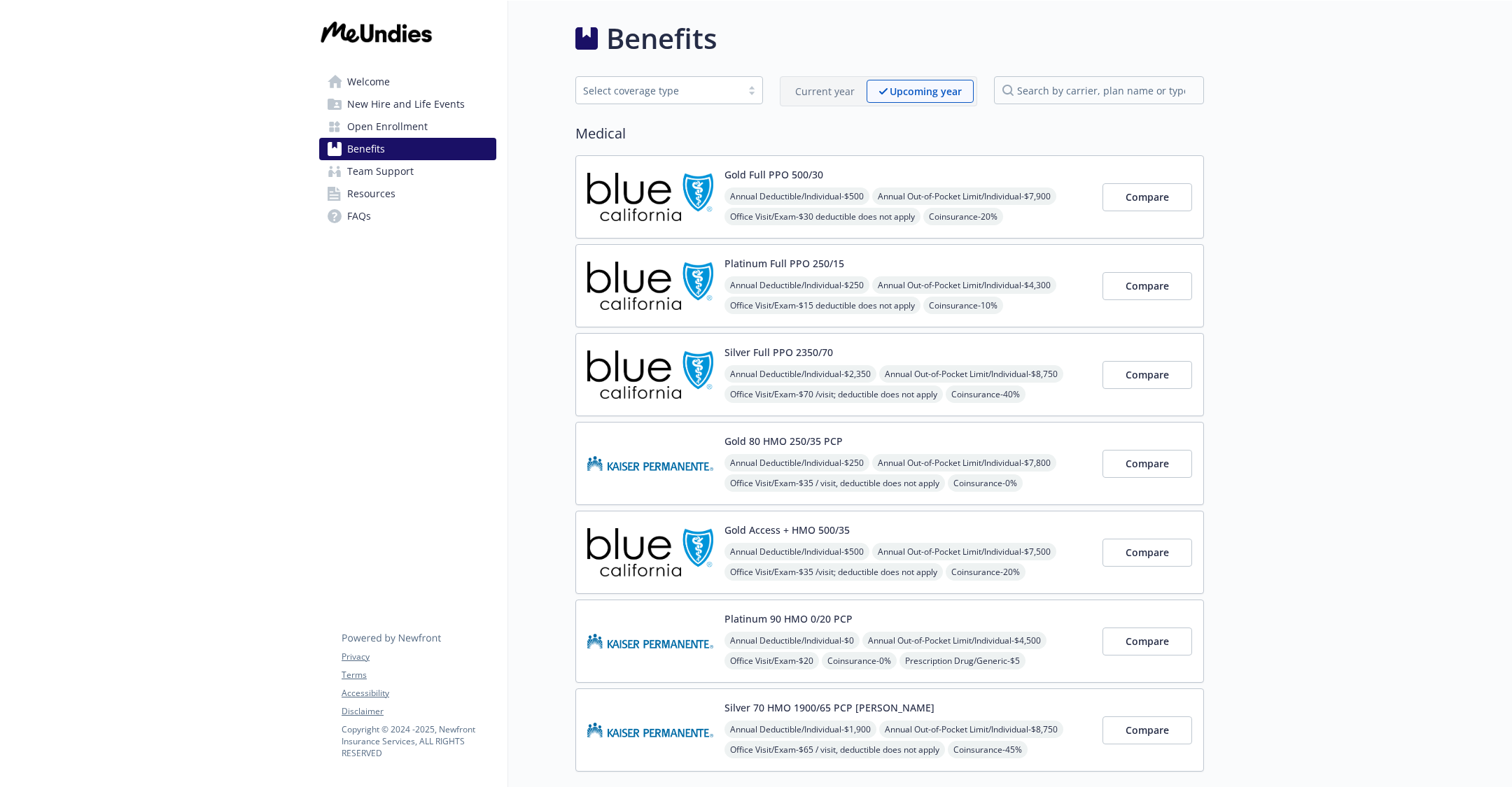
click at [836, 94] on p "Current year" at bounding box center [825, 91] width 59 height 15
click at [928, 88] on p "Upcoming year" at bounding box center [926, 91] width 71 height 15
click at [804, 98] on div "Current year" at bounding box center [825, 91] width 84 height 23
click at [894, 92] on p "Upcoming year" at bounding box center [926, 91] width 71 height 15
click at [826, 96] on p "Current year" at bounding box center [825, 91] width 59 height 15
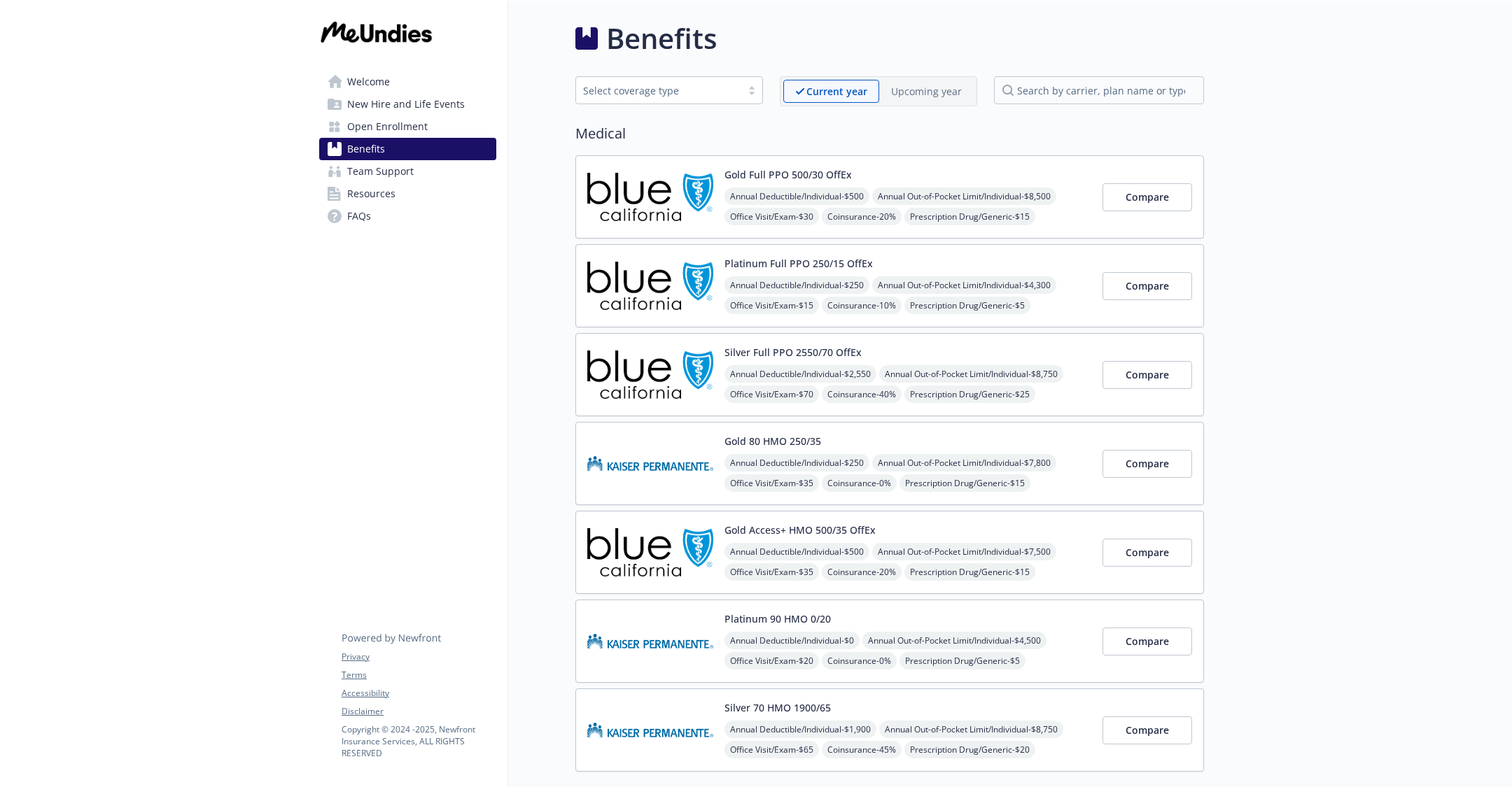
click at [904, 91] on p "Upcoming year" at bounding box center [926, 91] width 71 height 15
click at [833, 97] on p "Current year" at bounding box center [825, 91] width 59 height 15
click at [931, 95] on p "Upcoming year" at bounding box center [926, 91] width 71 height 15
click at [839, 97] on p "Current year" at bounding box center [825, 91] width 59 height 15
click at [842, 170] on button "Gold Full PPO 500/30 OffEx" at bounding box center [787, 174] width 127 height 15
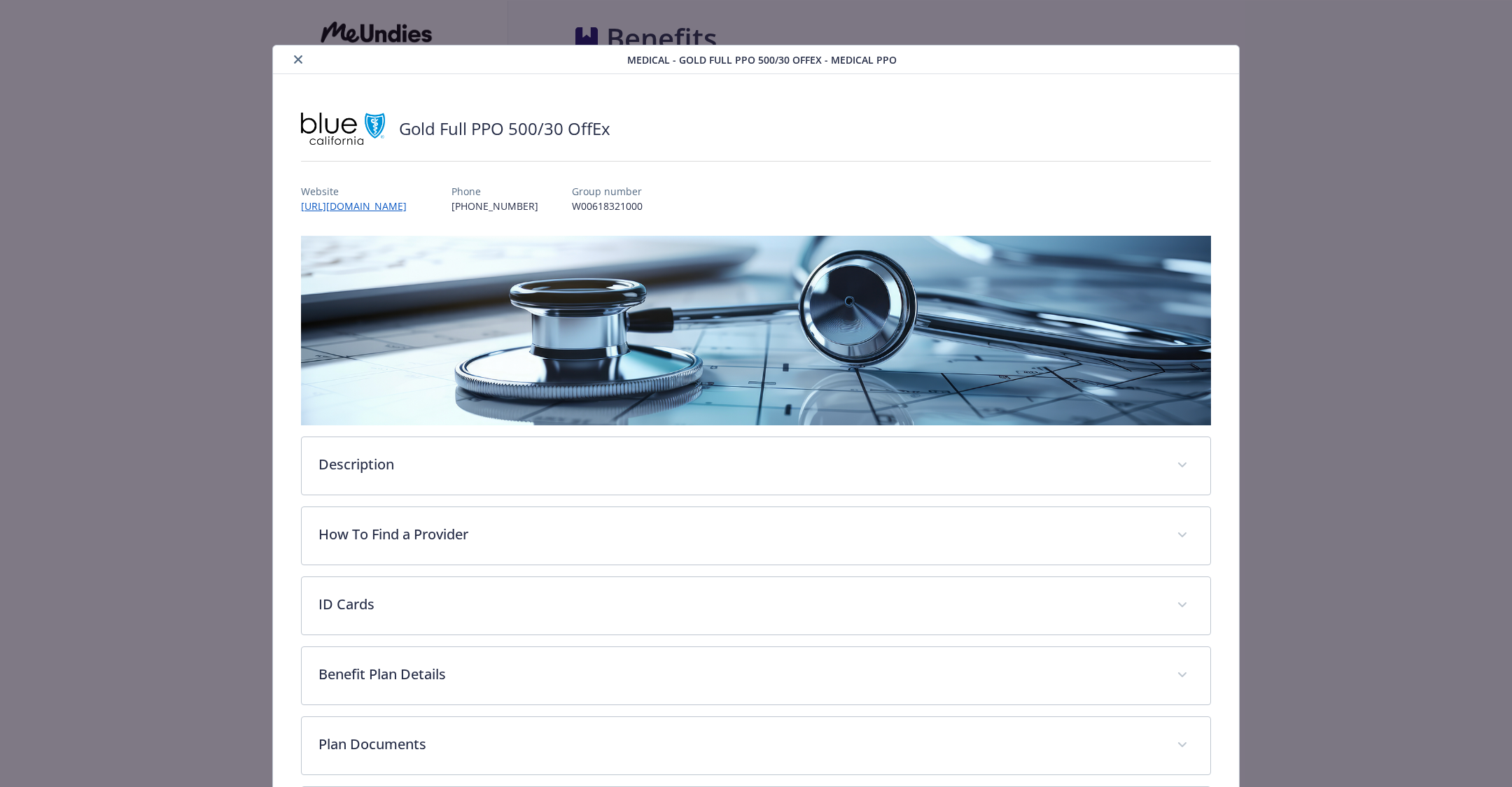
scroll to position [41, 0]
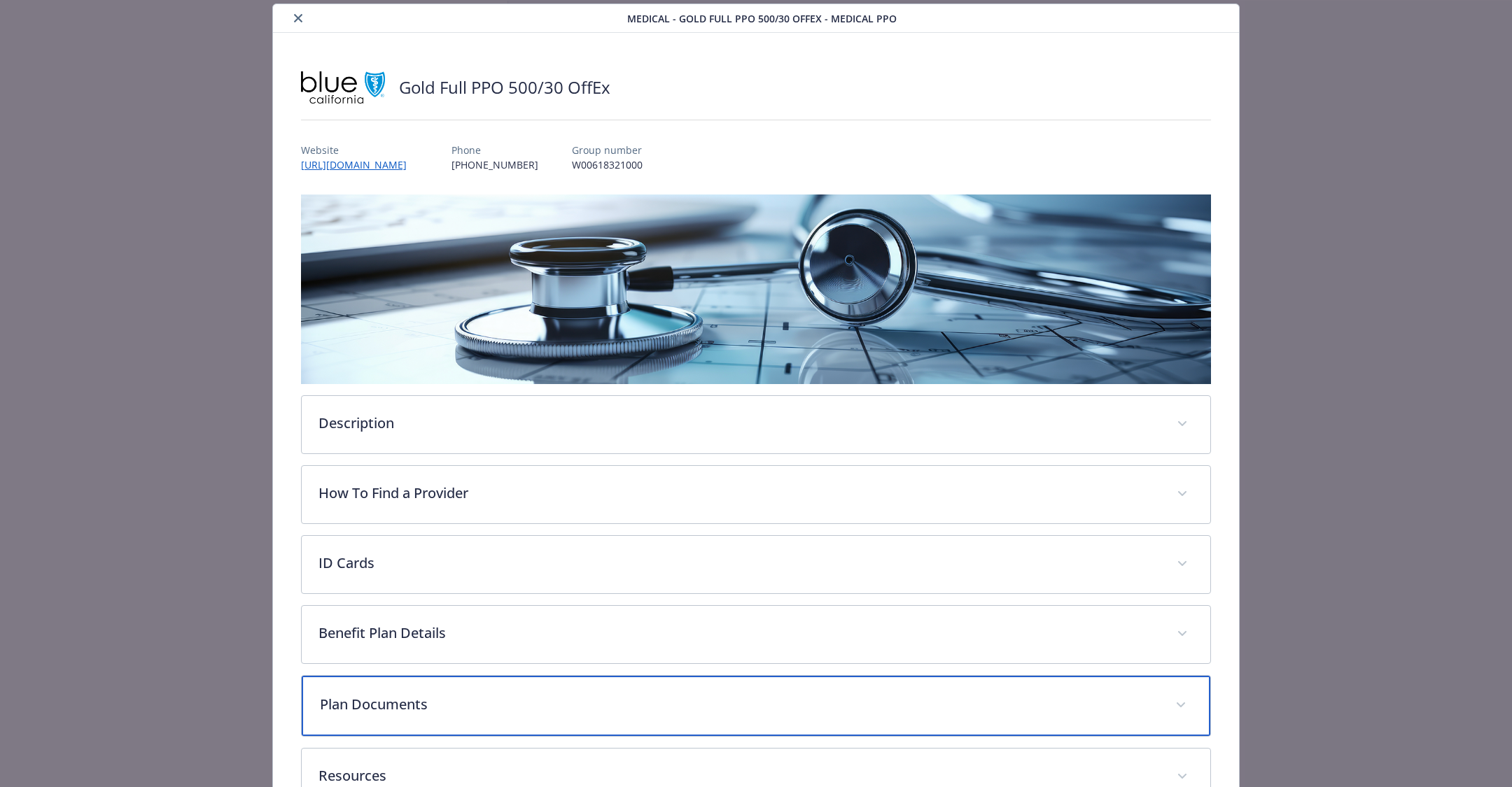
click at [646, 678] on div "Plan Documents" at bounding box center [756, 705] width 909 height 60
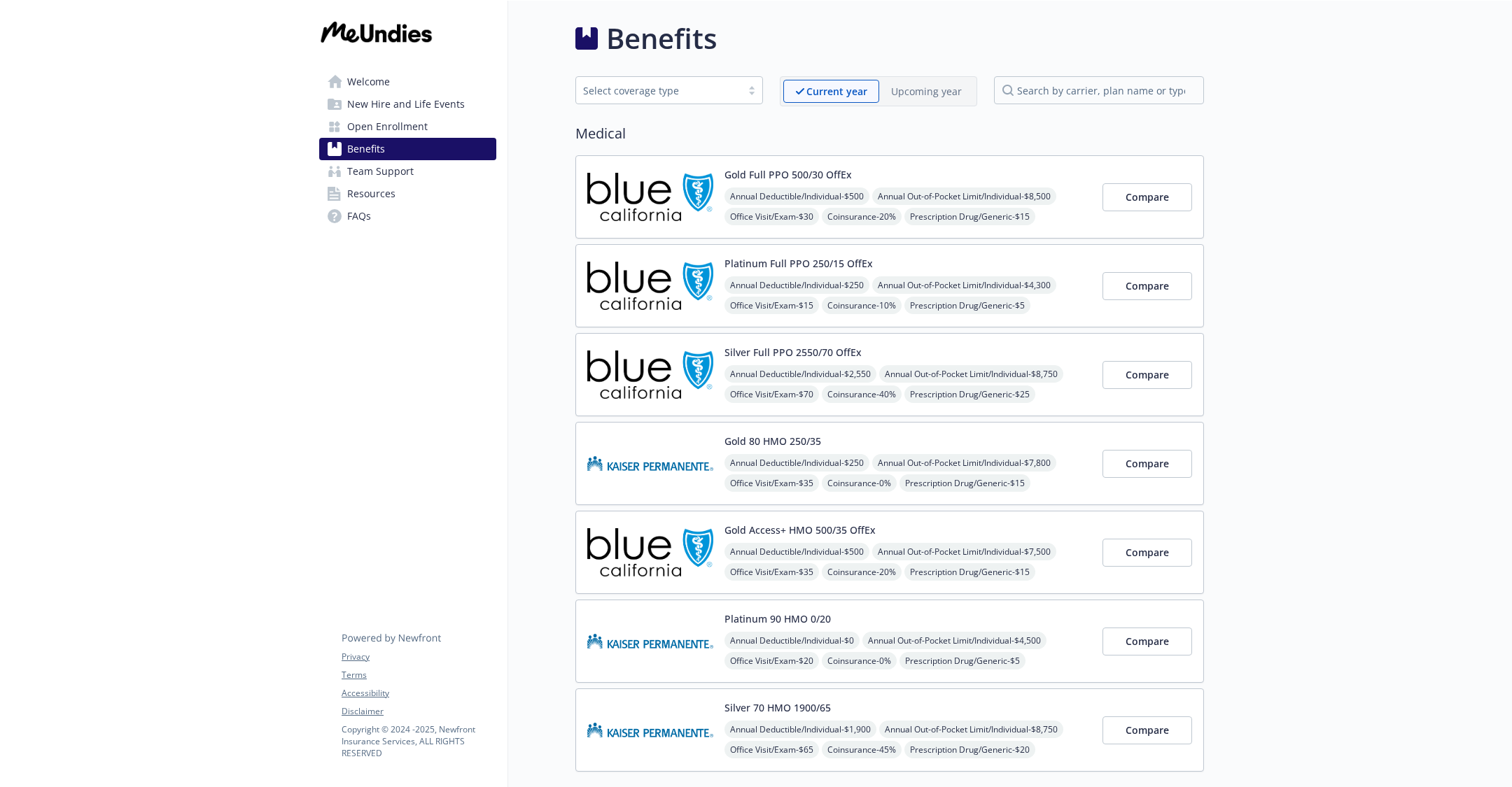
click at [910, 87] on p "Upcoming year" at bounding box center [926, 91] width 71 height 15
click at [884, 168] on div "Gold Full PPO 500/30 Annual Deductible/Individual - $500 Annual Out-of-Pocket L…" at bounding box center [907, 197] width 367 height 59
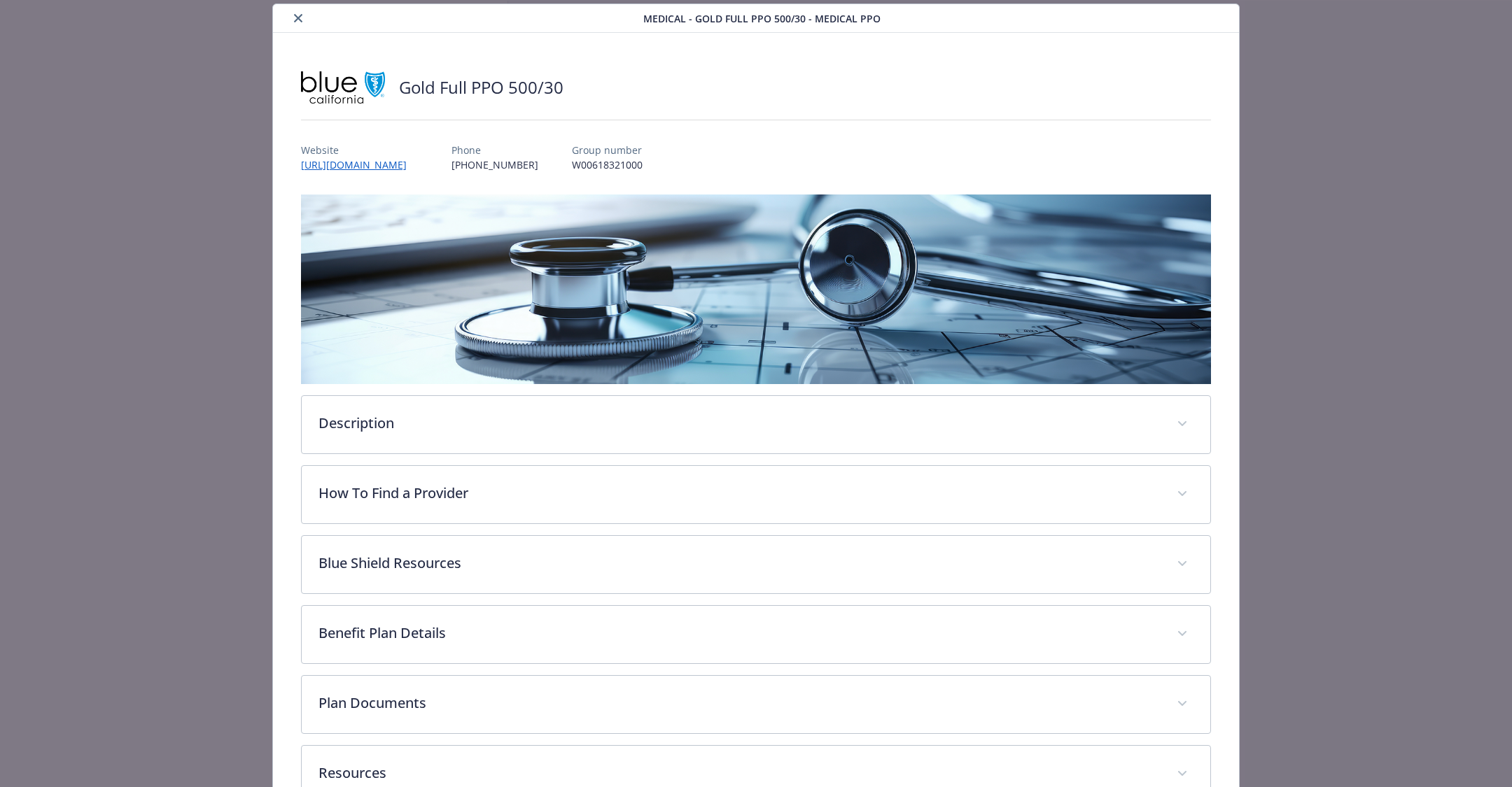
scroll to position [133, 0]
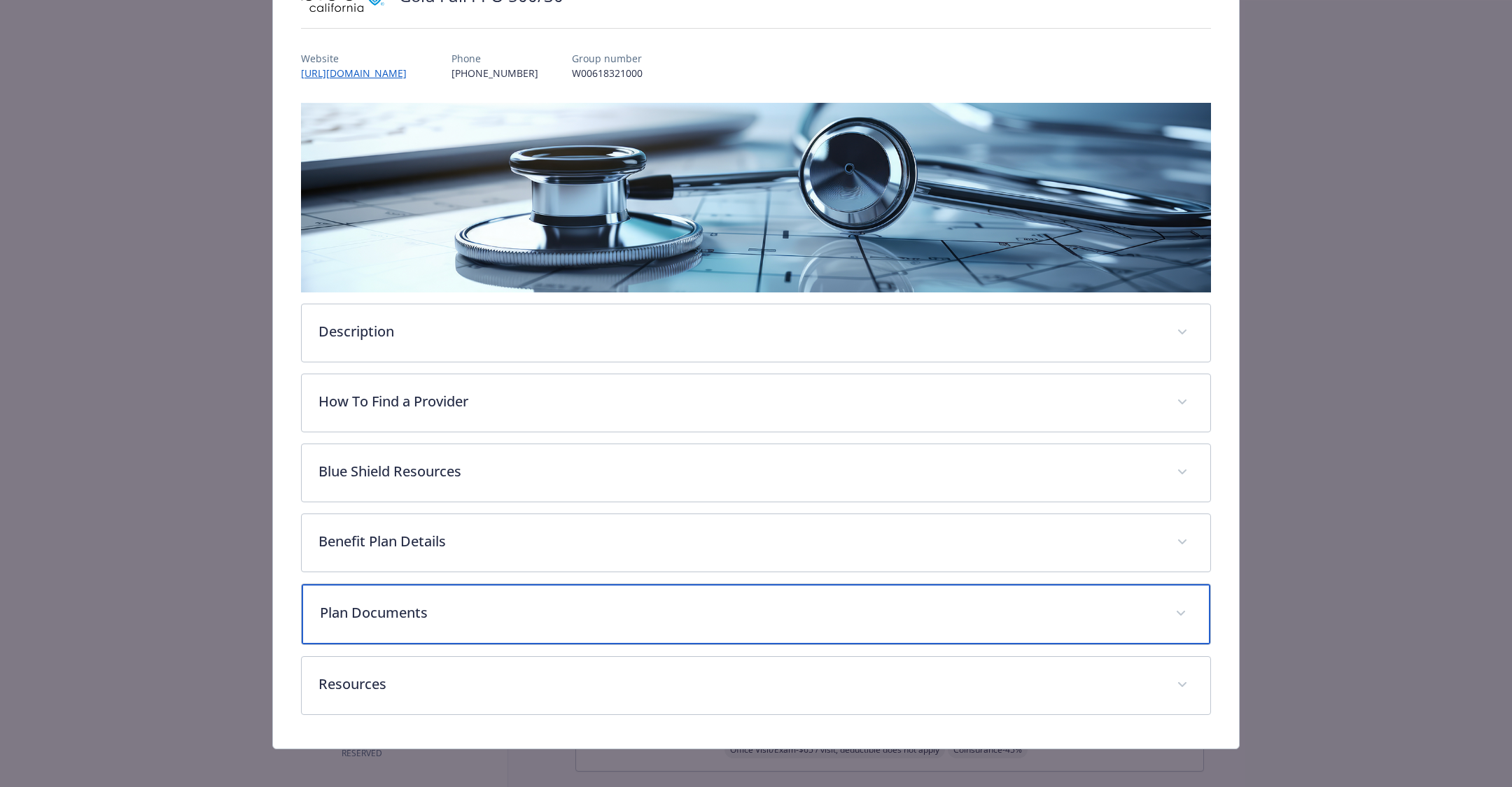
click at [573, 602] on p "Plan Documents" at bounding box center [739, 613] width 838 height 21
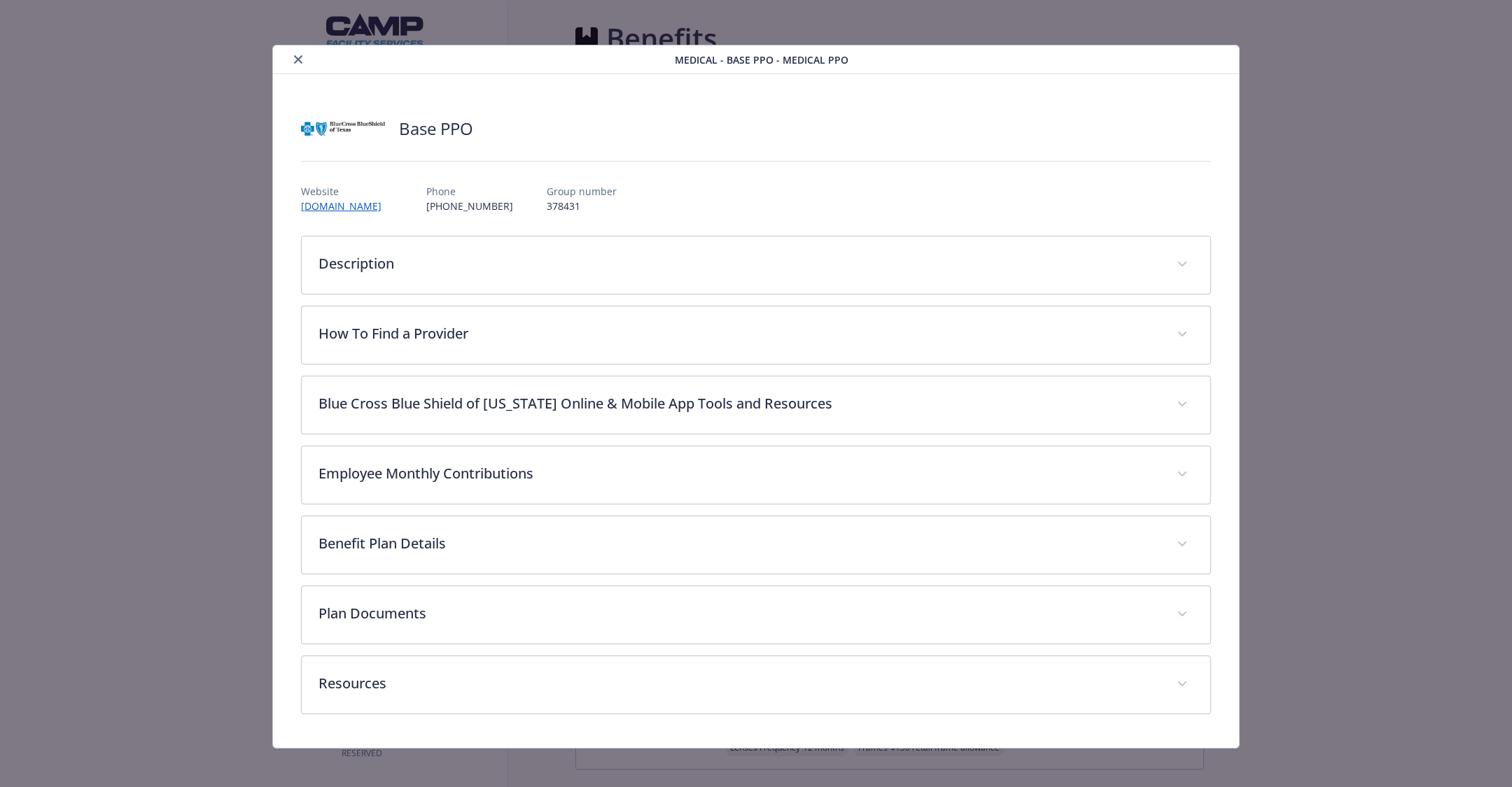
click at [389, 95] on div "Base PPO Website bcbstx.com Phone (800) 521-2227 Group number 378431 Descriptio…" at bounding box center [756, 411] width 966 height 674
click at [381, 89] on div "Base PPO Website bcbstx.com Phone (800) 521-2227 Group number 378431 Descriptio…" at bounding box center [756, 411] width 966 height 674
click at [297, 71] on div "Medical - Base PPO - Medical PPO" at bounding box center [756, 59] width 966 height 29
click at [294, 61] on icon "close" at bounding box center [298, 59] width 8 height 8
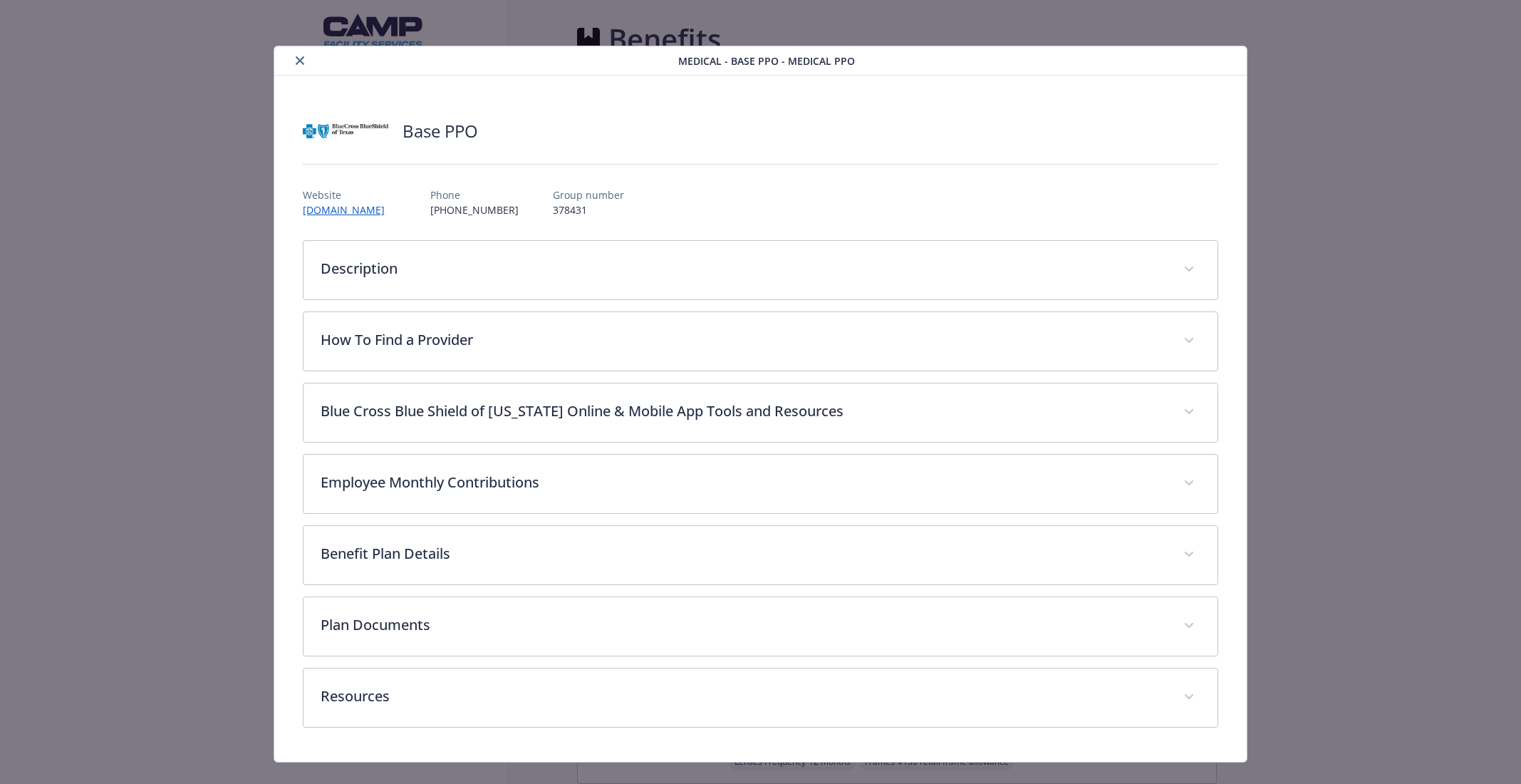
click at [304, 60] on button "close" at bounding box center [299, 60] width 17 height 17
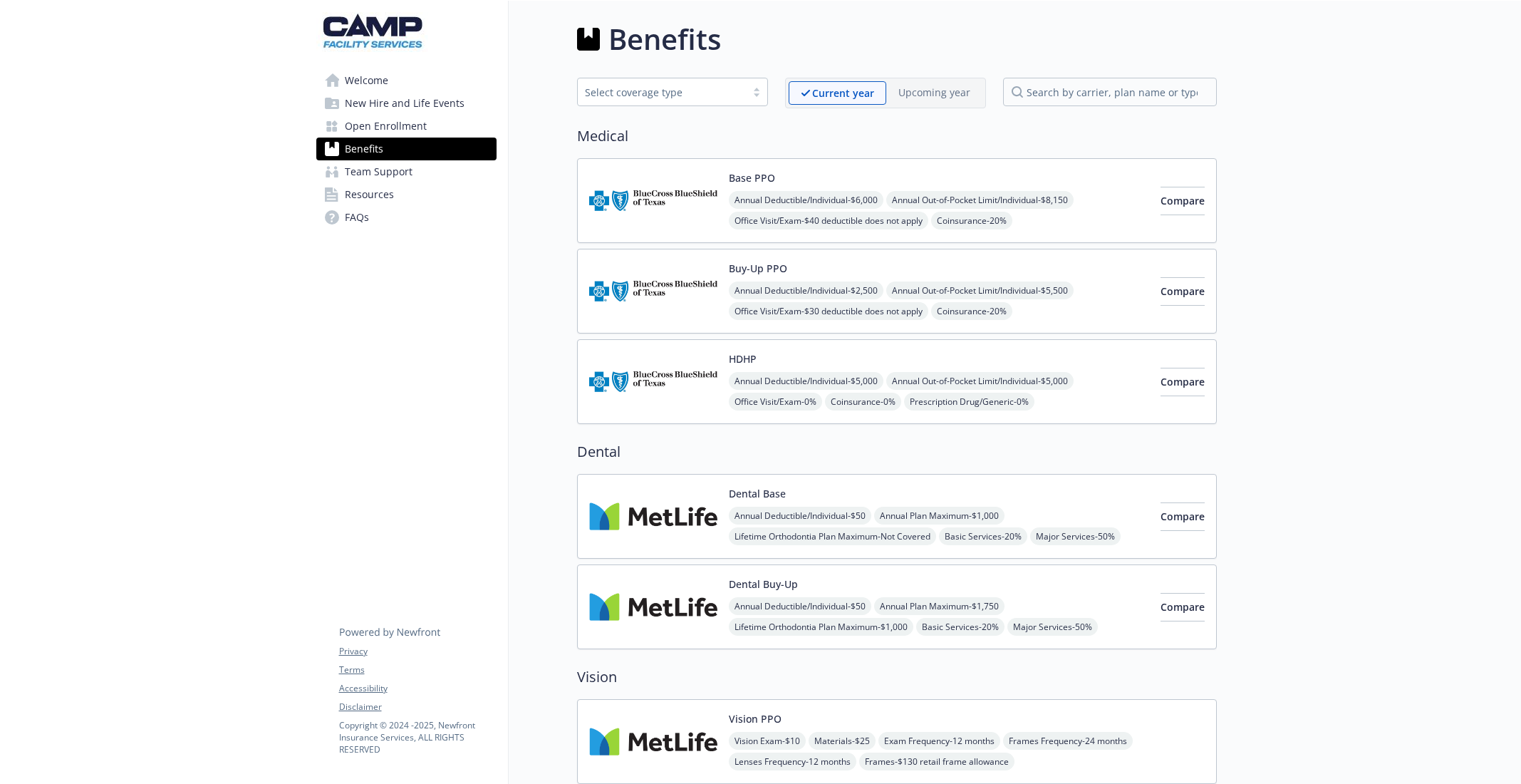
click at [670, 496] on img at bounding box center [654, 516] width 128 height 60
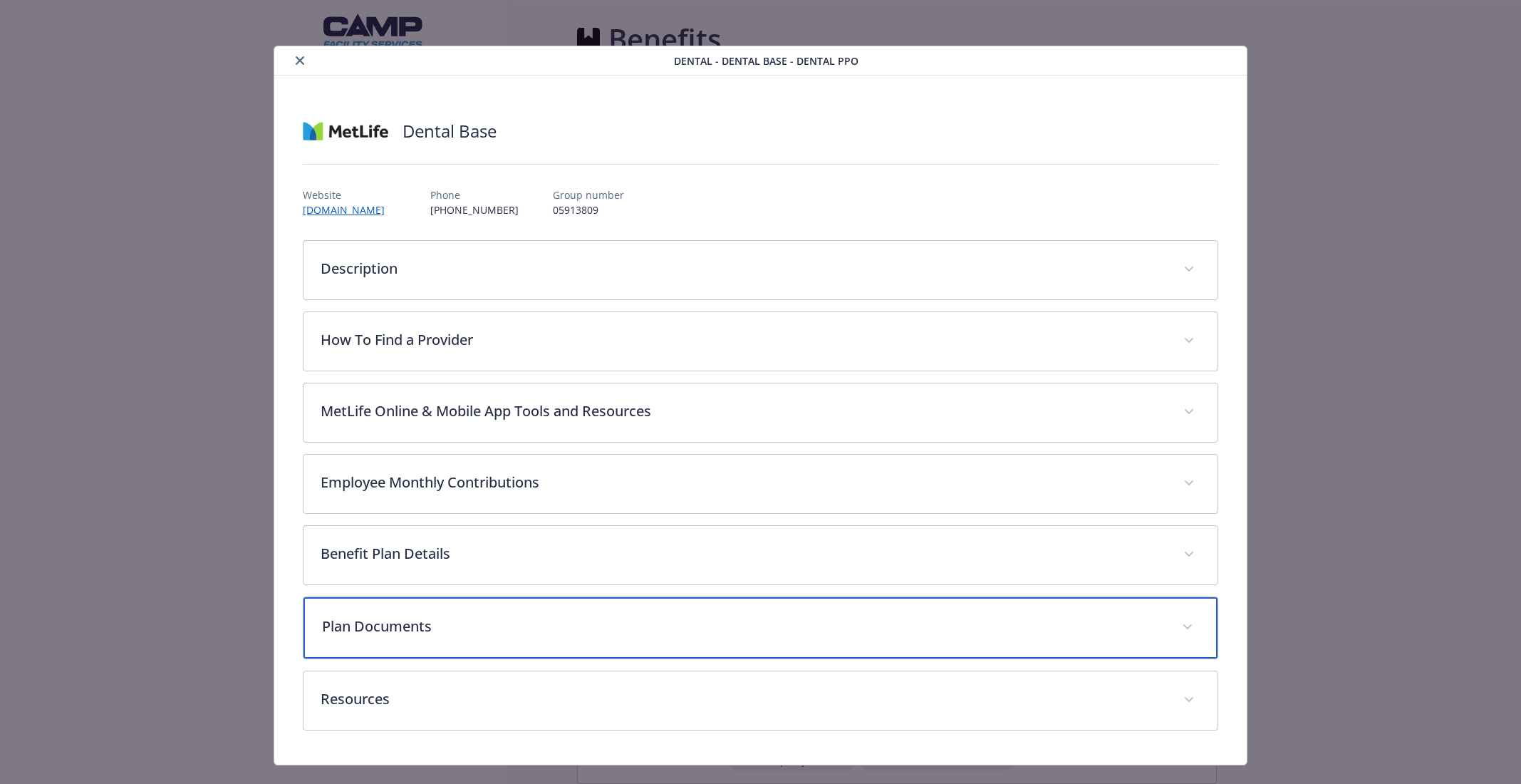
click at [581, 623] on p "Plan Documents" at bounding box center [743, 626] width 842 height 22
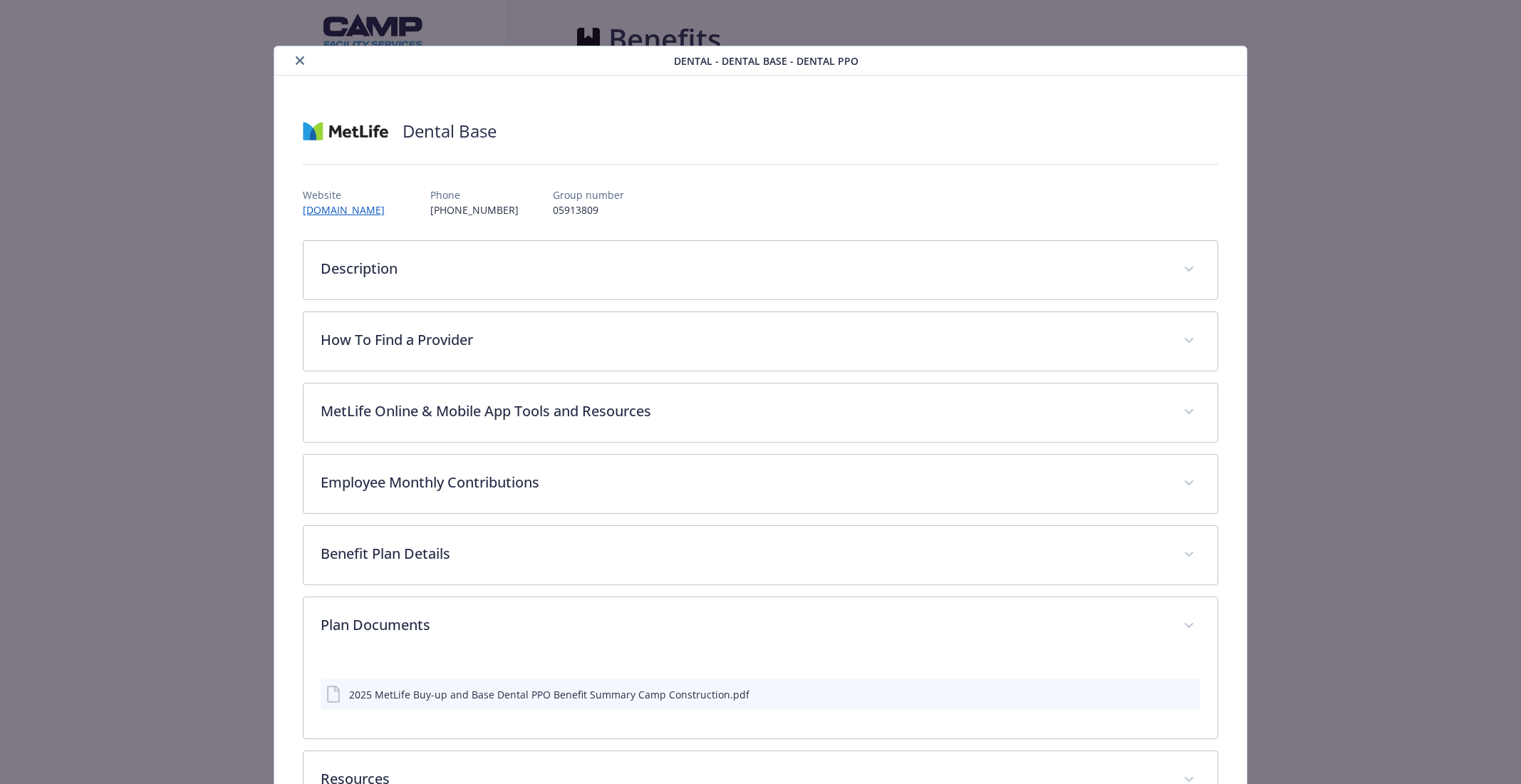
click at [1187, 690] on icon "preview file" at bounding box center [1188, 692] width 13 height 10
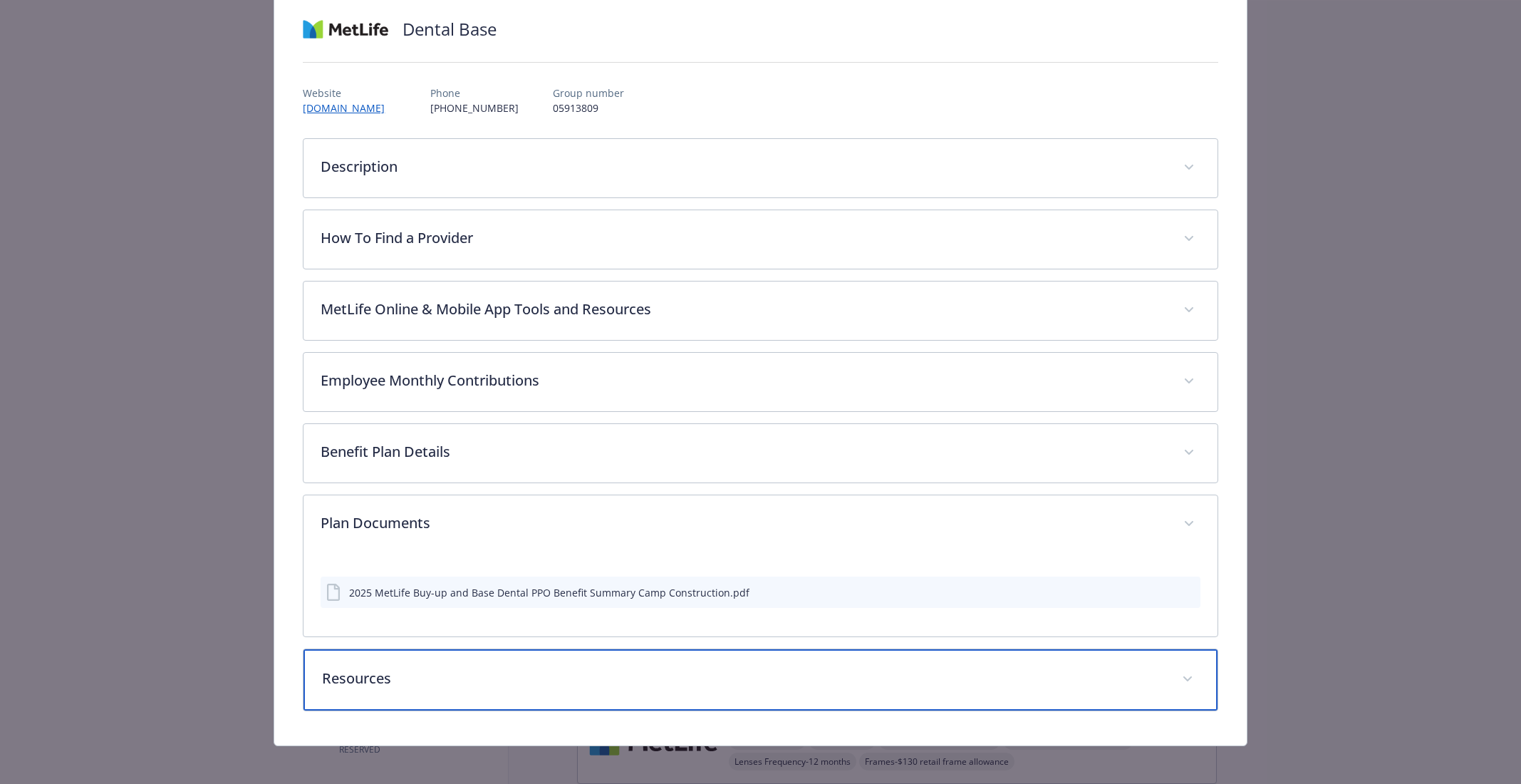
click at [1189, 676] on icon "details for plan Dental - Dental Base - Dental PPO" at bounding box center [1188, 679] width 9 height 6
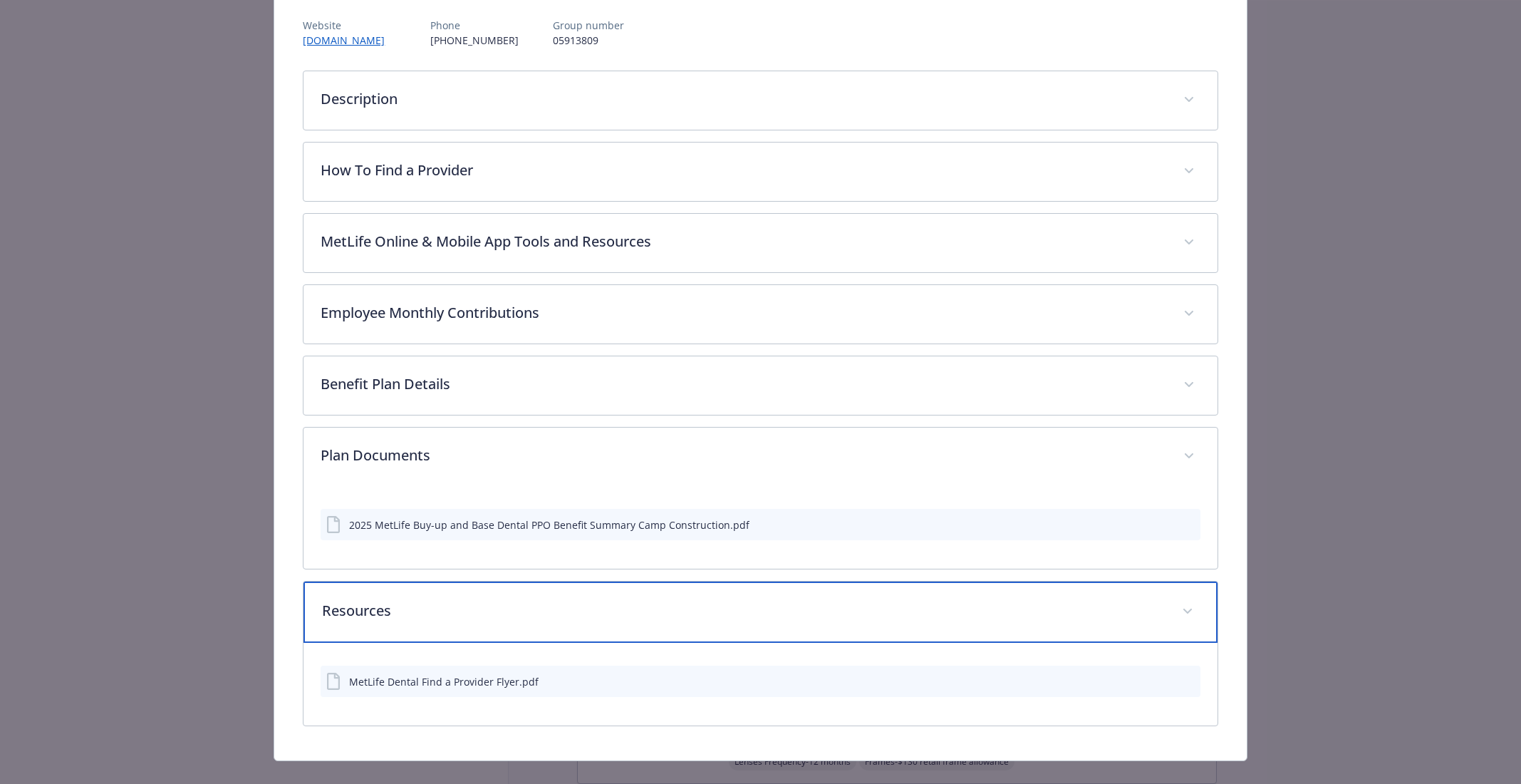
scroll to position [187, 0]
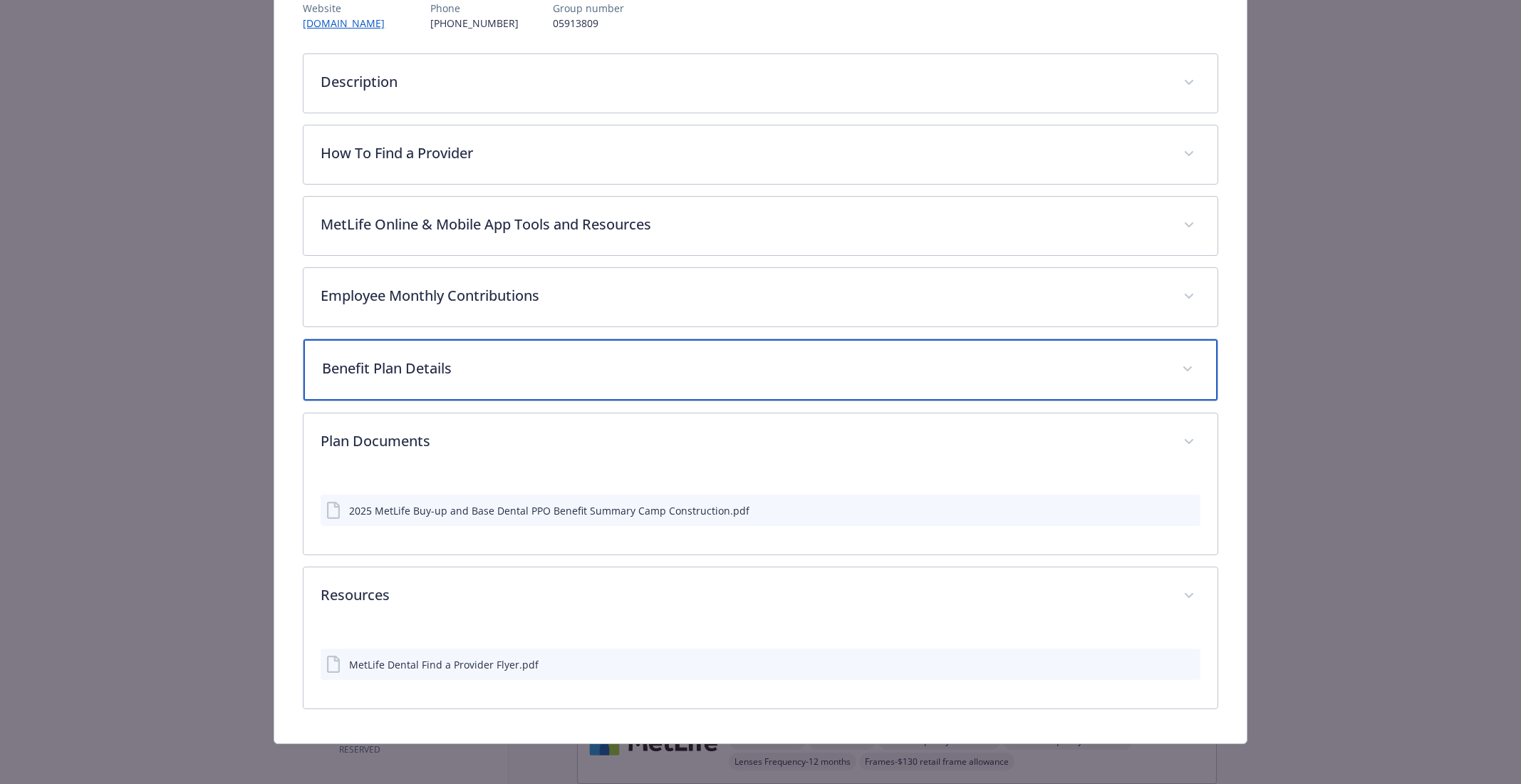
click at [966, 349] on div "Benefit Plan Details" at bounding box center [760, 369] width 914 height 61
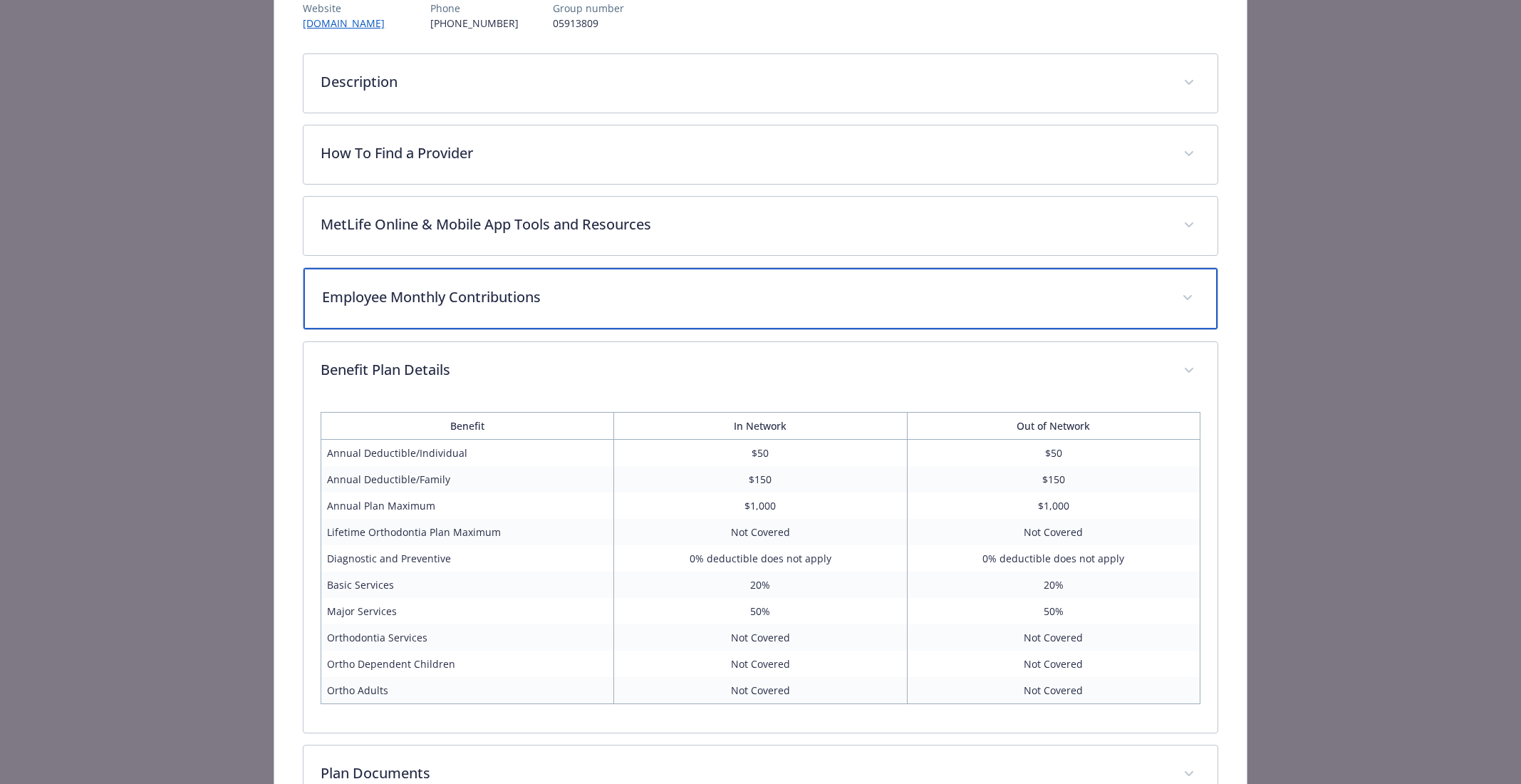
click at [906, 270] on div "Employee Monthly Contributions" at bounding box center [760, 298] width 914 height 61
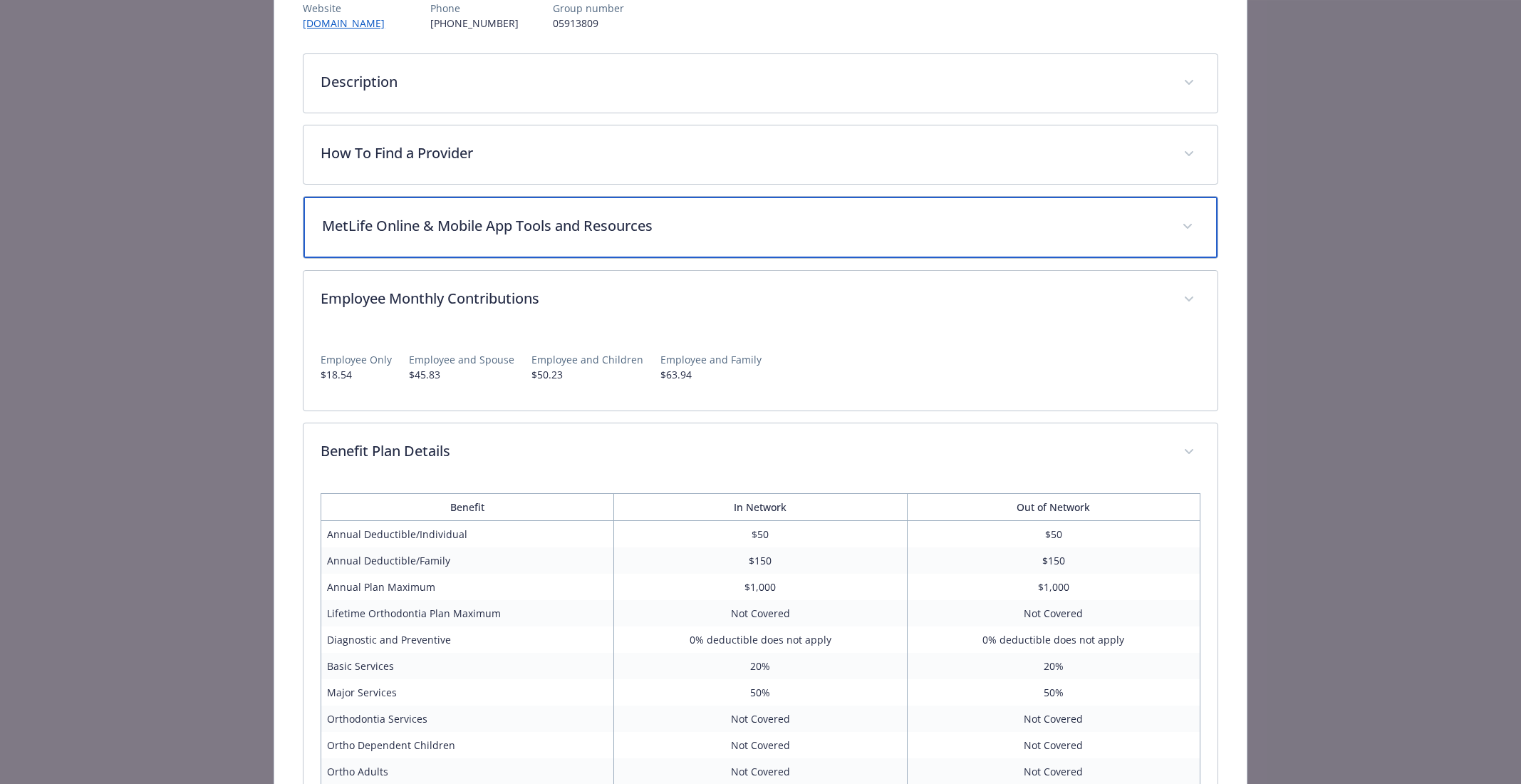
click at [855, 225] on p "MetLife Online & Mobile App Tools and Resources" at bounding box center [743, 226] width 842 height 22
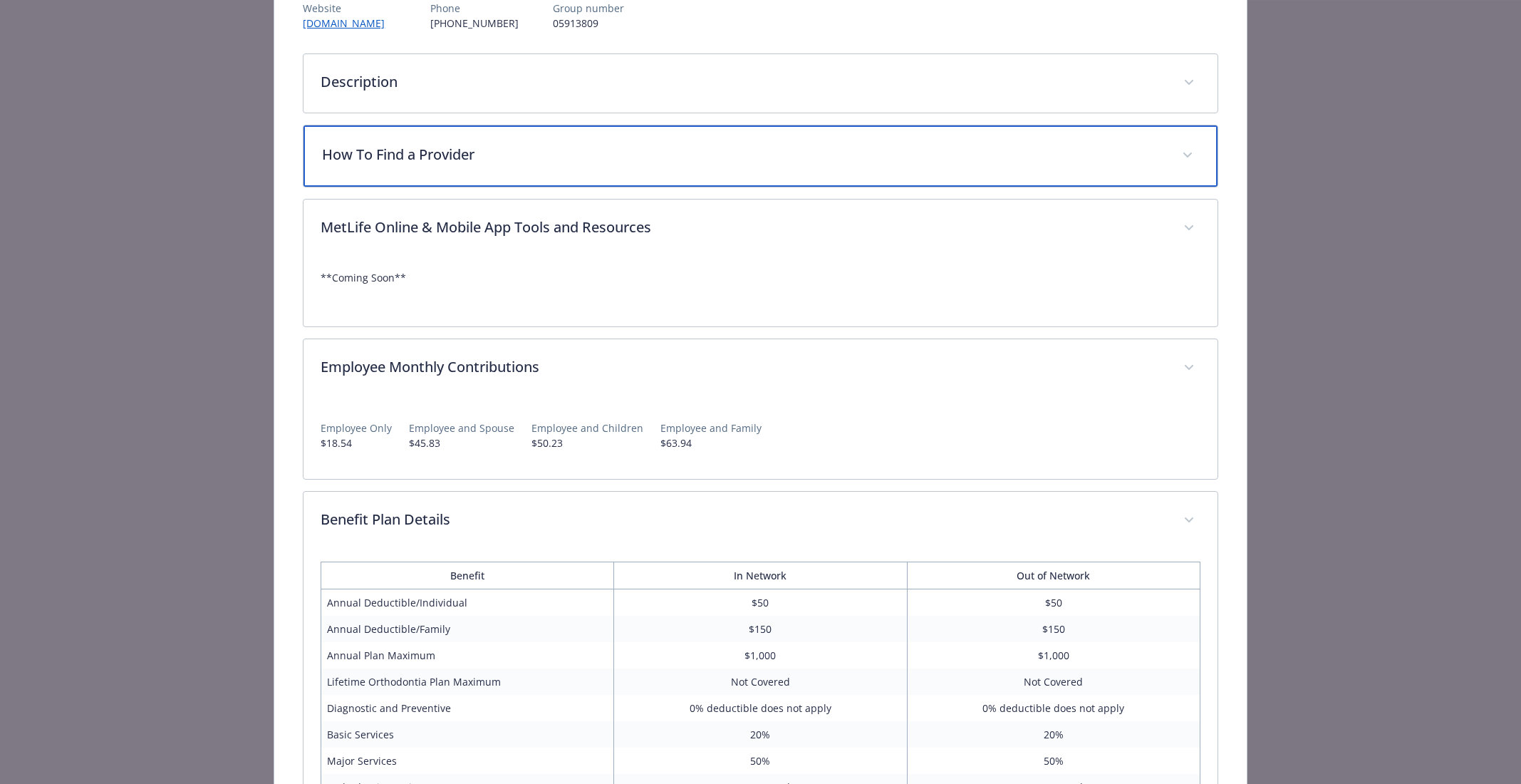
click at [810, 171] on div "How To Find a Provider" at bounding box center [760, 156] width 914 height 61
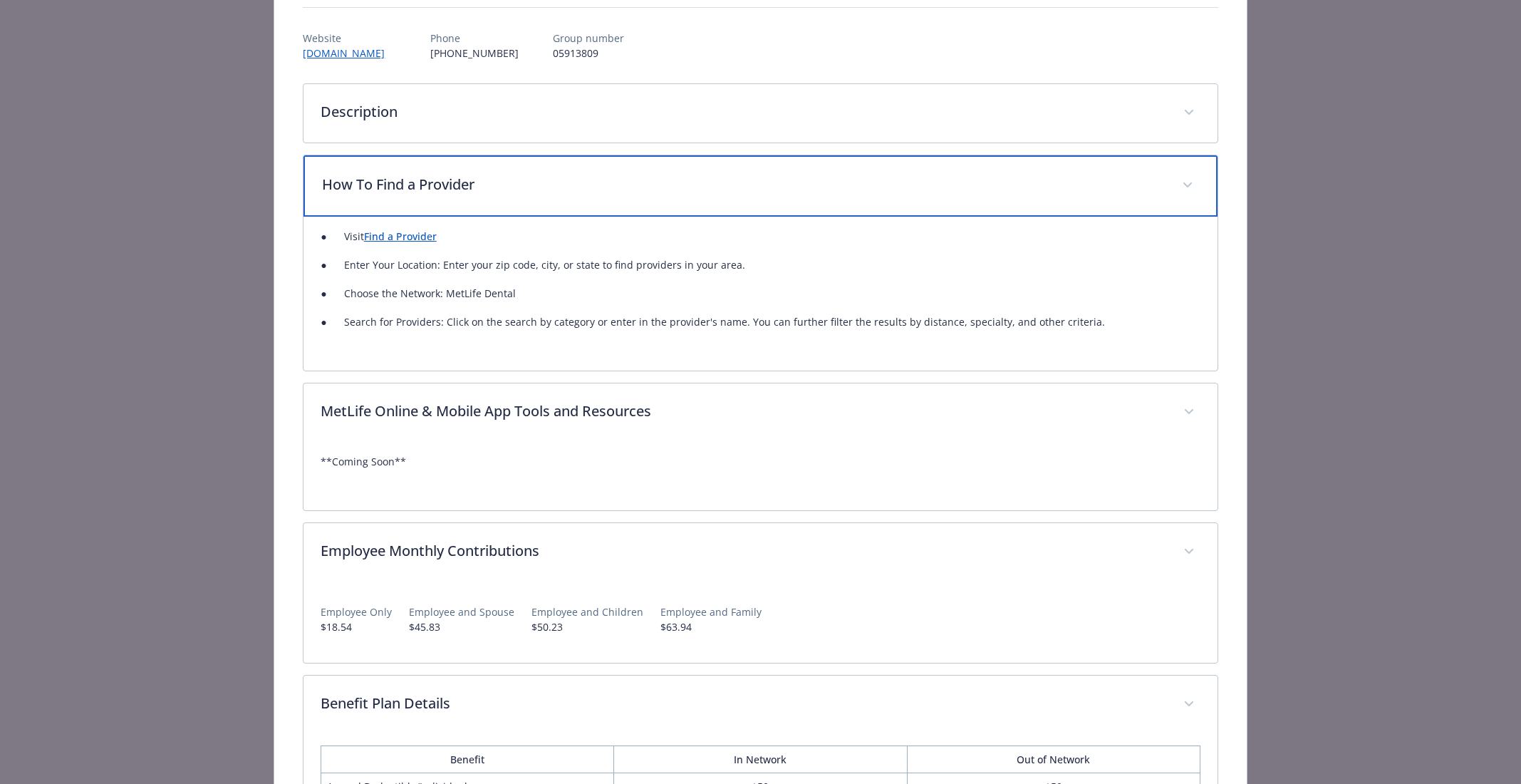
scroll to position [135, 0]
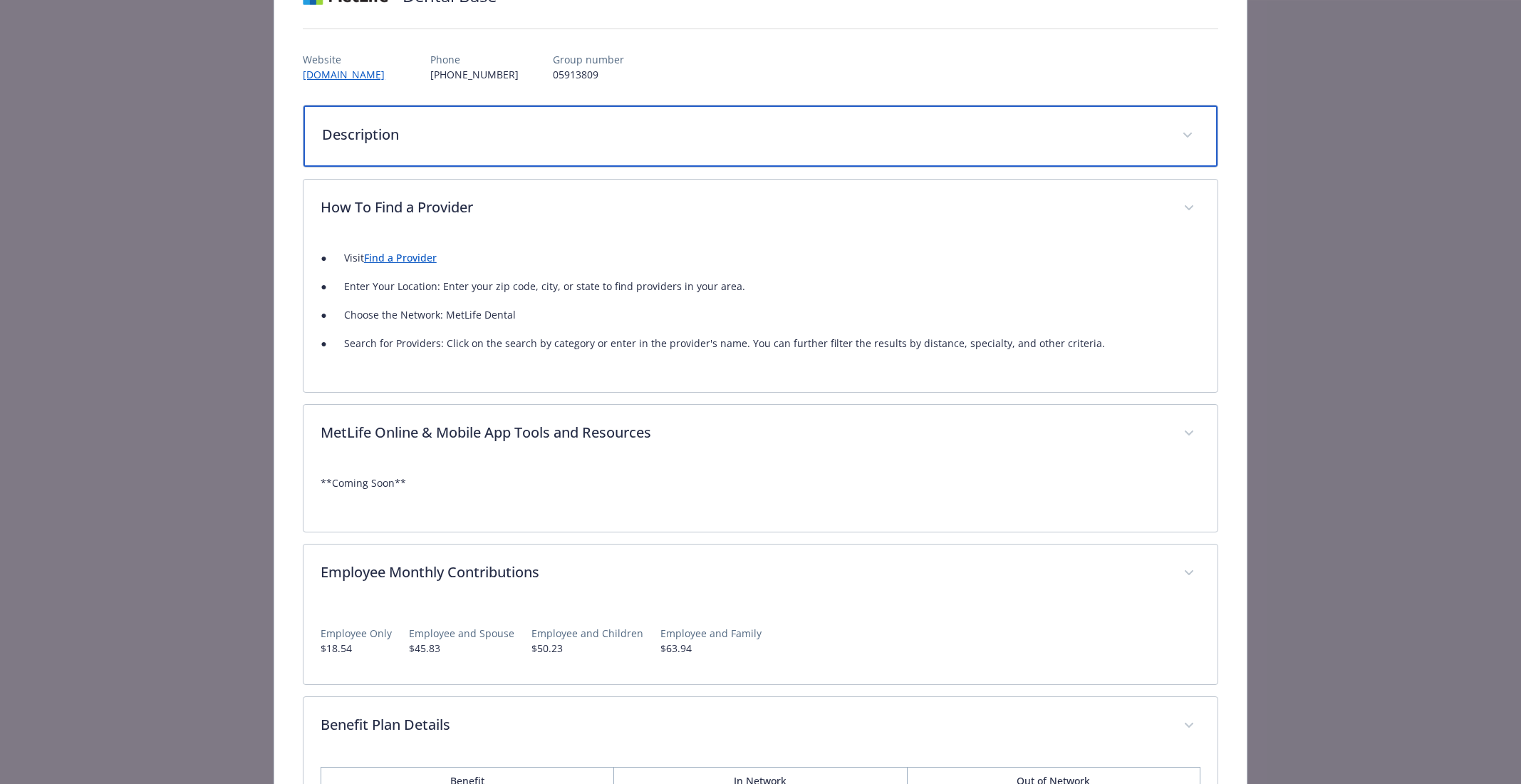
click at [741, 133] on p "Description" at bounding box center [743, 134] width 842 height 22
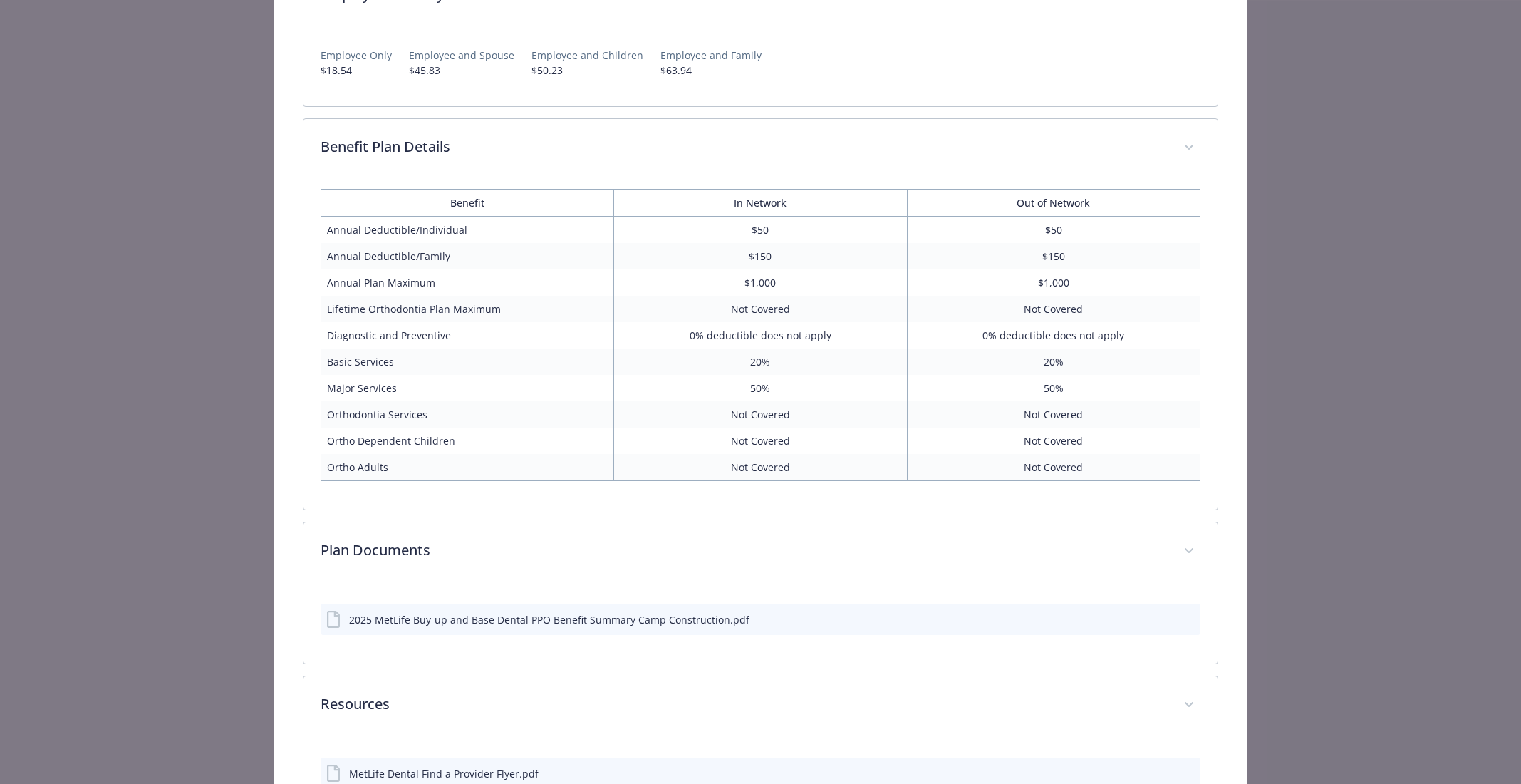
scroll to position [839, 0]
click at [1192, 617] on icon "preview file" at bounding box center [1188, 621] width 13 height 10
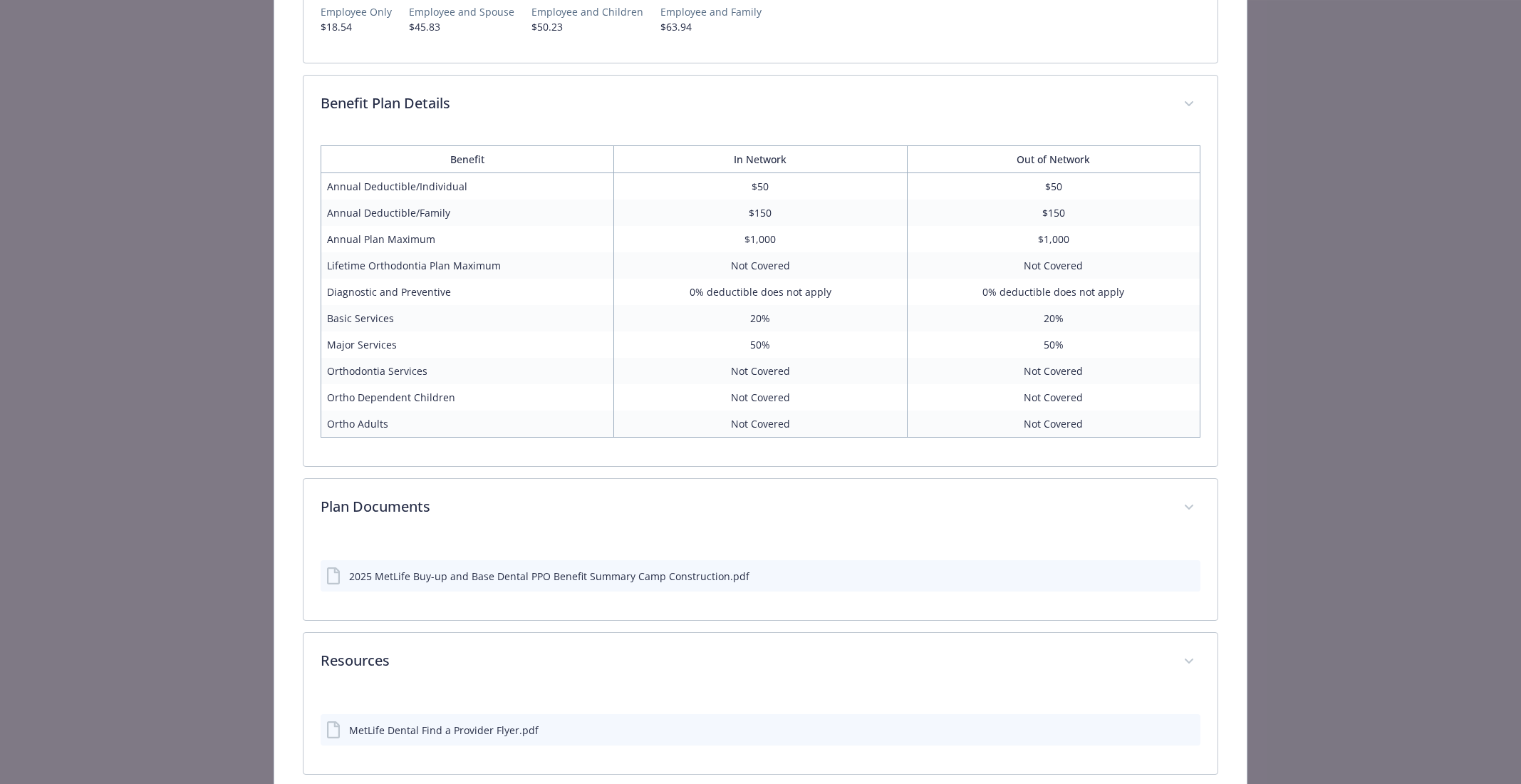
scroll to position [949, 0]
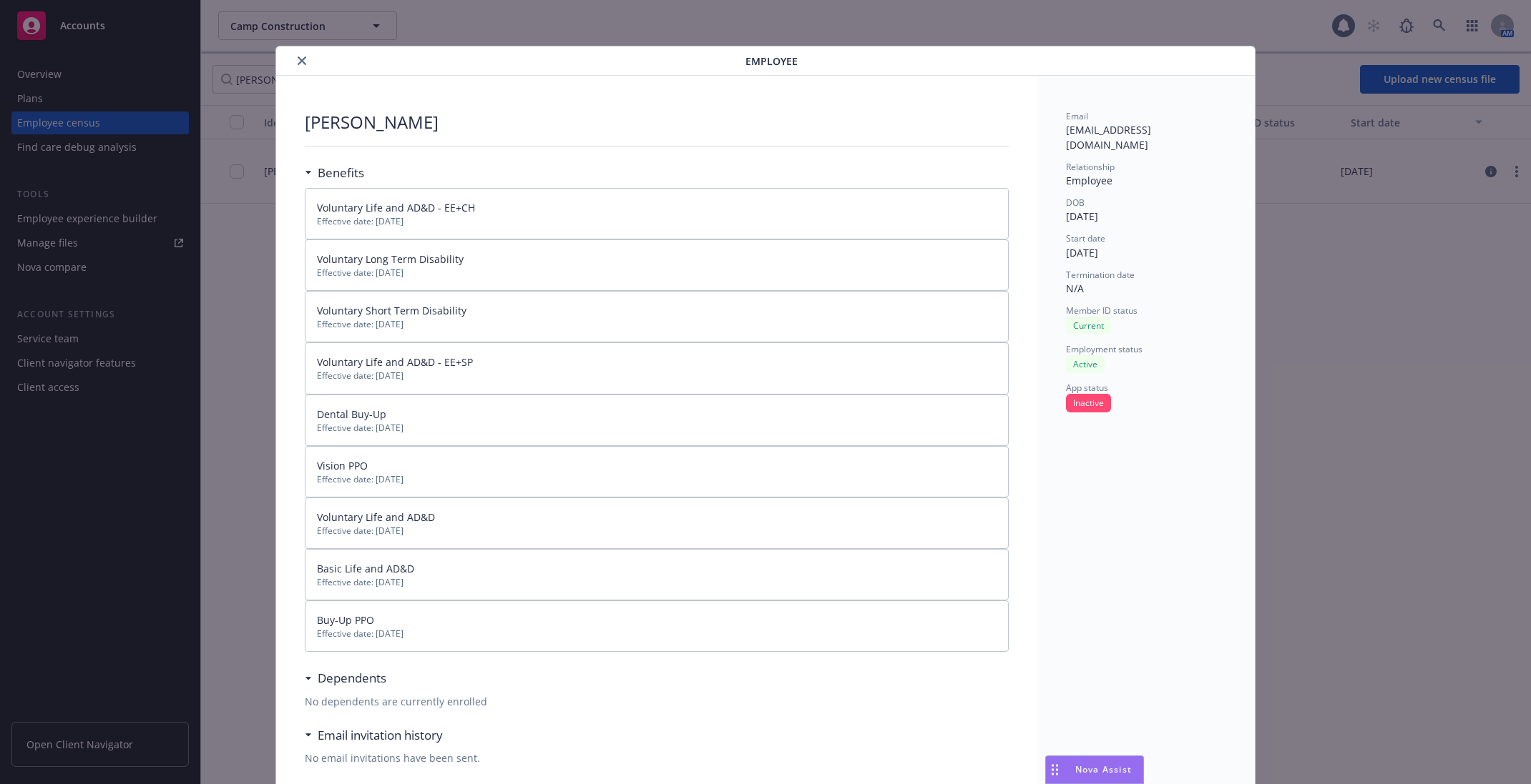
click at [298, 60] on icon "close" at bounding box center [302, 61] width 9 height 9
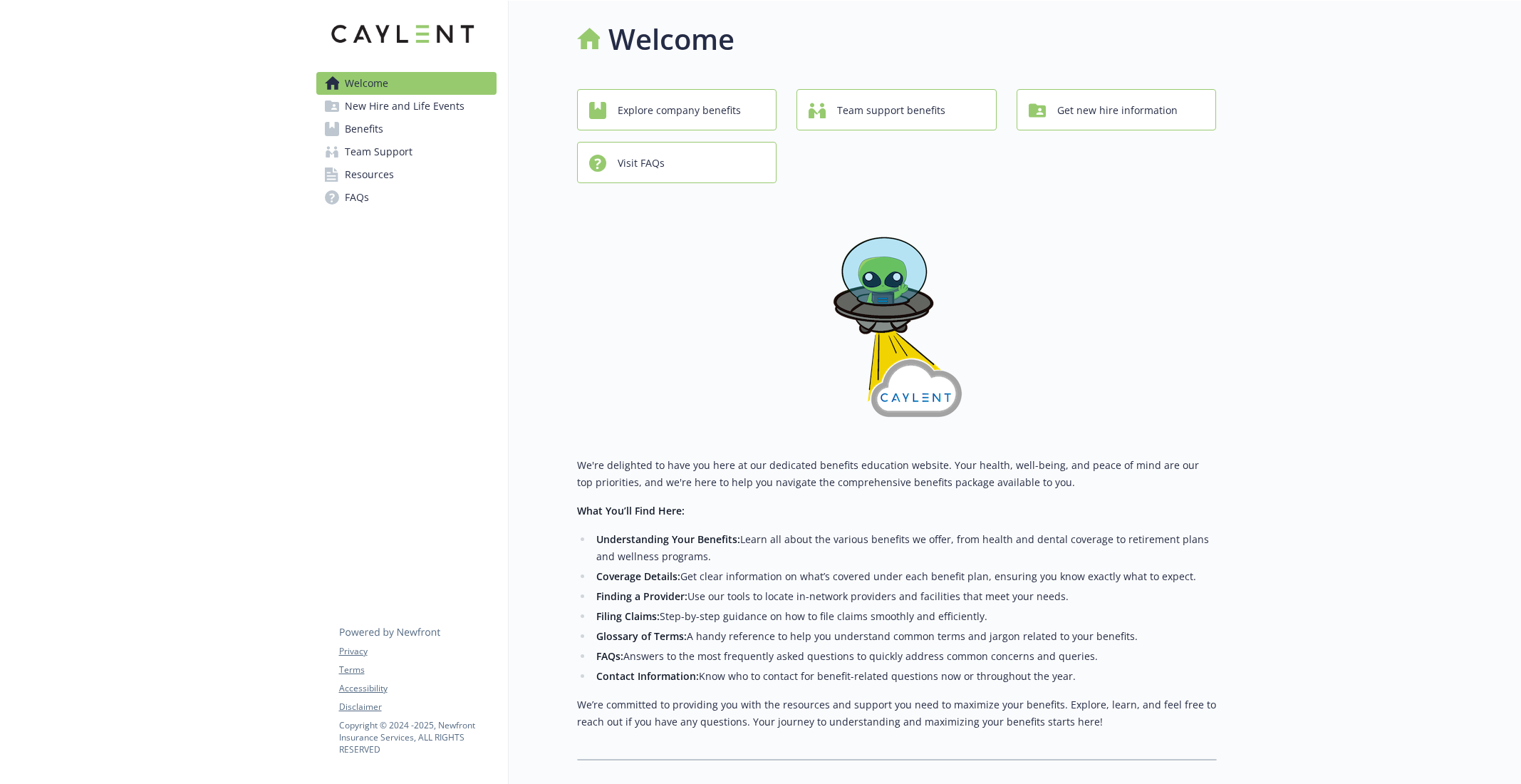
click at [408, 128] on link "Benefits" at bounding box center [406, 128] width 180 height 23
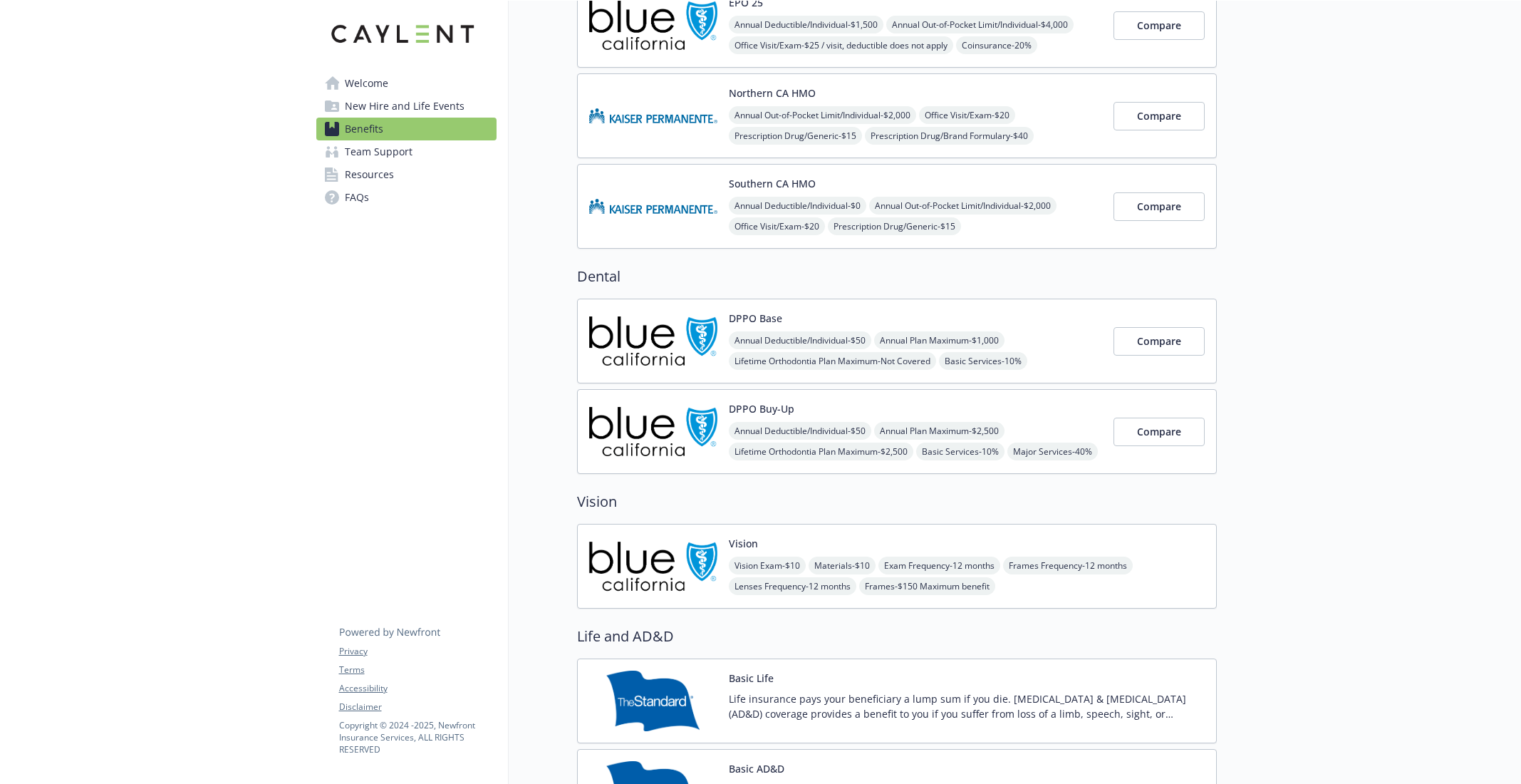
scroll to position [431, 0]
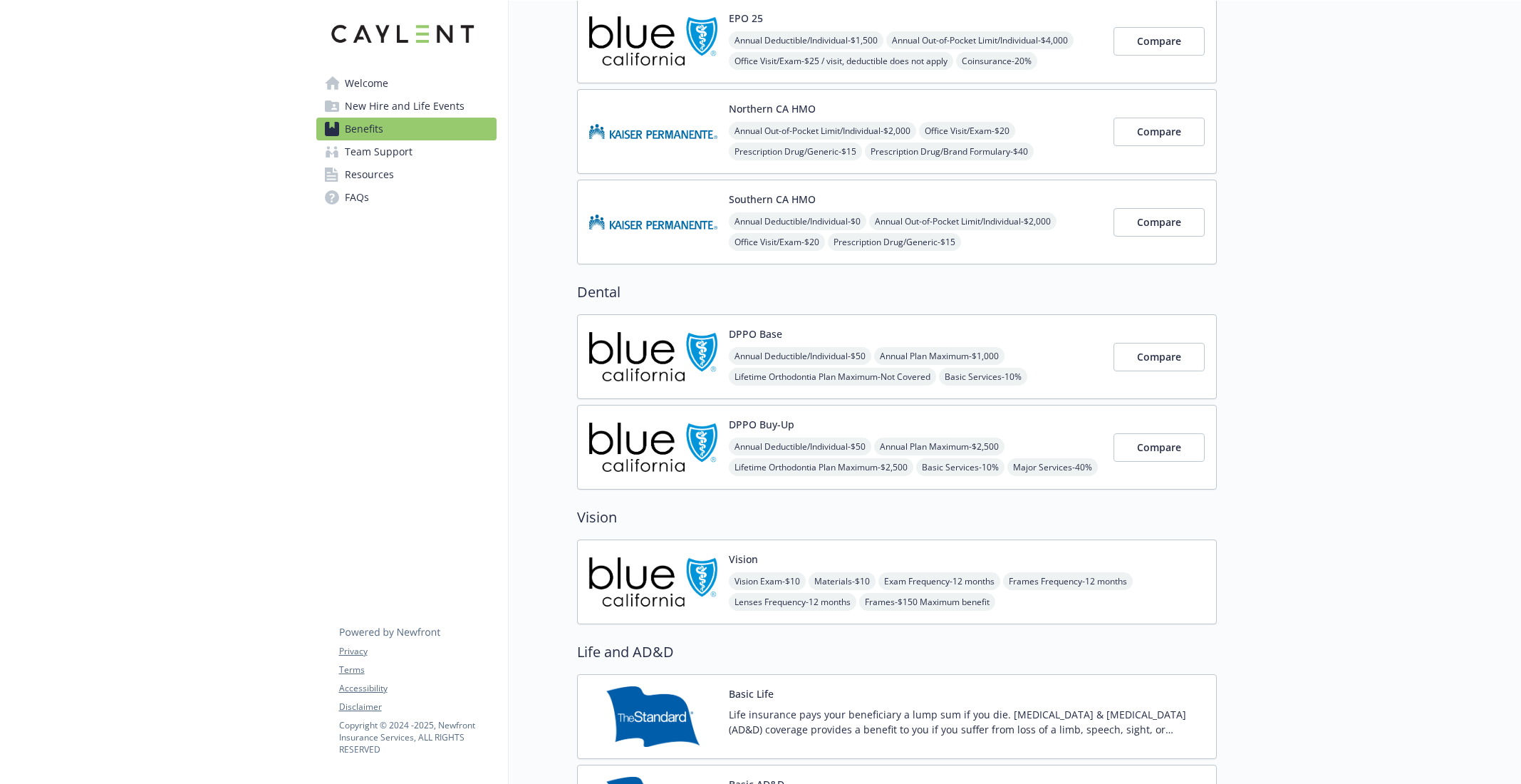
click at [644, 560] on img at bounding box center [654, 582] width 128 height 60
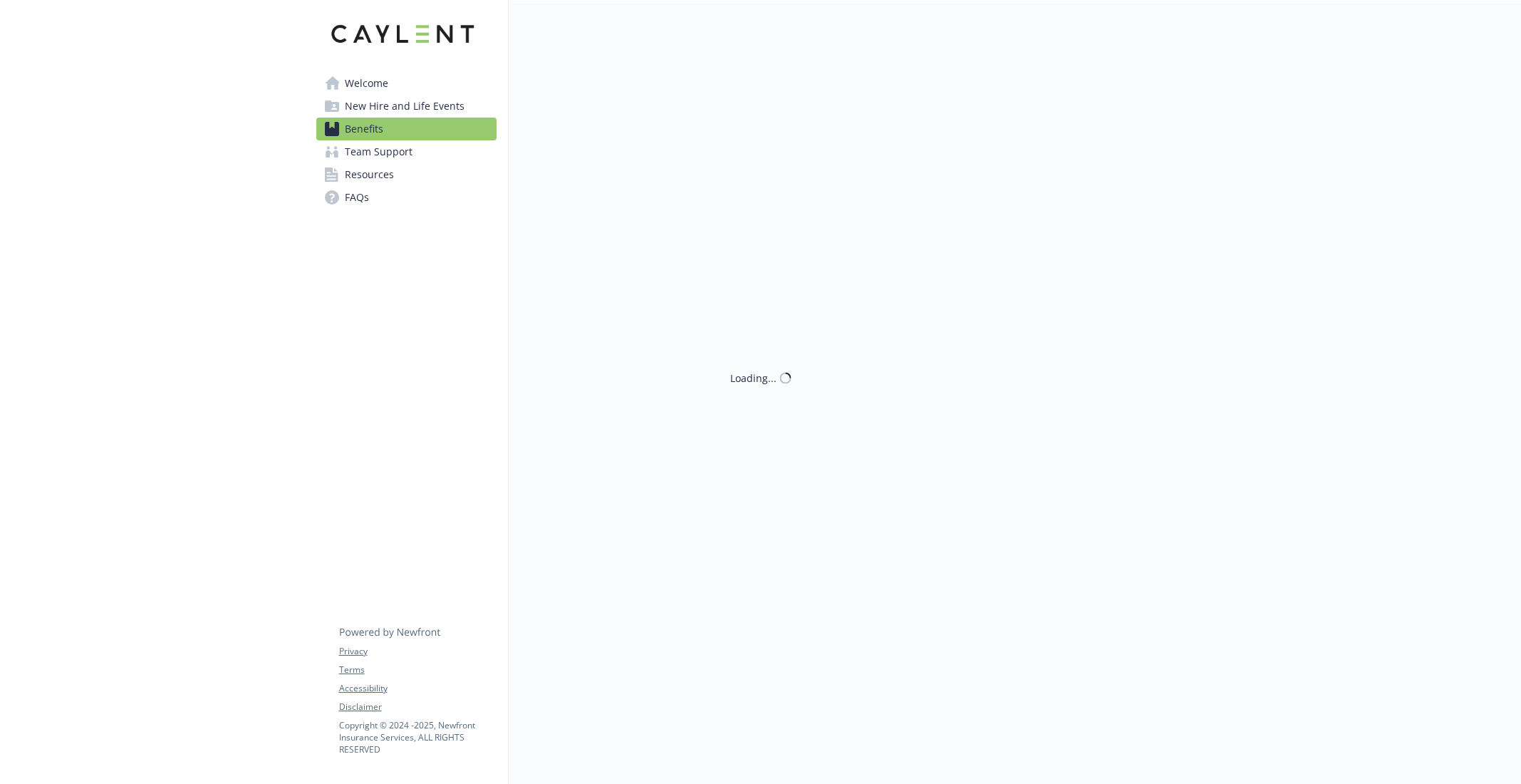
scroll to position [431, 0]
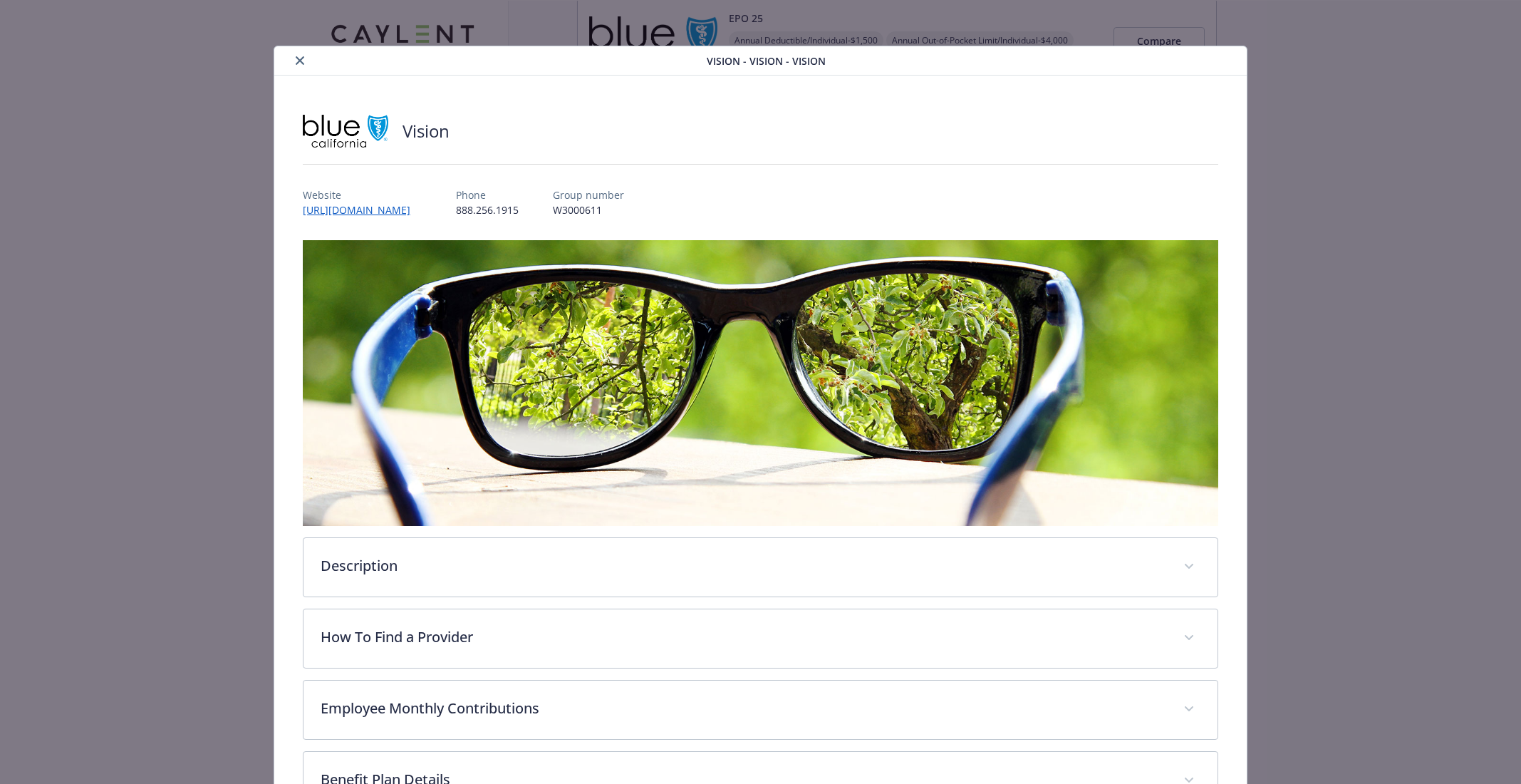
click at [294, 61] on button "close" at bounding box center [299, 60] width 17 height 17
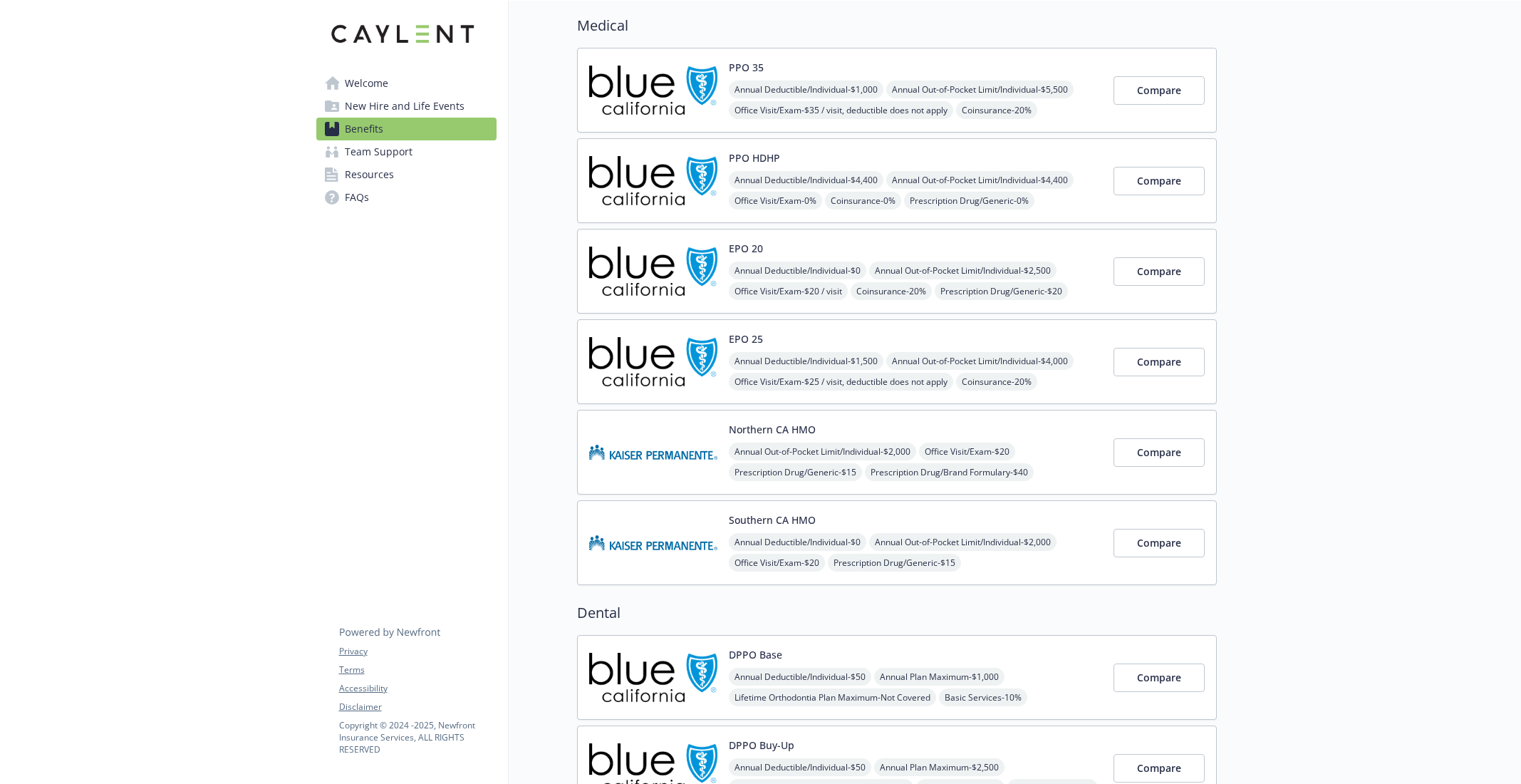
scroll to position [68, 0]
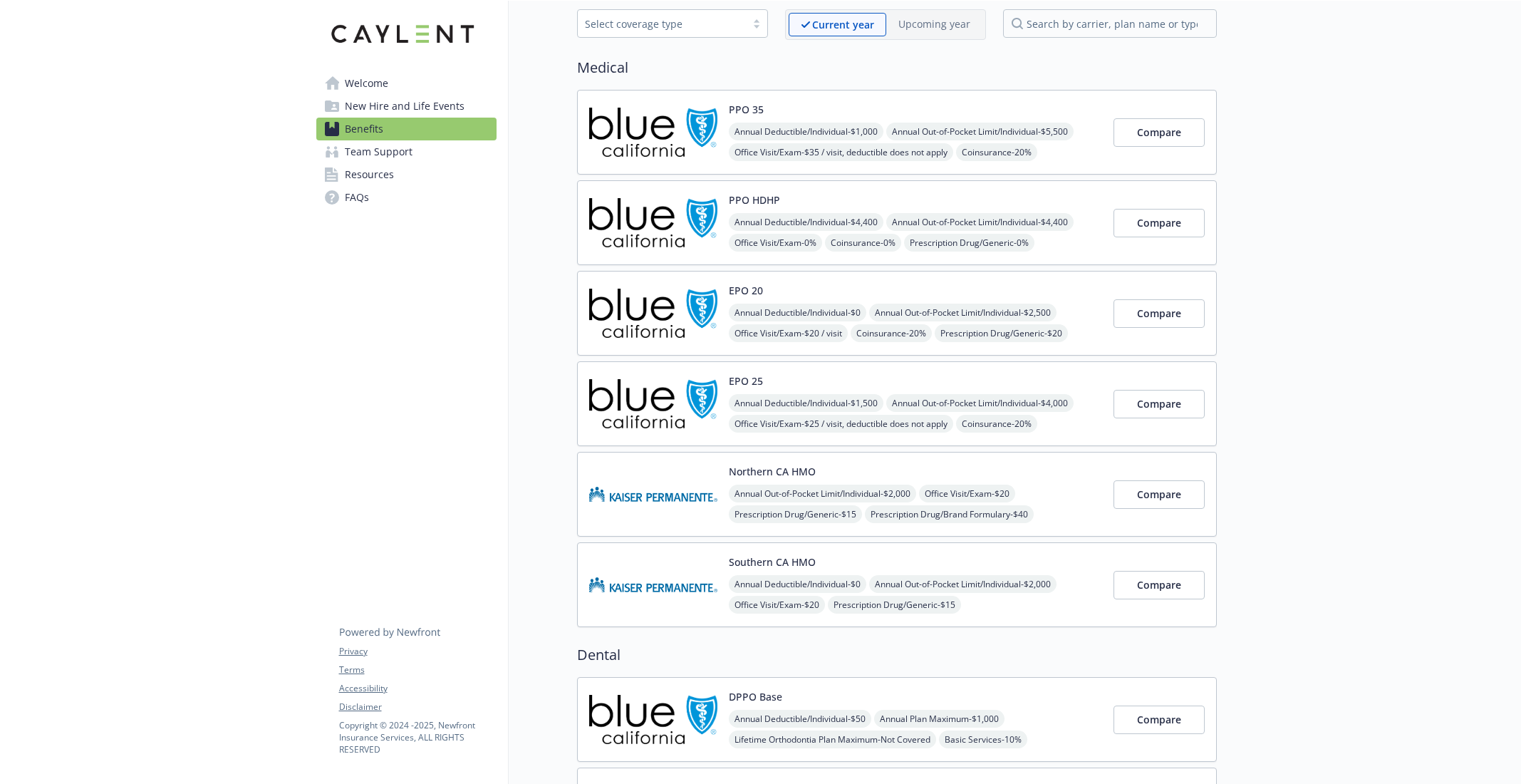
click at [647, 259] on div "PPO HDHP Annual Deductible/Individual - $4,400 Annual Out-of-Pocket Limit/Indiv…" at bounding box center [897, 223] width 640 height 85
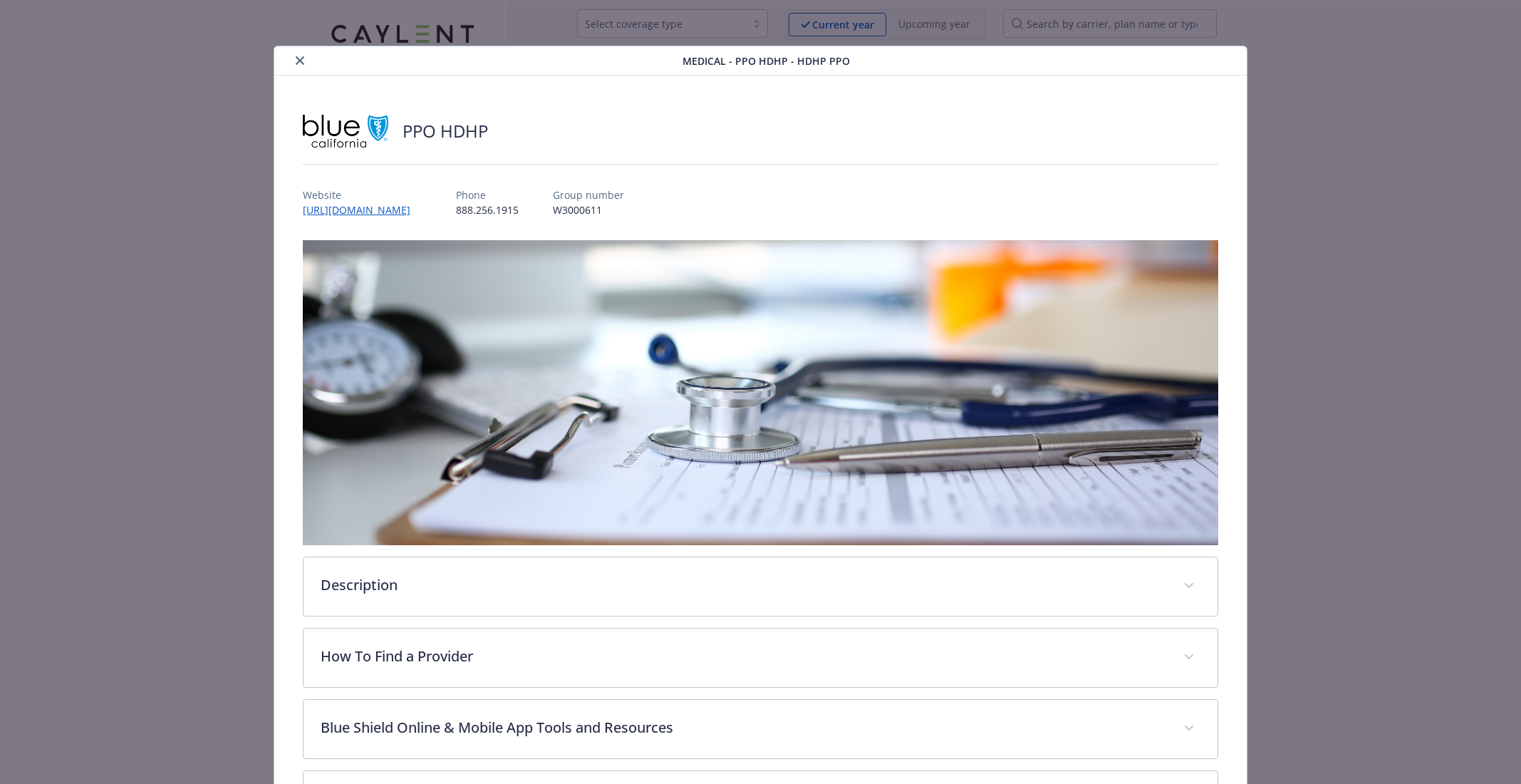
scroll to position [42, 0]
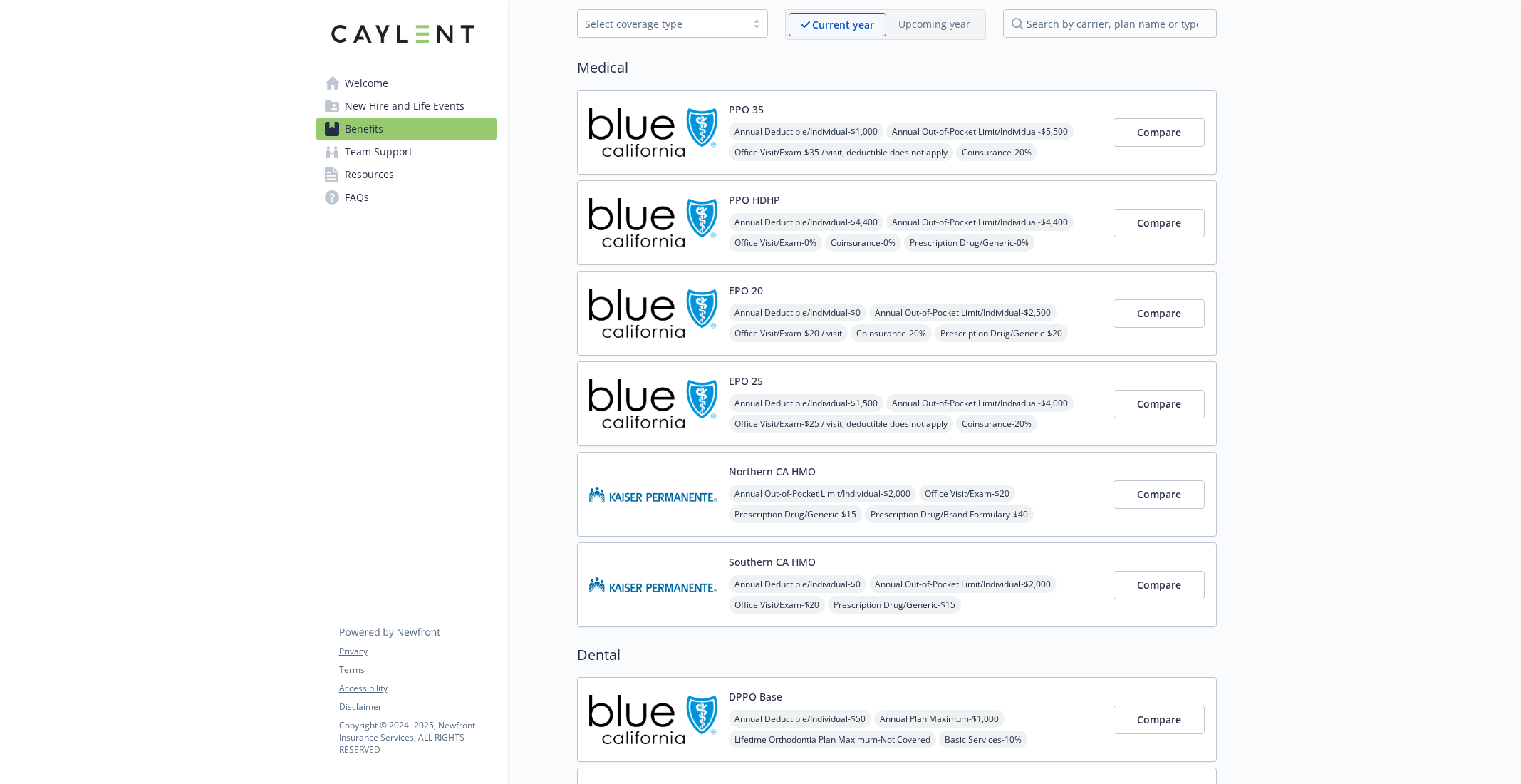
click at [672, 146] on img at bounding box center [654, 132] width 128 height 60
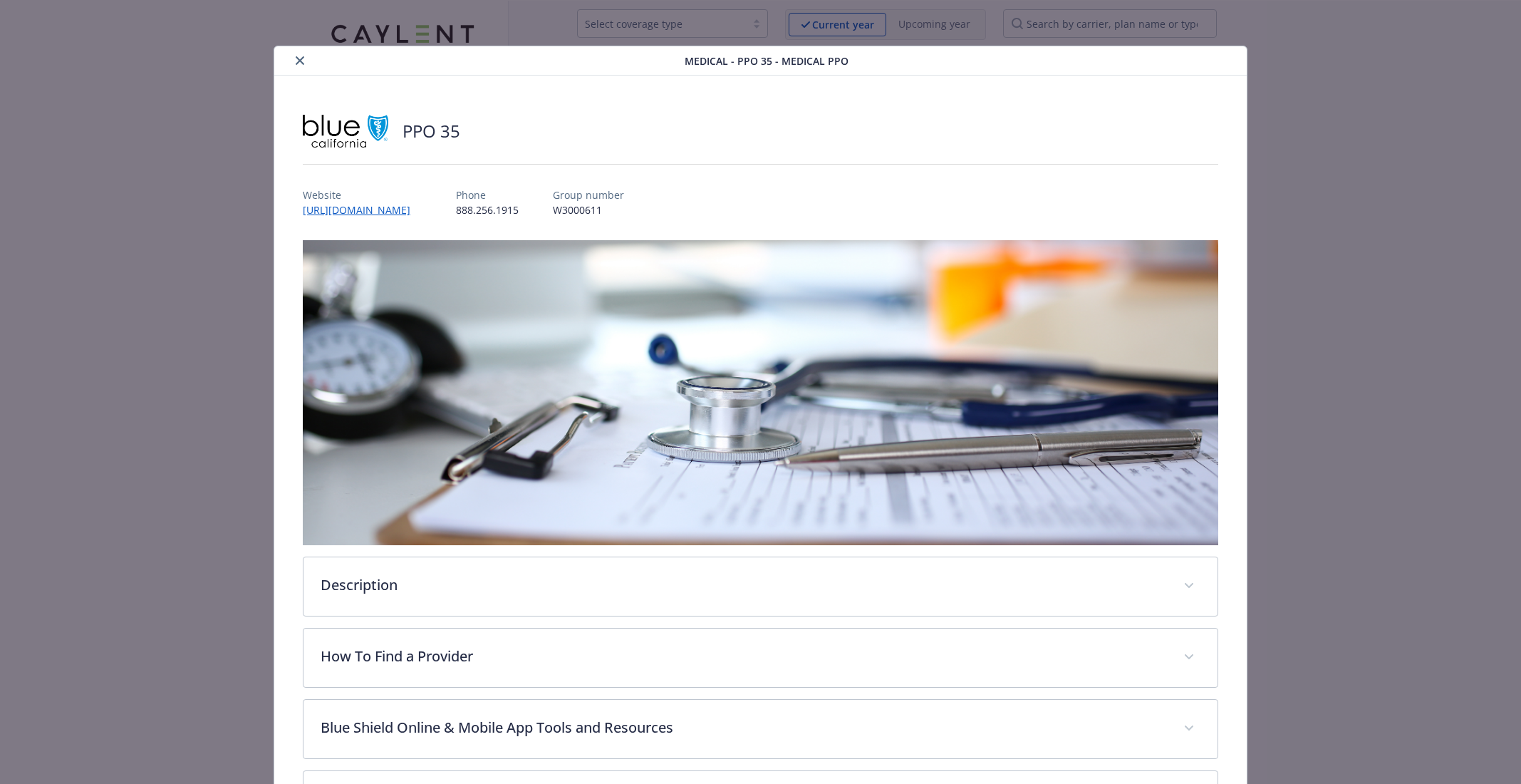
scroll to position [42, 0]
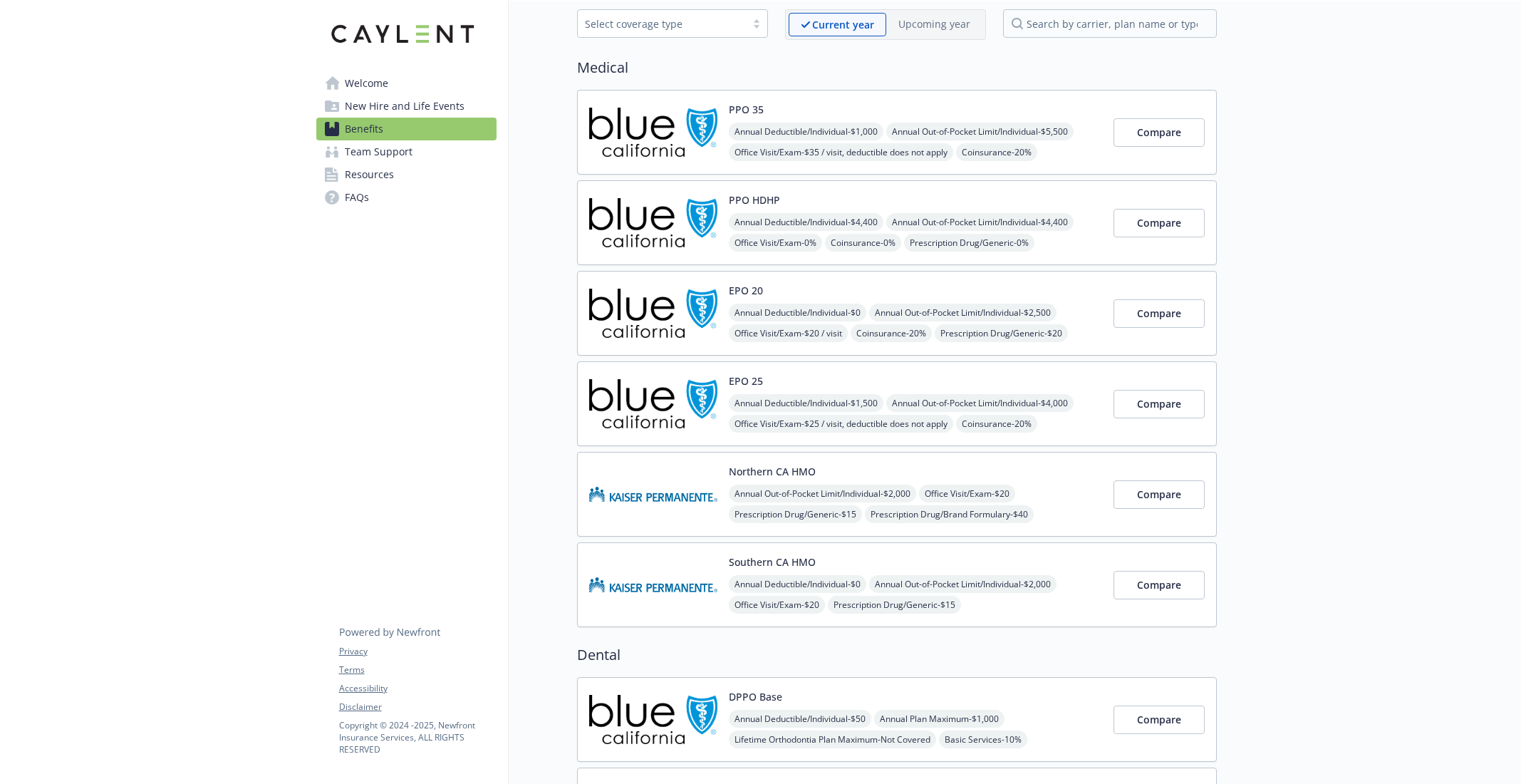
click at [650, 136] on img at bounding box center [654, 132] width 128 height 60
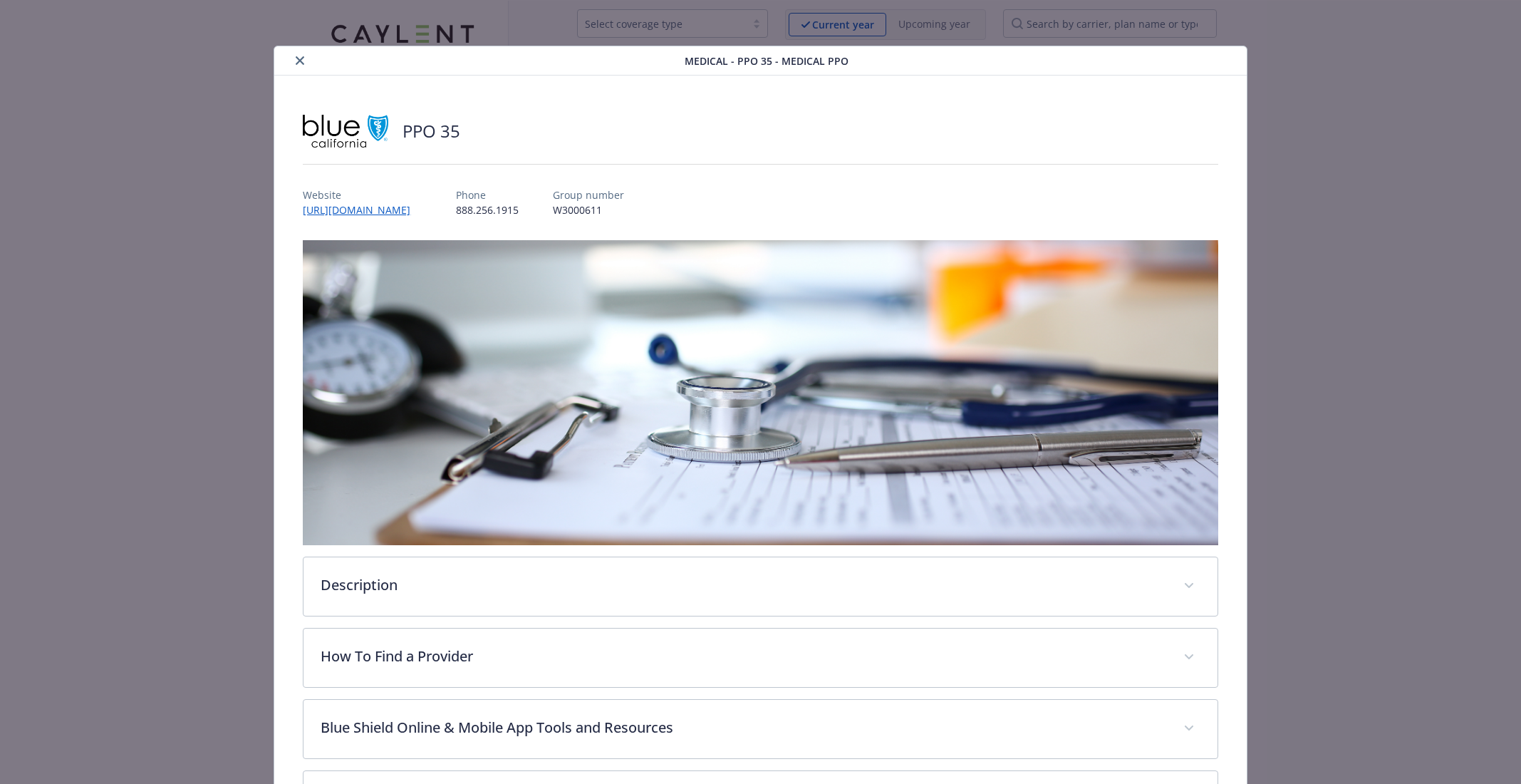
scroll to position [42, 0]
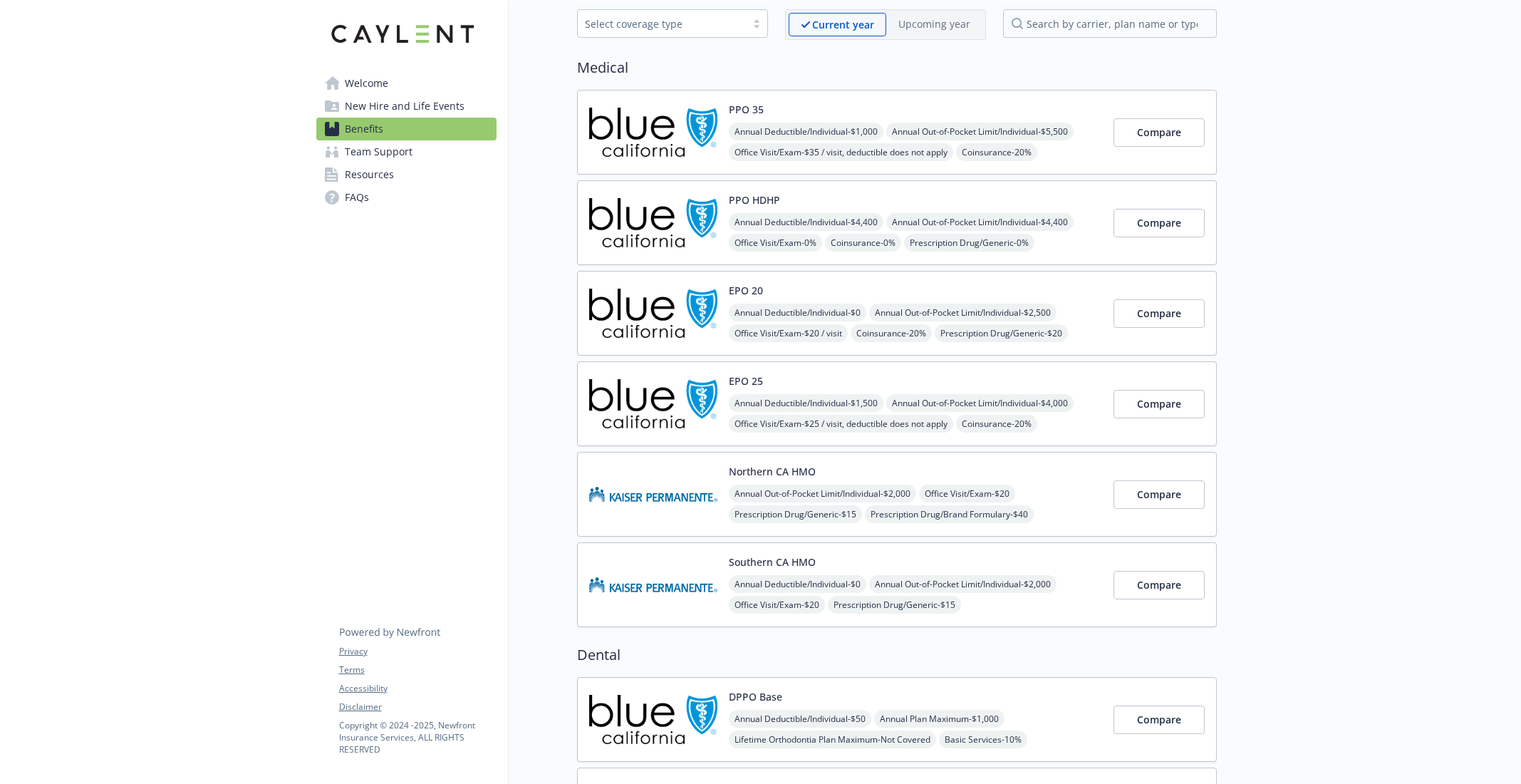
click at [654, 193] on img at bounding box center [654, 223] width 128 height 60
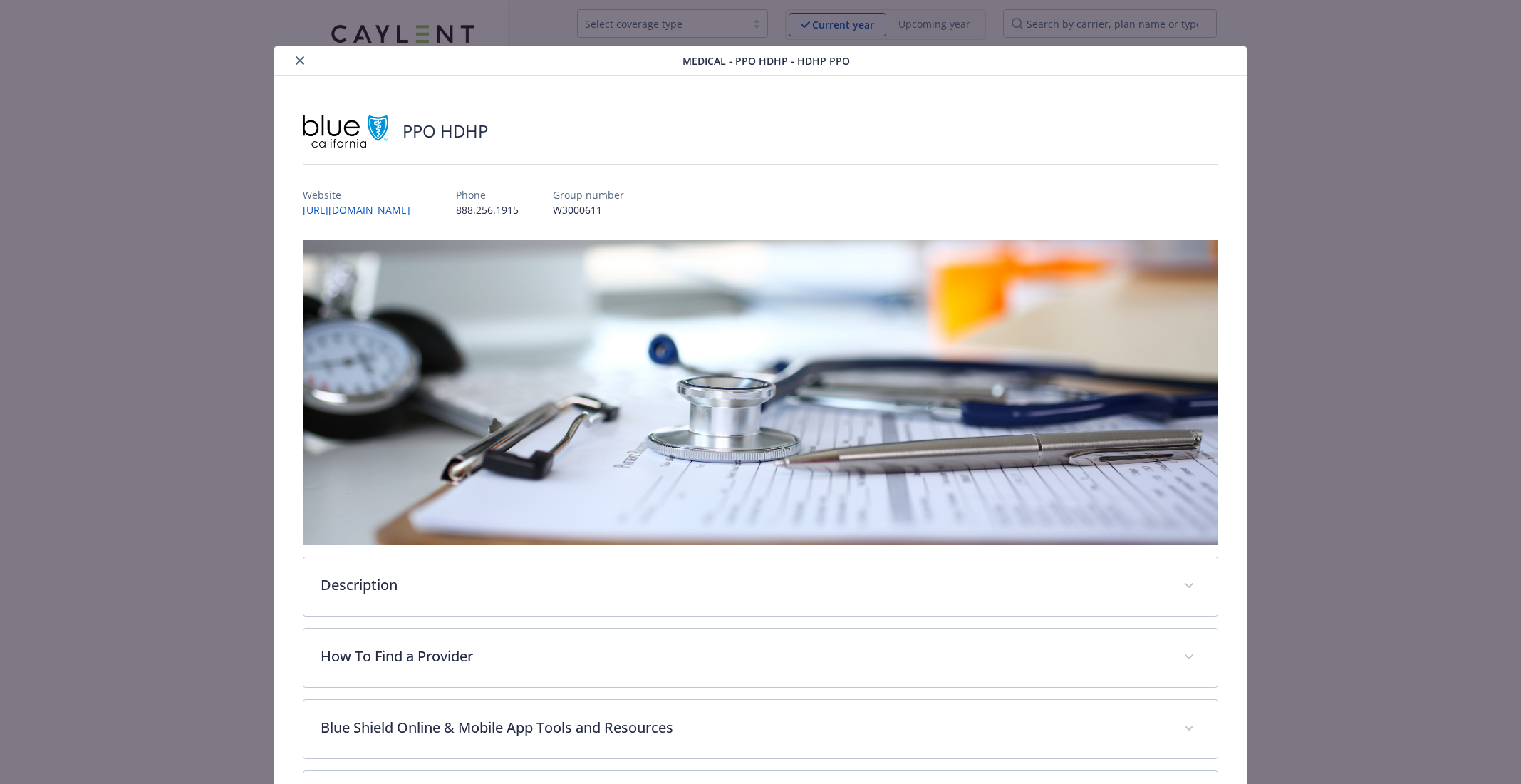
scroll to position [42, 0]
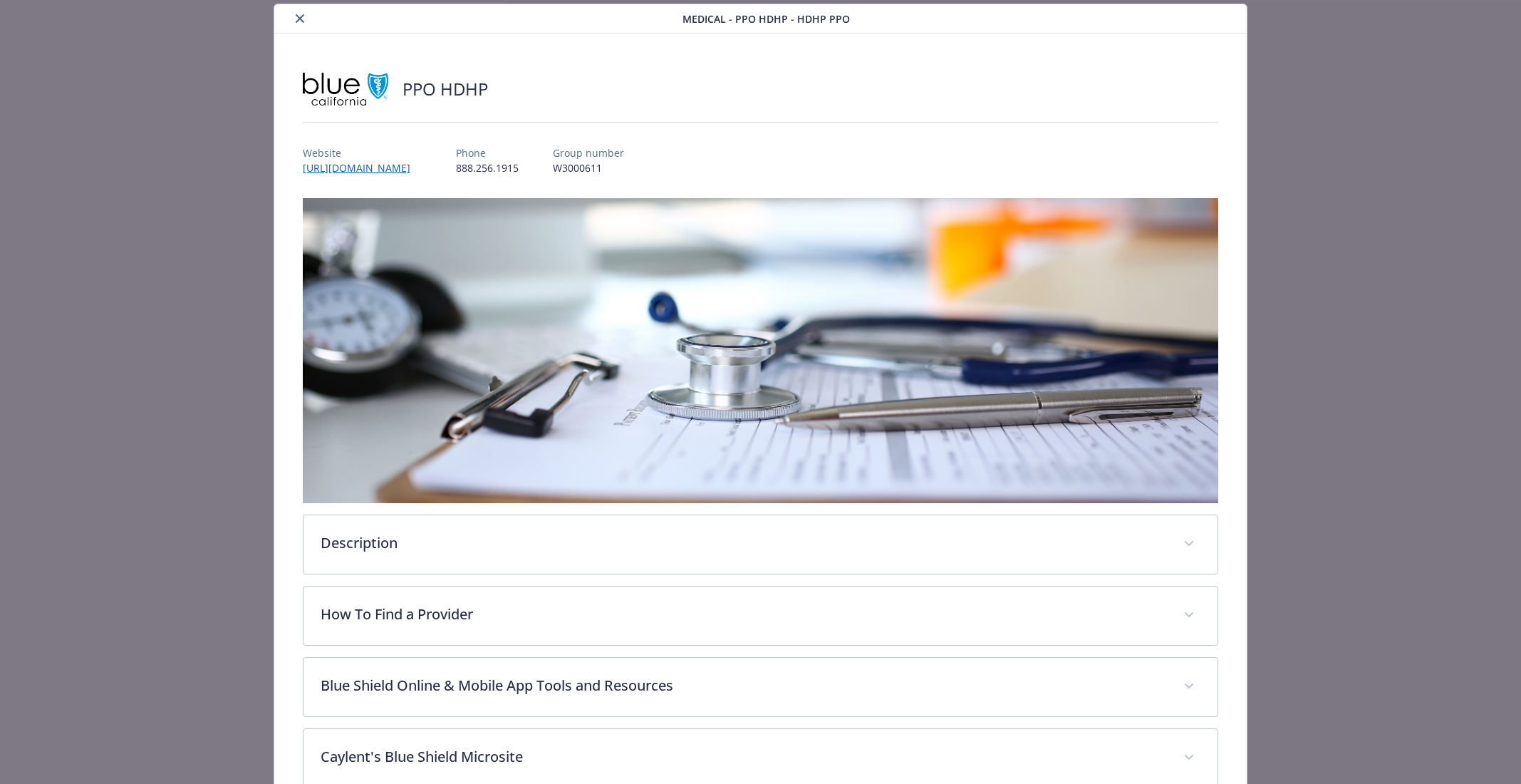
click at [299, 17] on icon "close" at bounding box center [299, 18] width 9 height 9
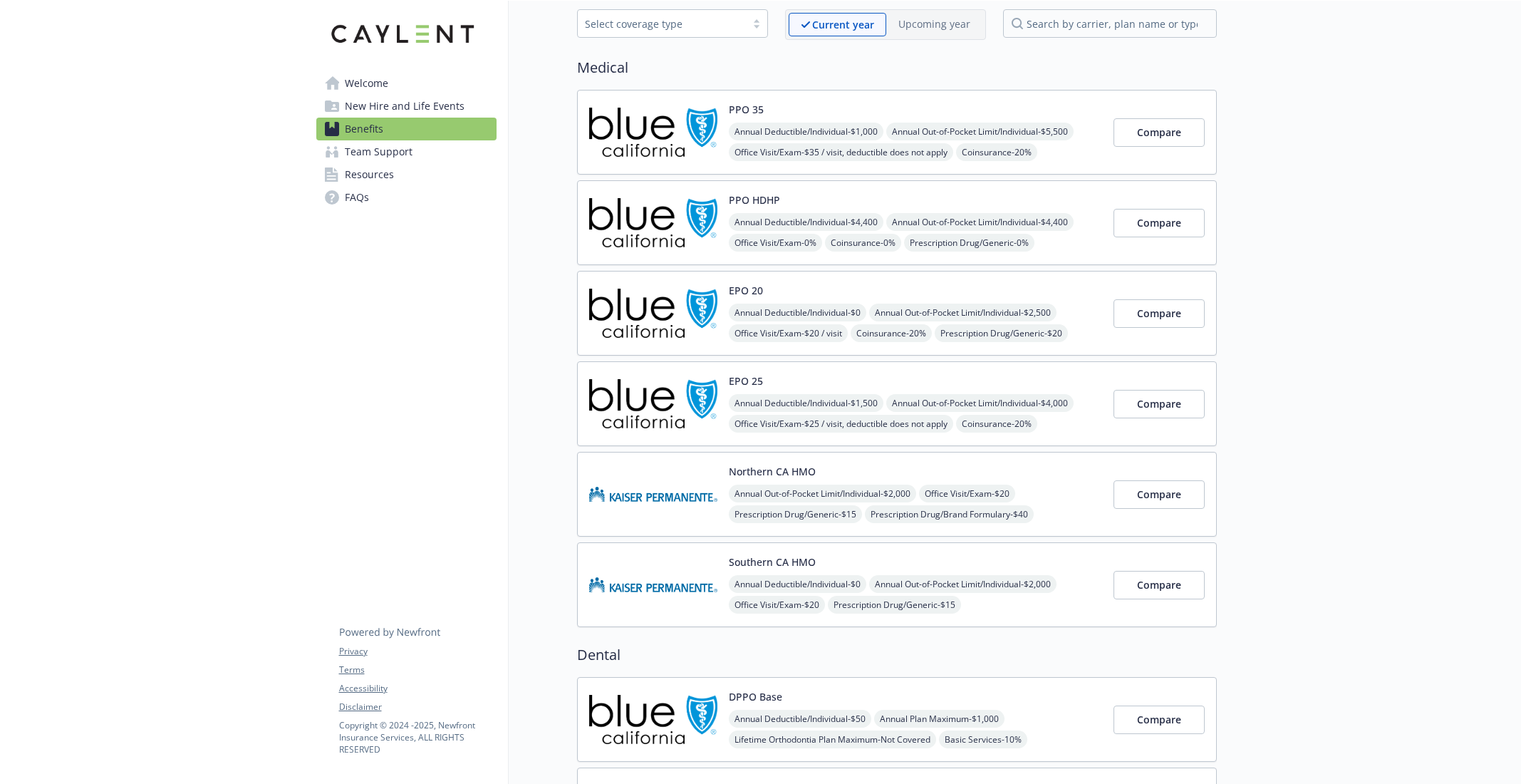
click at [682, 329] on img at bounding box center [654, 313] width 128 height 60
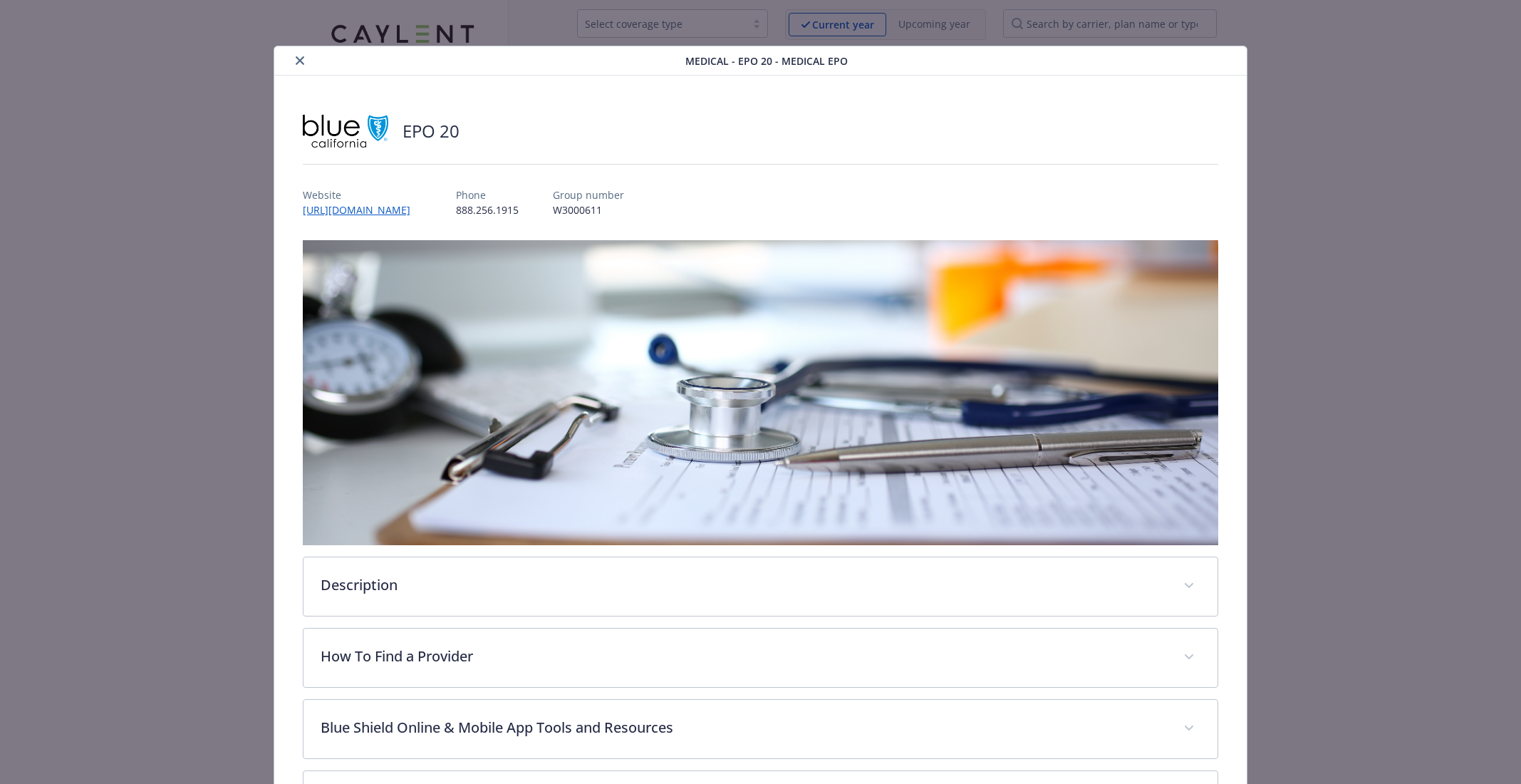
scroll to position [42, 0]
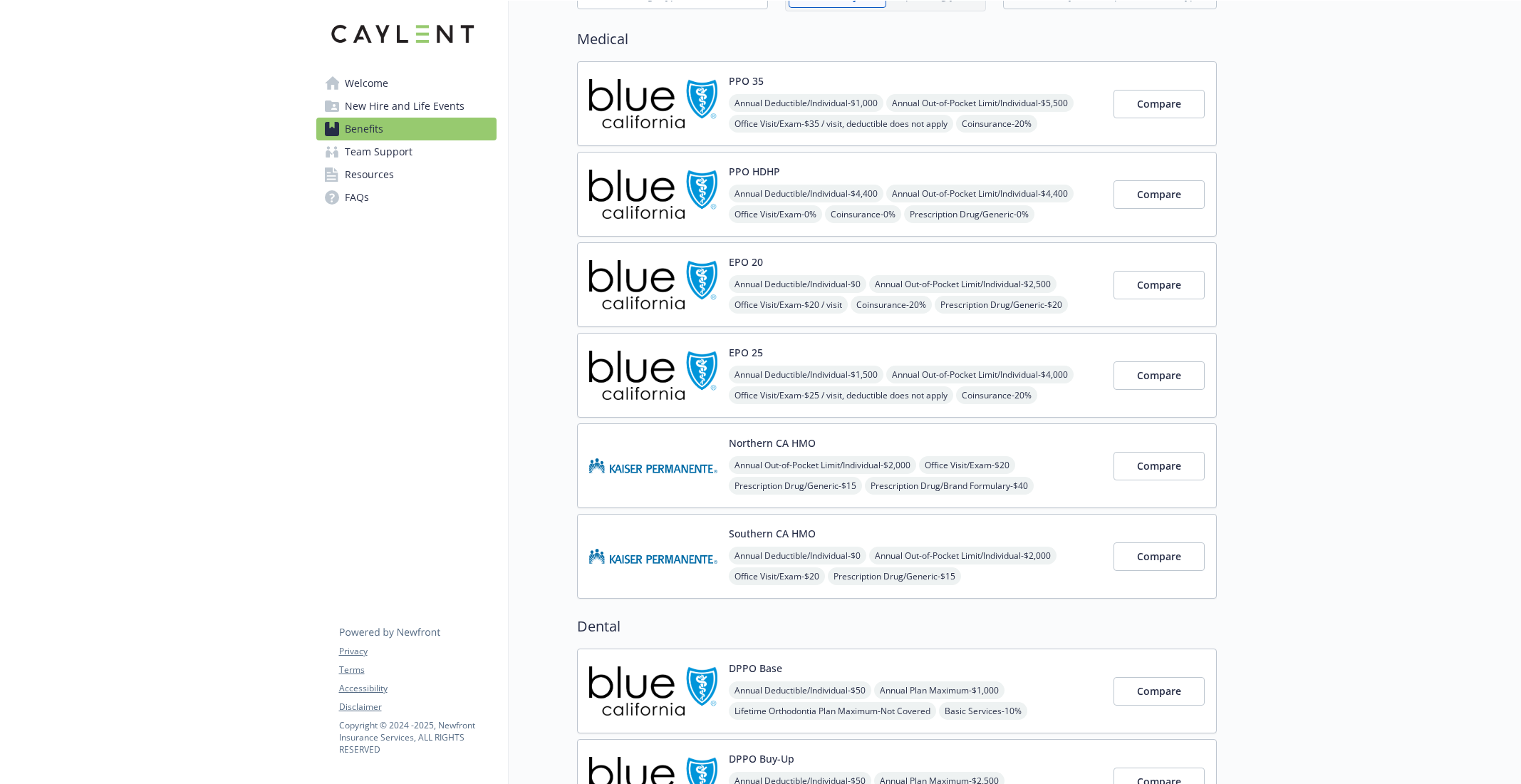
scroll to position [68, 0]
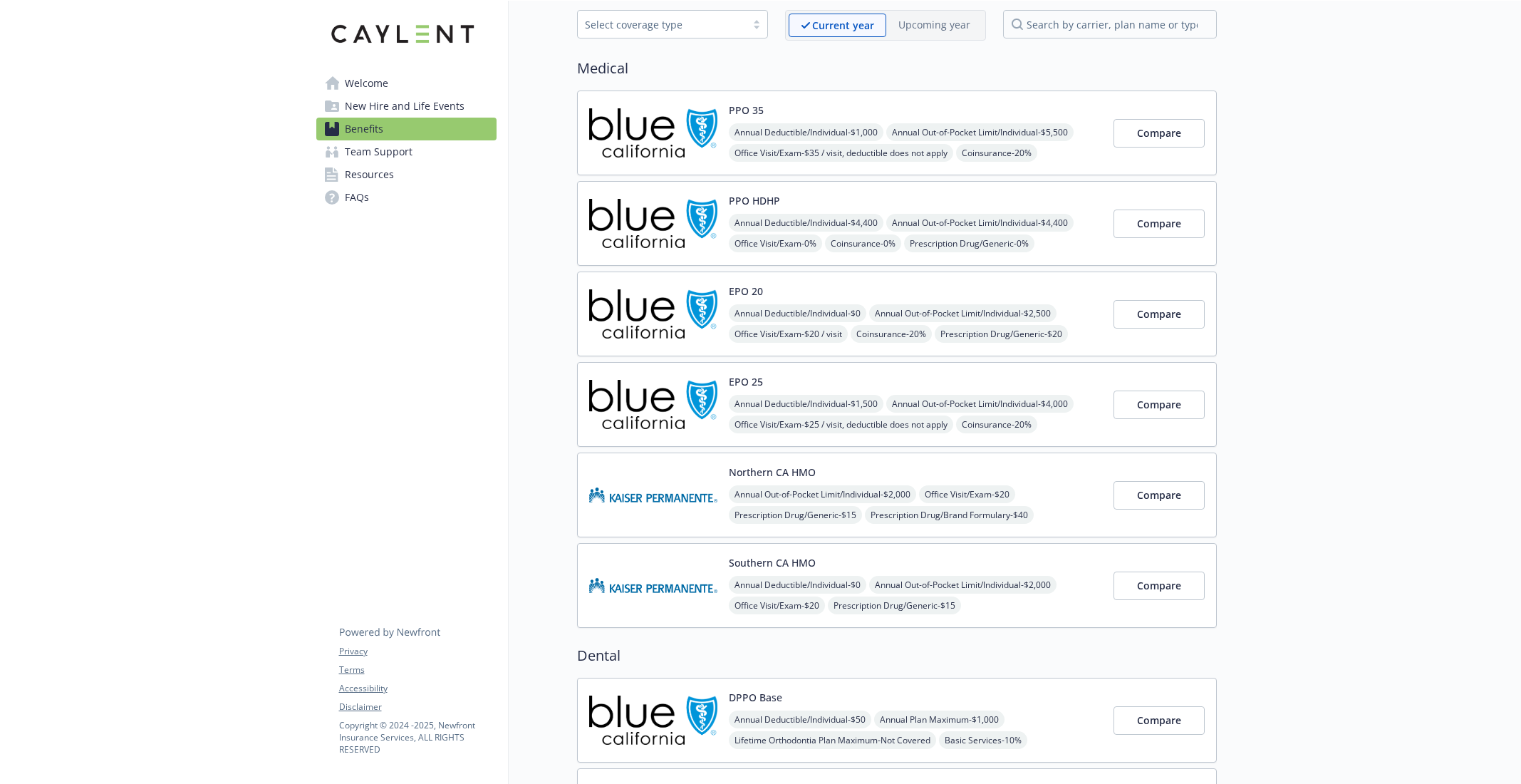
click at [938, 24] on p "Upcoming year" at bounding box center [934, 25] width 72 height 15
click at [856, 24] on p "Current year" at bounding box center [844, 26] width 62 height 15
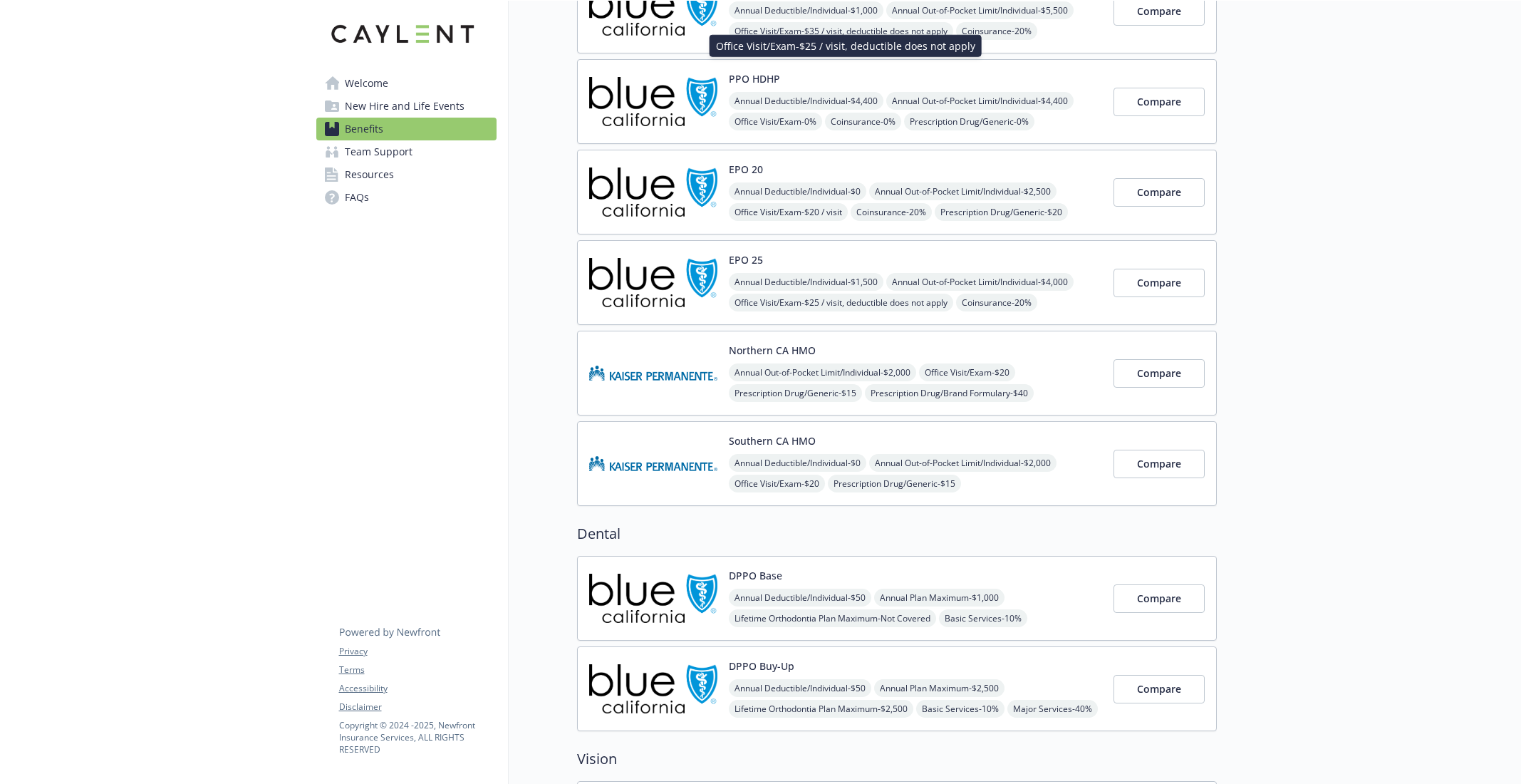
scroll to position [476, 0]
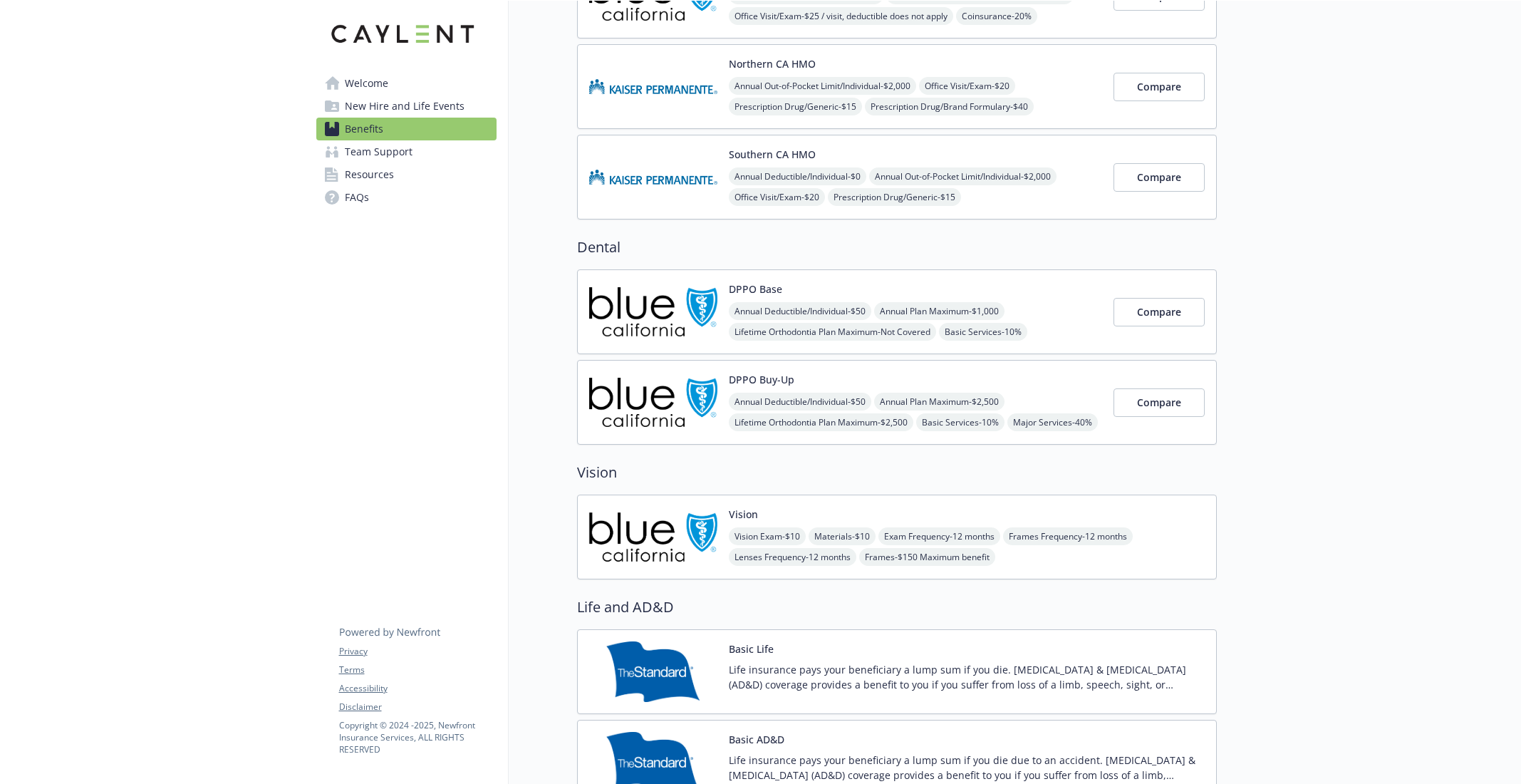
click at [669, 315] on img at bounding box center [654, 312] width 128 height 60
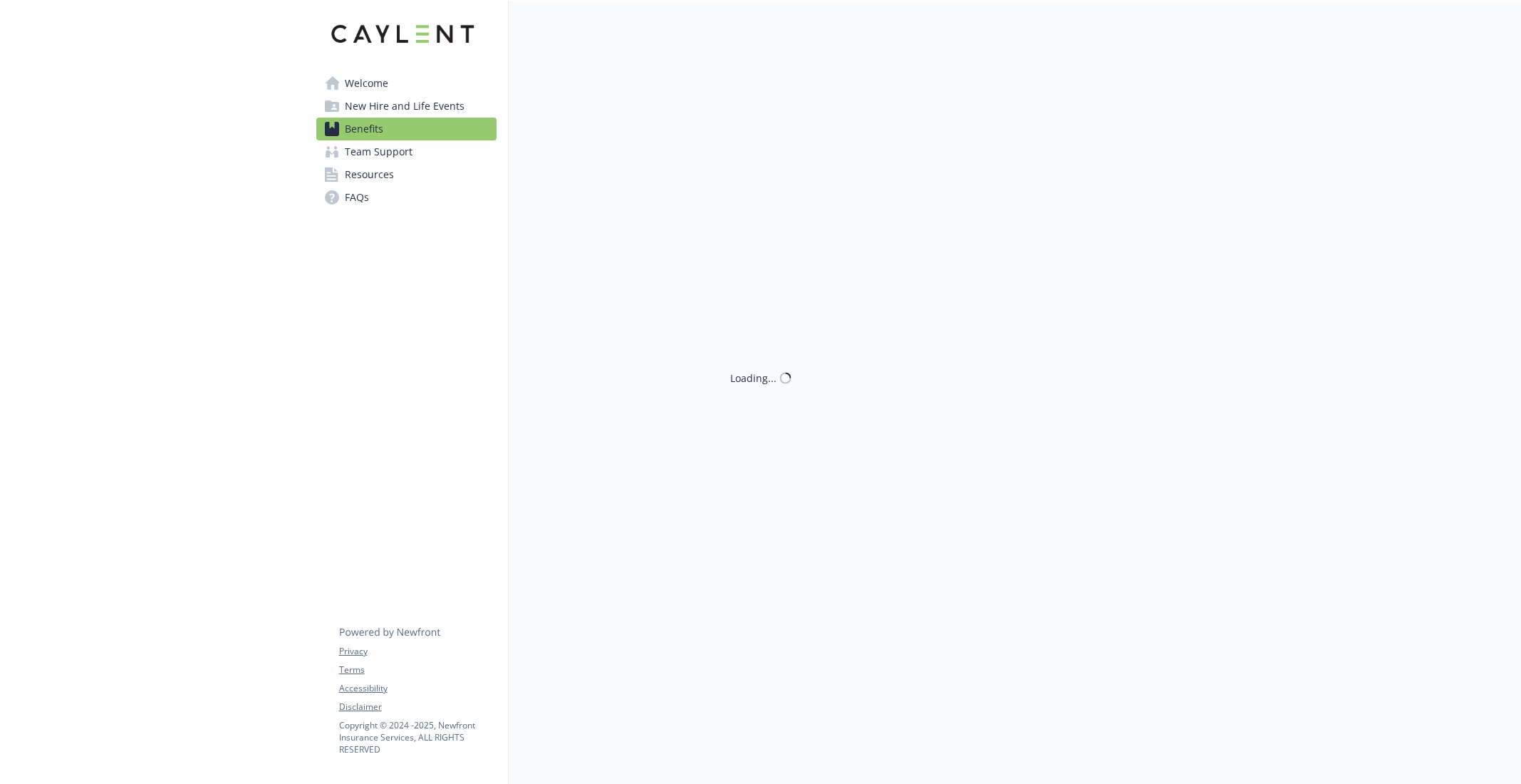
scroll to position [476, 0]
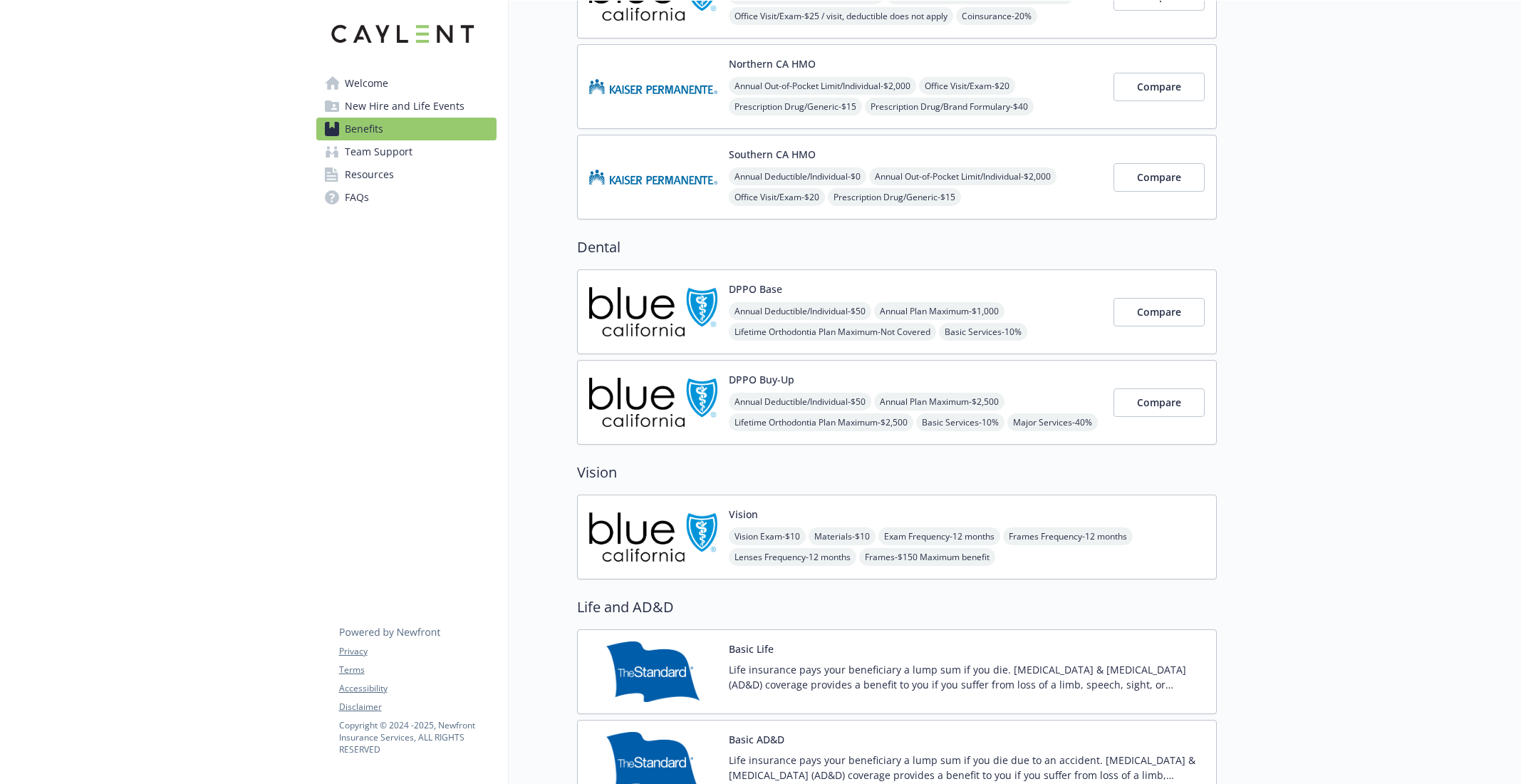
click at [649, 552] on img at bounding box center [654, 537] width 128 height 60
click at [616, 395] on img at bounding box center [654, 402] width 128 height 60
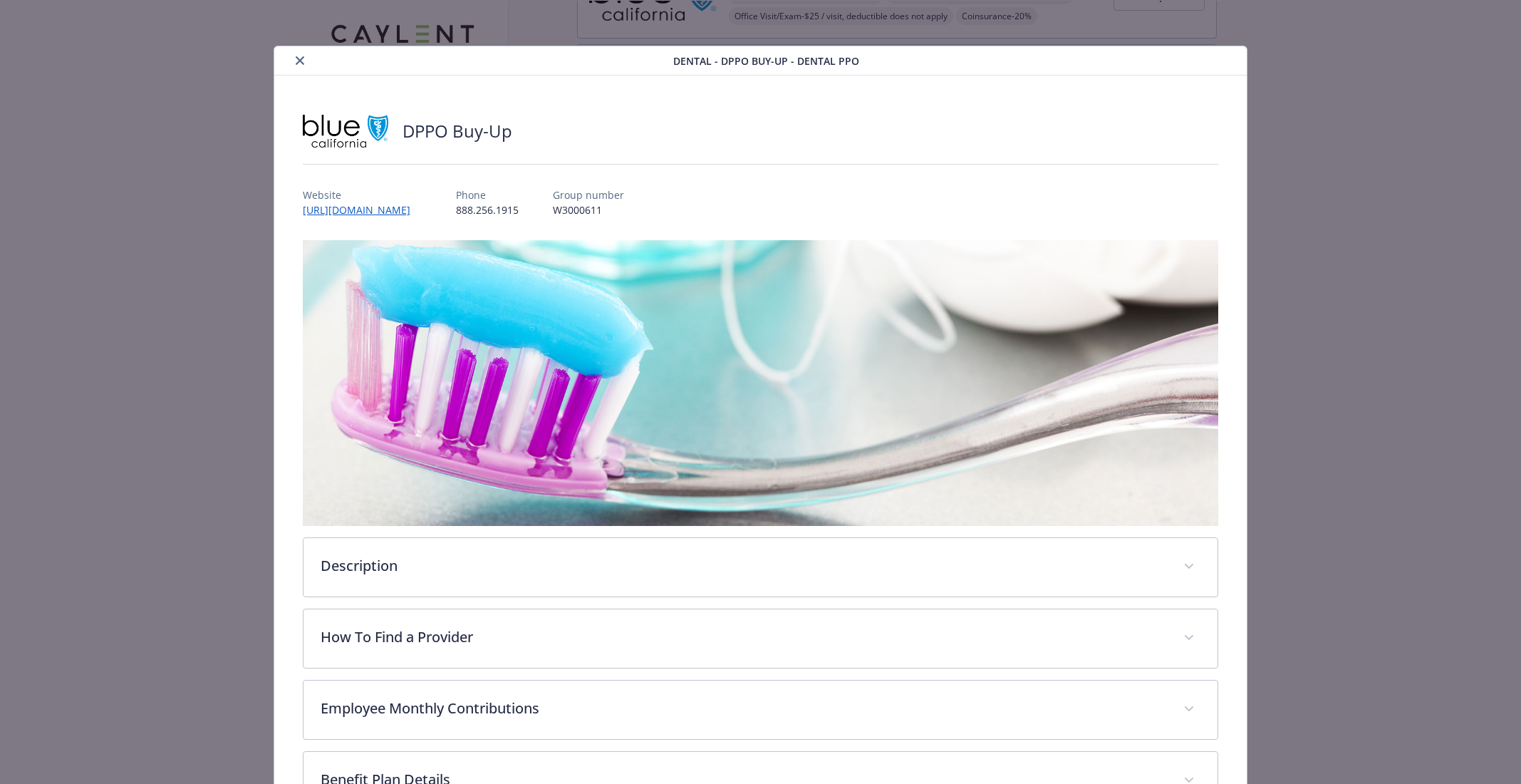
scroll to position [42, 0]
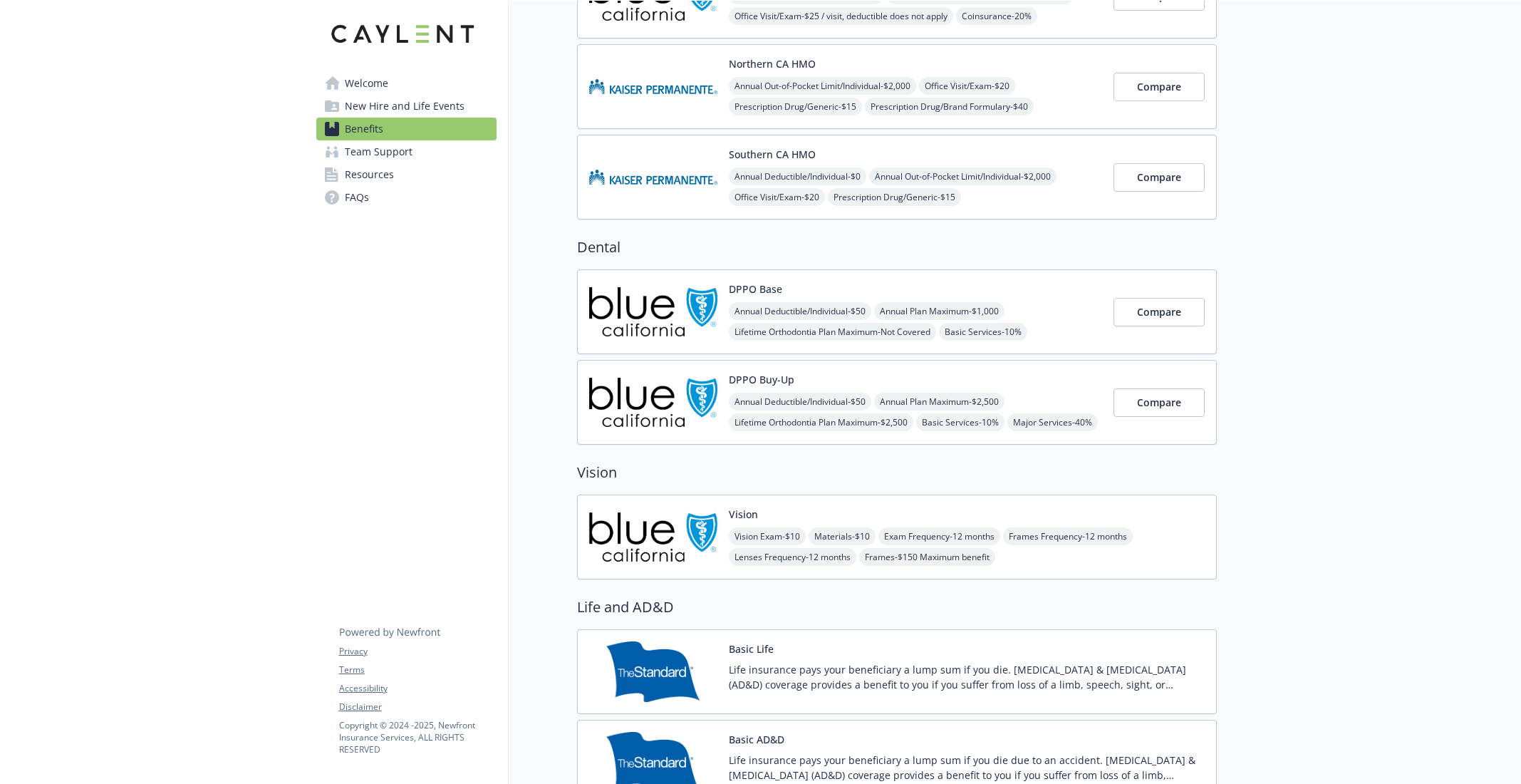
click at [622, 319] on img at bounding box center [654, 312] width 128 height 60
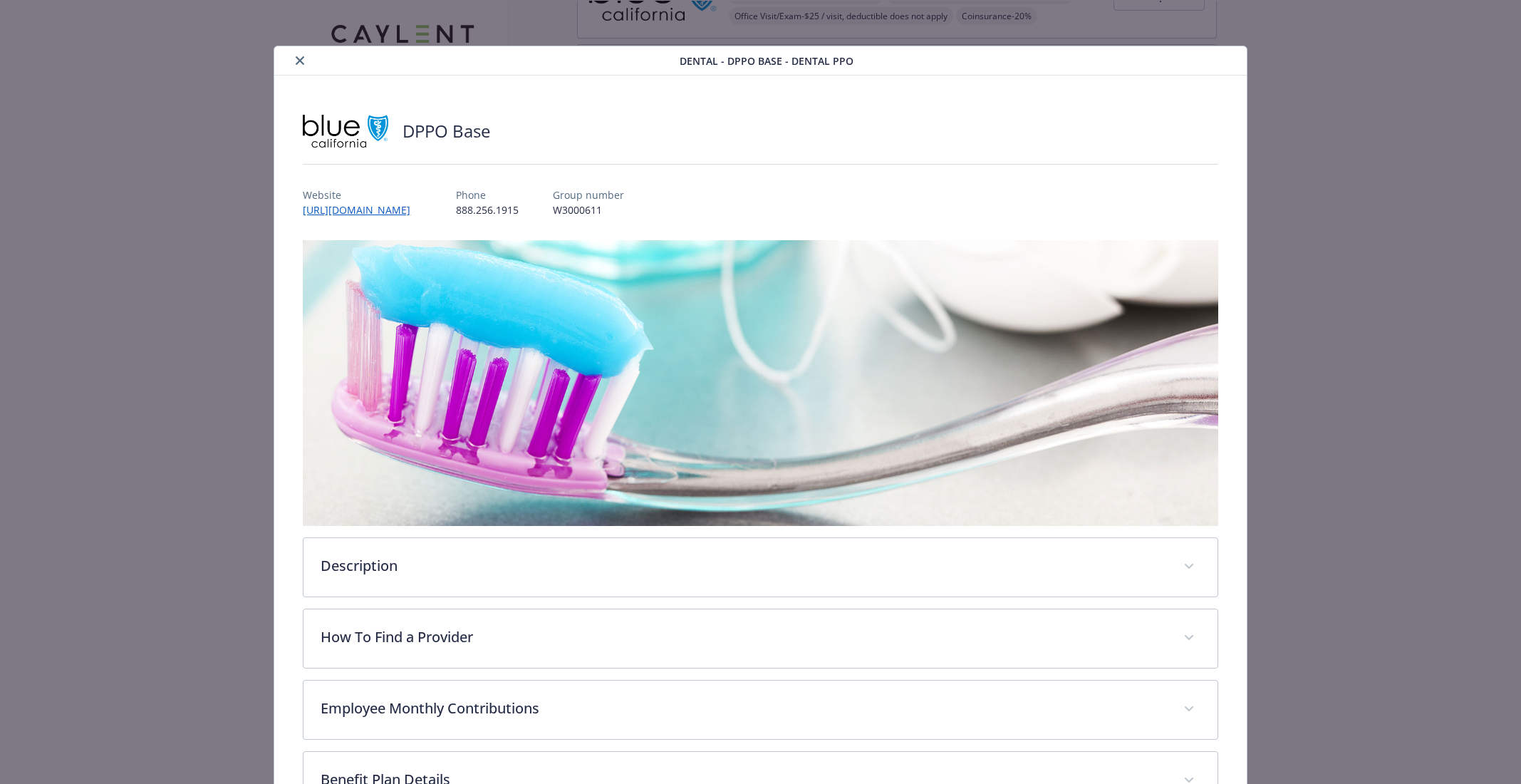
scroll to position [42, 0]
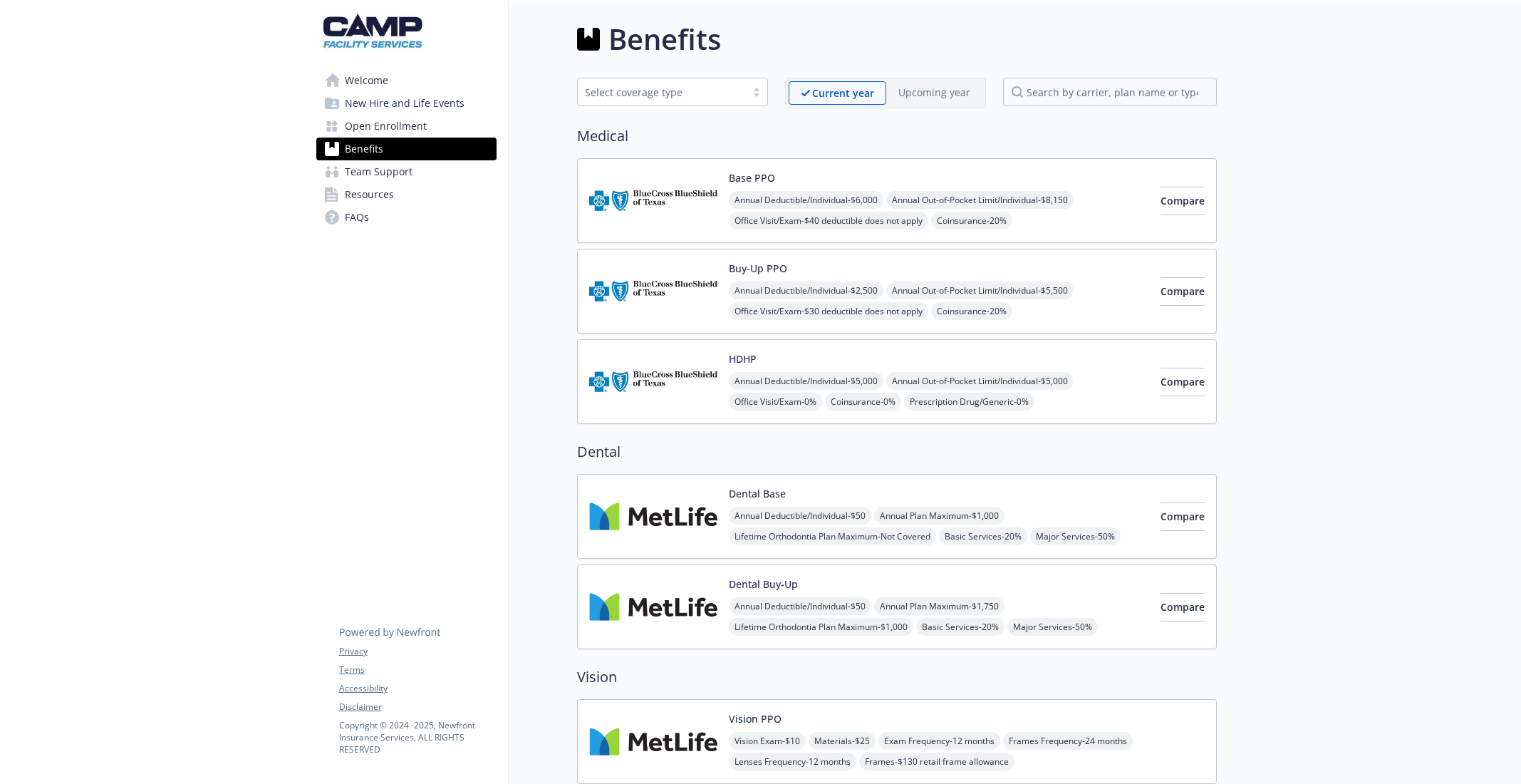
click at [362, 77] on span "Welcome" at bounding box center [367, 80] width 43 height 23
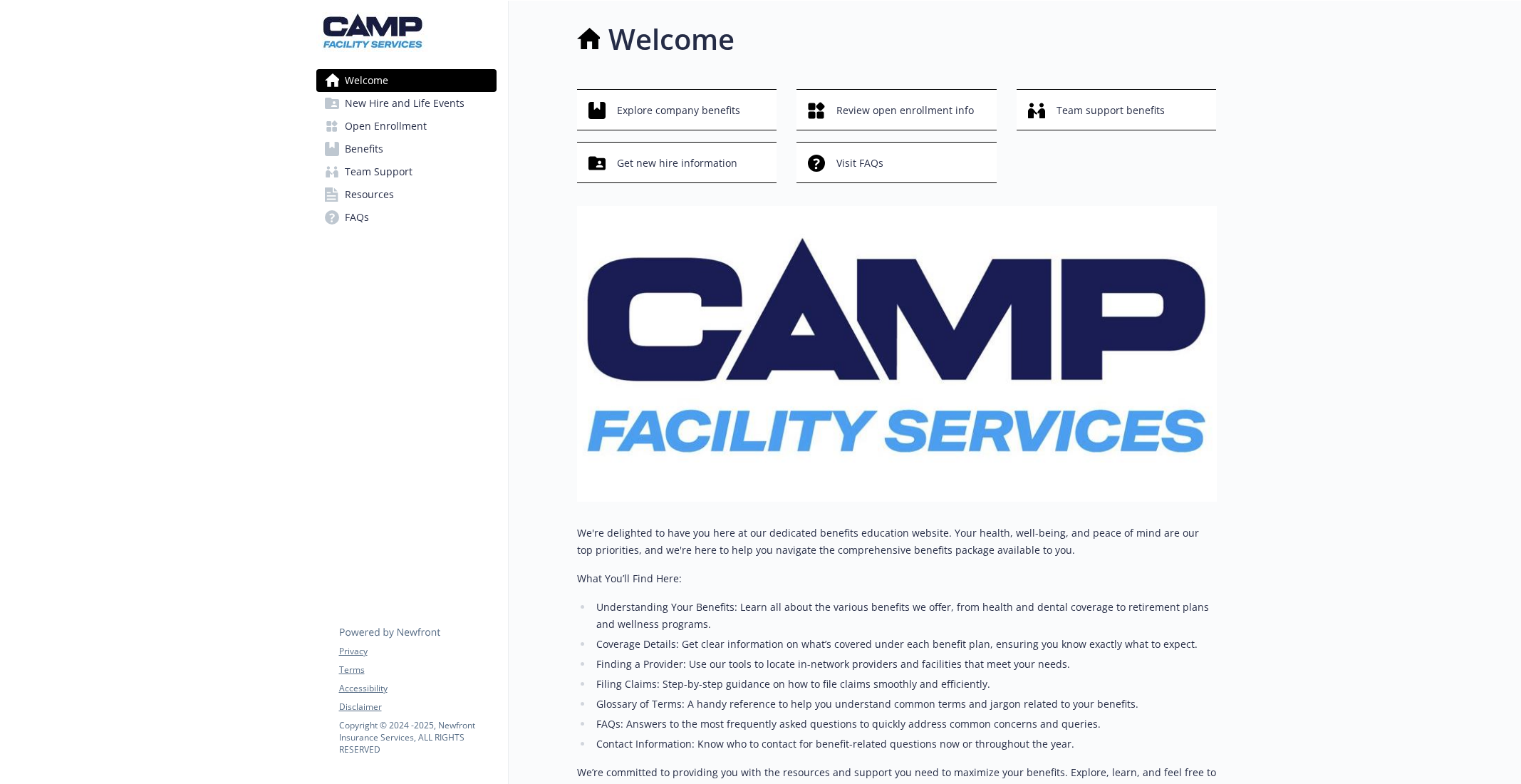
click at [375, 114] on span "New Hire and Life Events" at bounding box center [404, 103] width 120 height 23
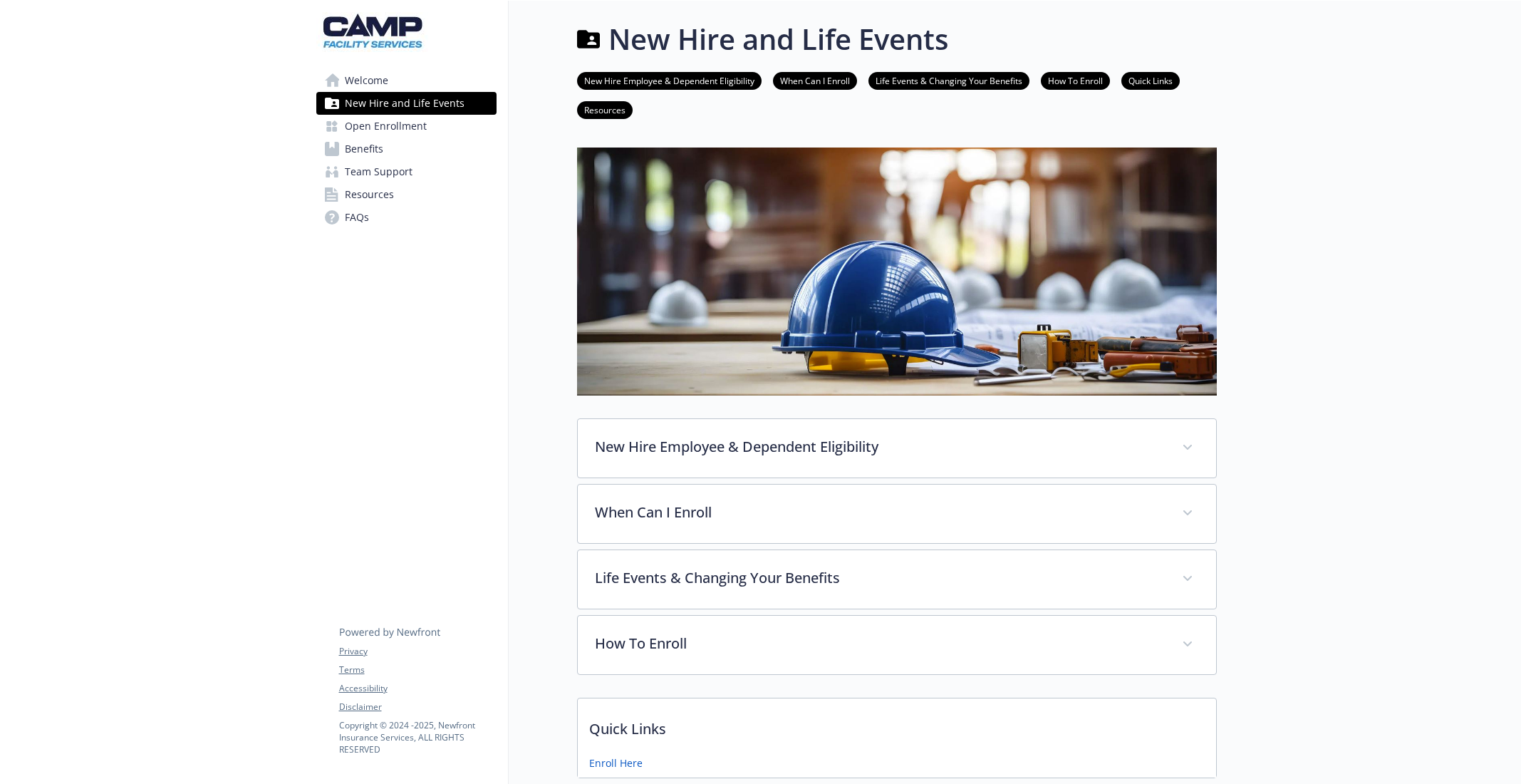
click at [375, 142] on span "Benefits" at bounding box center [364, 149] width 39 height 23
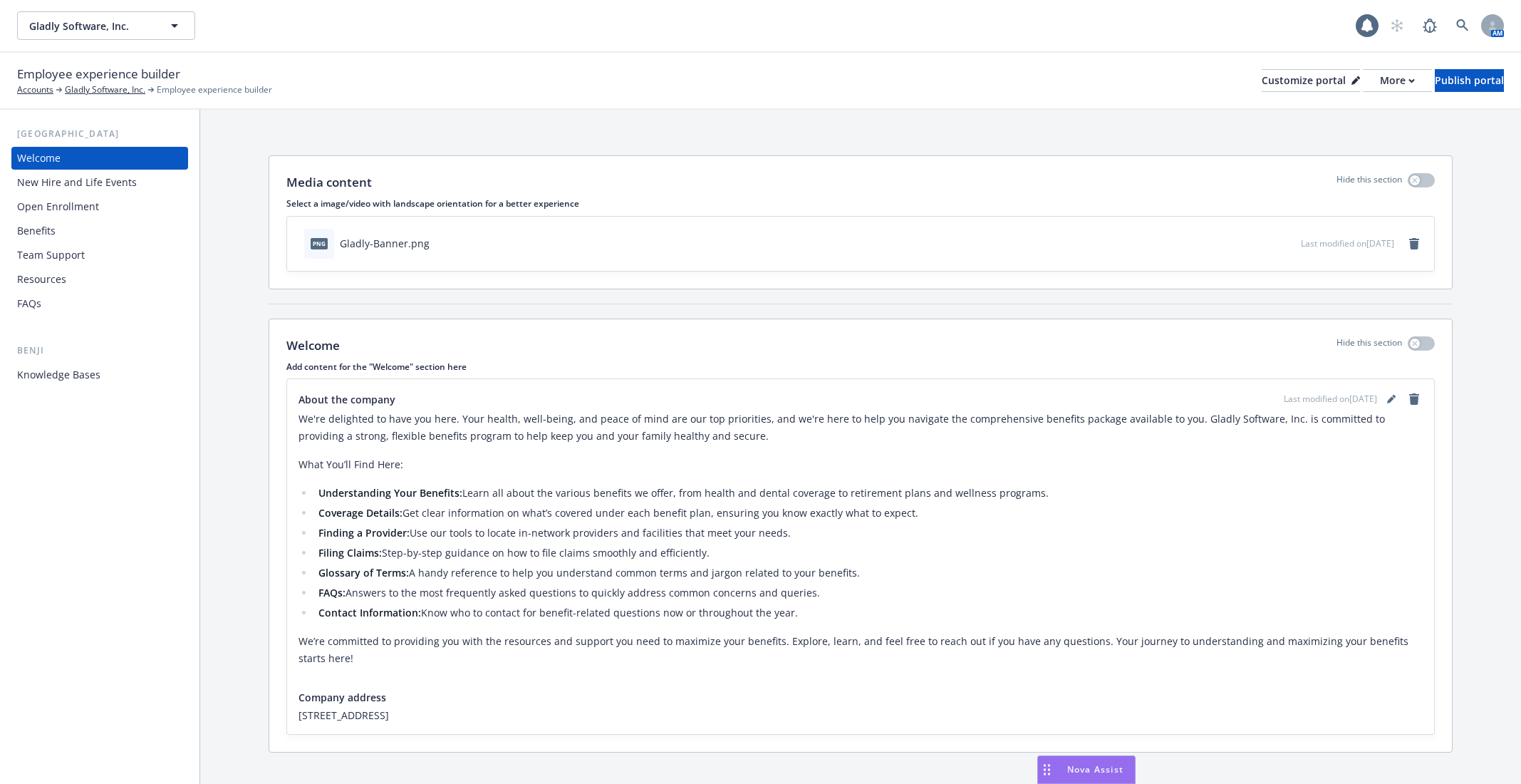
scroll to position [17, 0]
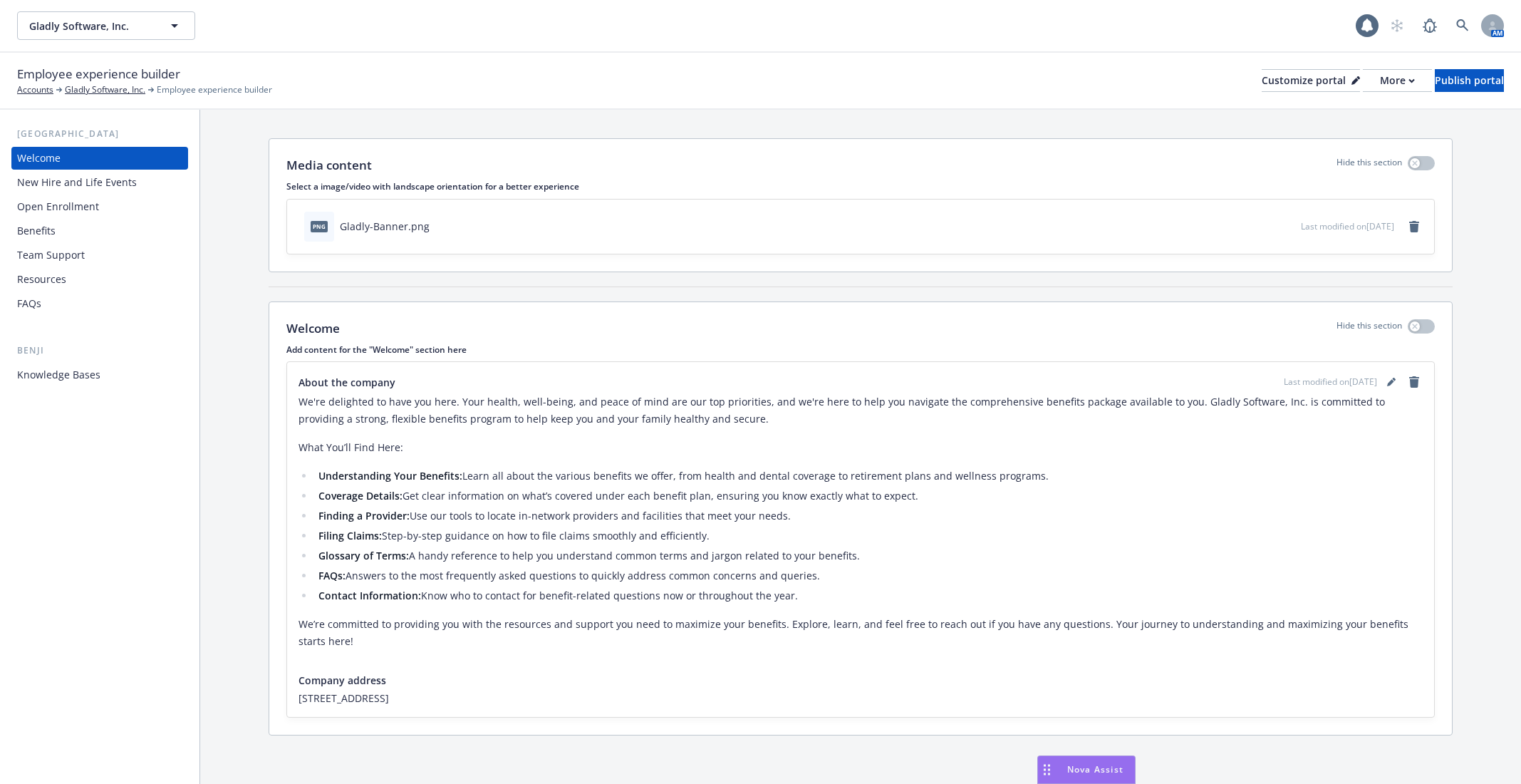
click at [141, 185] on div "New Hire and Life Events" at bounding box center [99, 182] width 165 height 23
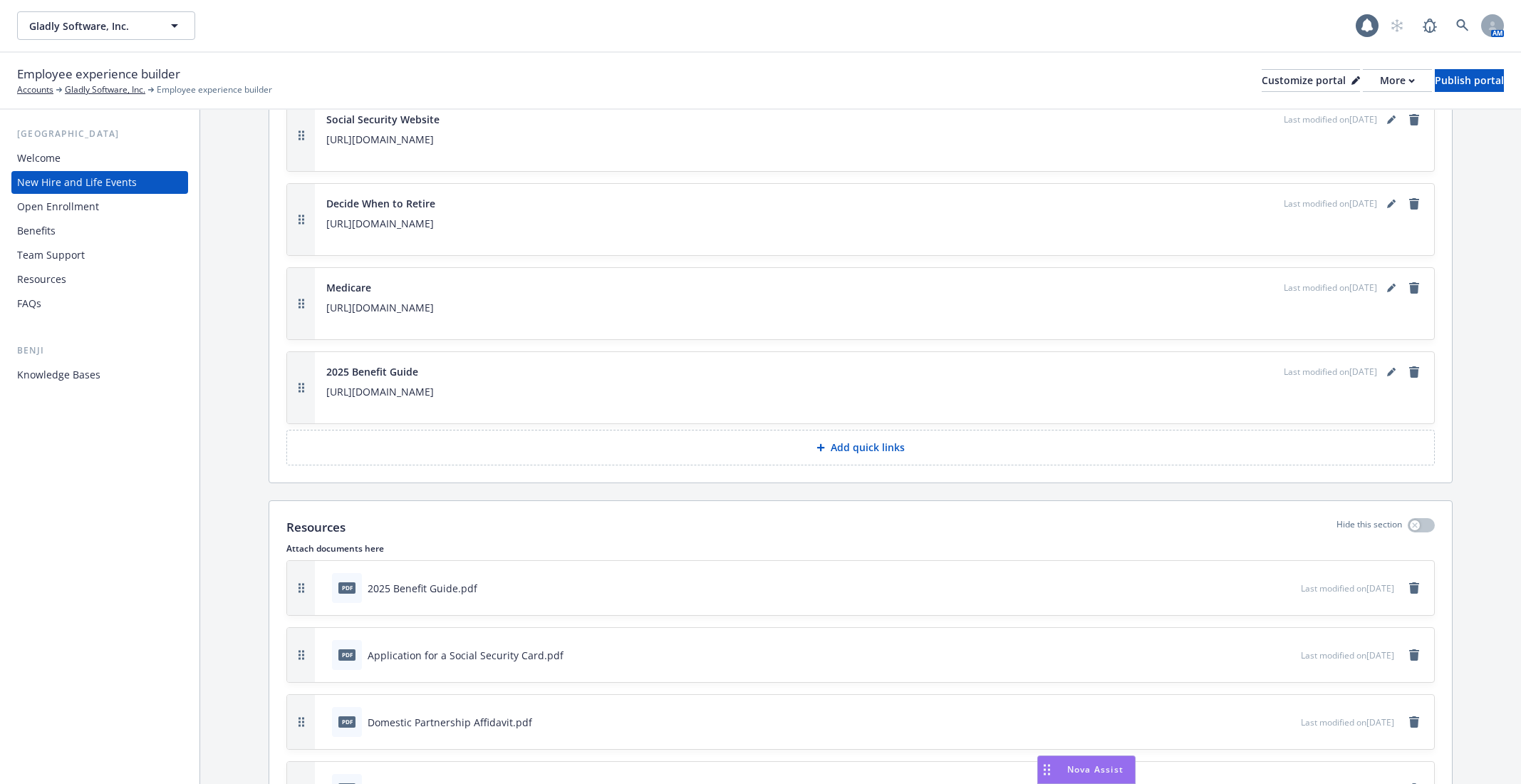
scroll to position [6697, 0]
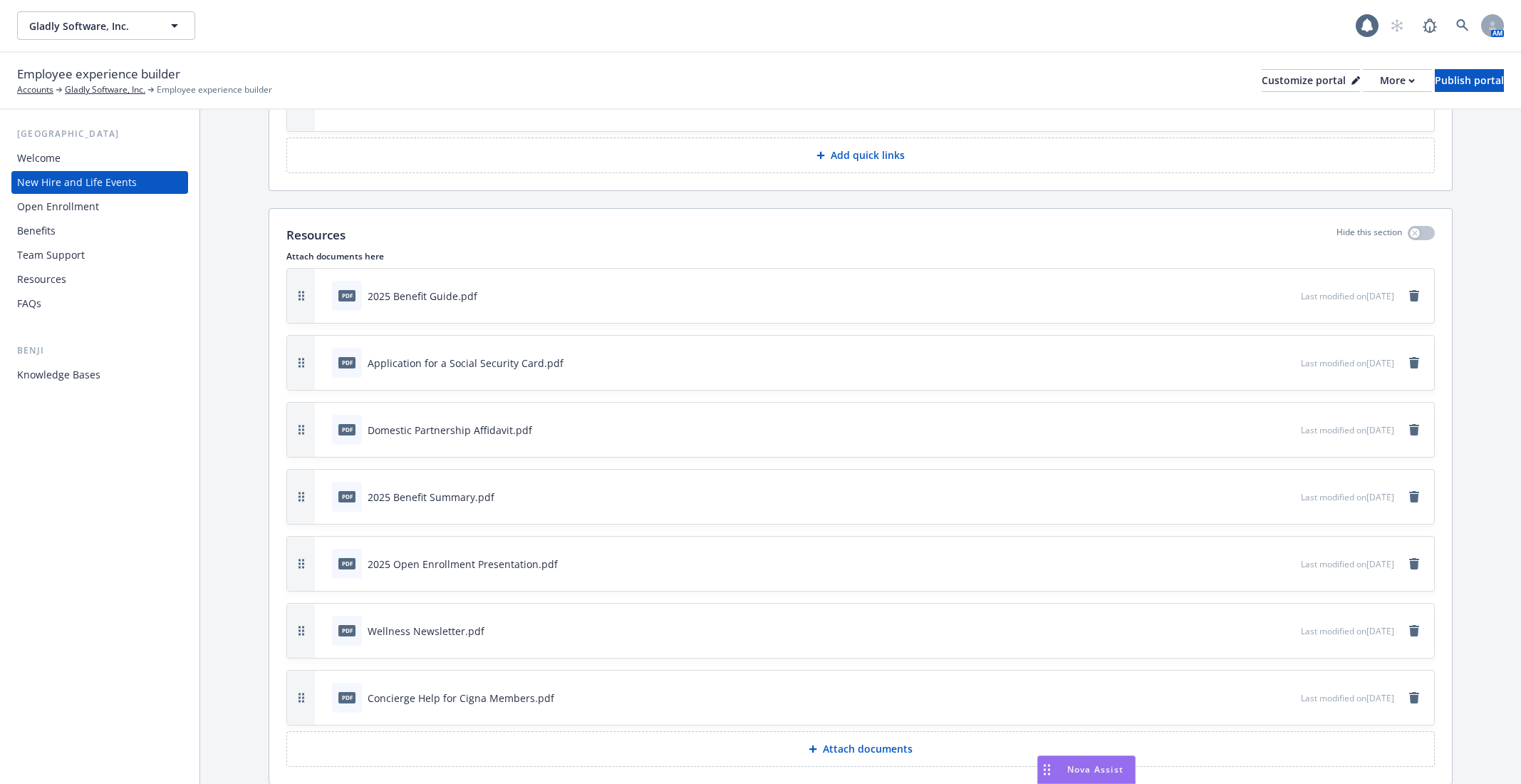
click at [131, 209] on div "Open Enrollment" at bounding box center [99, 207] width 165 height 23
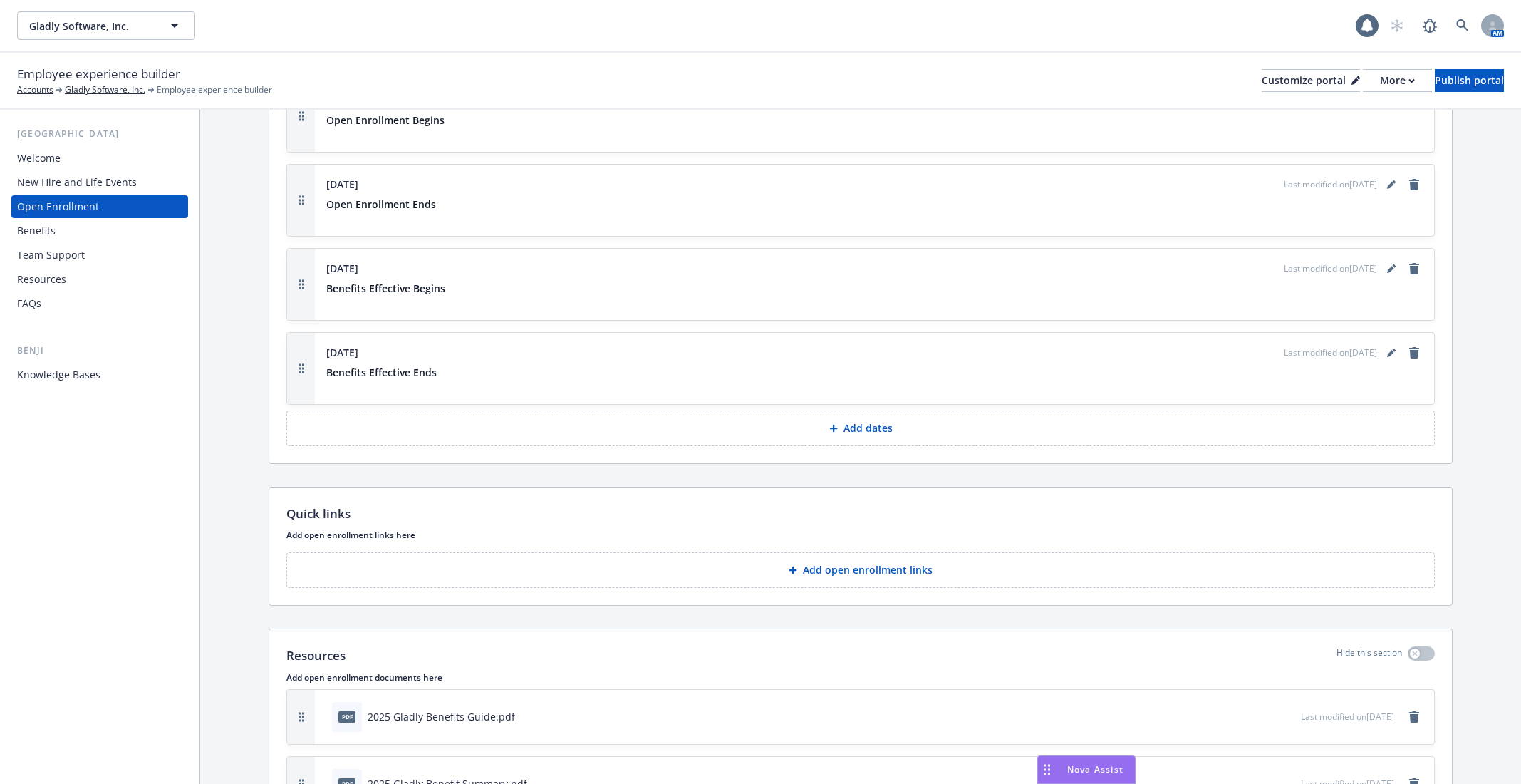
scroll to position [1458, 0]
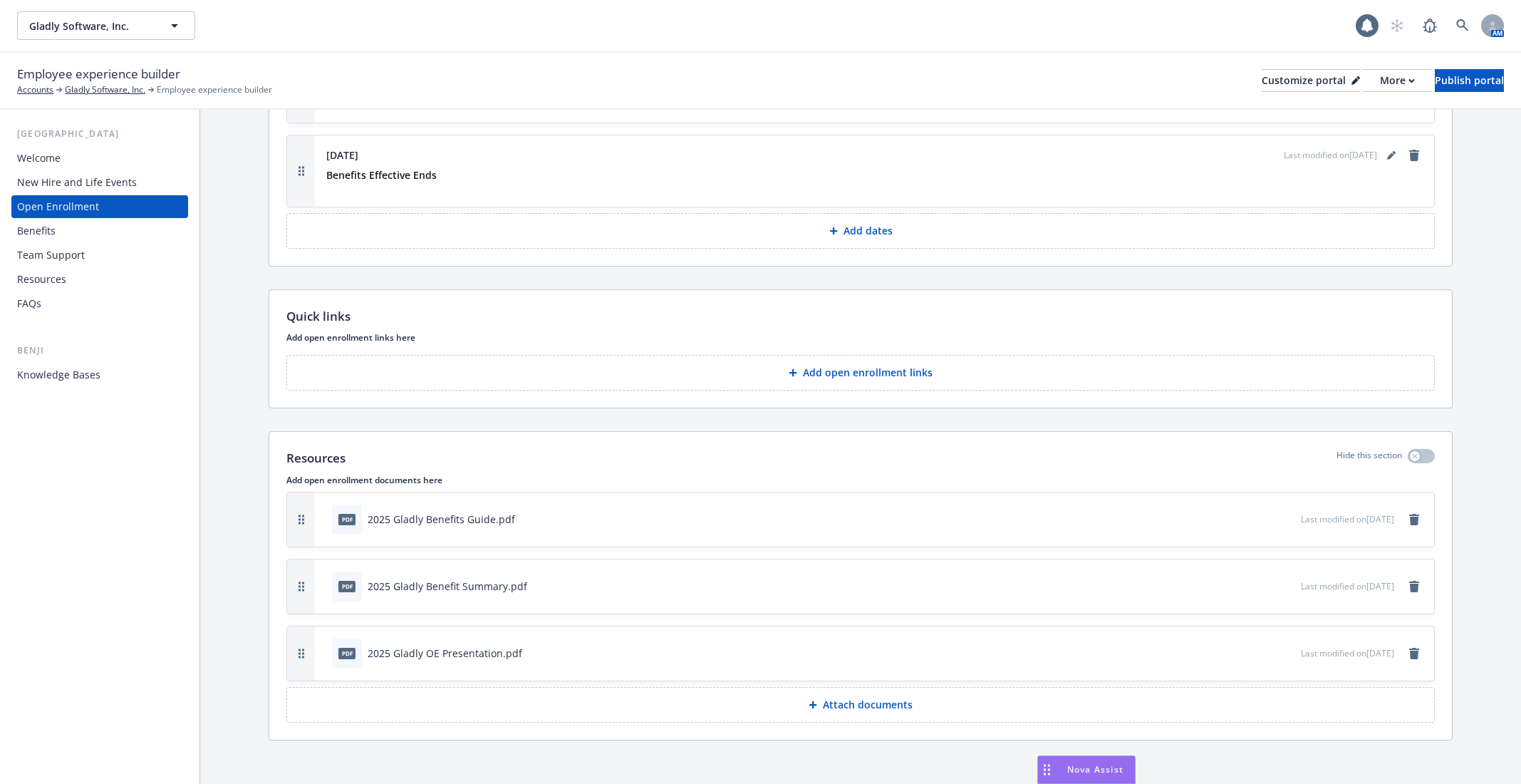
click at [92, 256] on div "Team Support" at bounding box center [99, 255] width 165 height 23
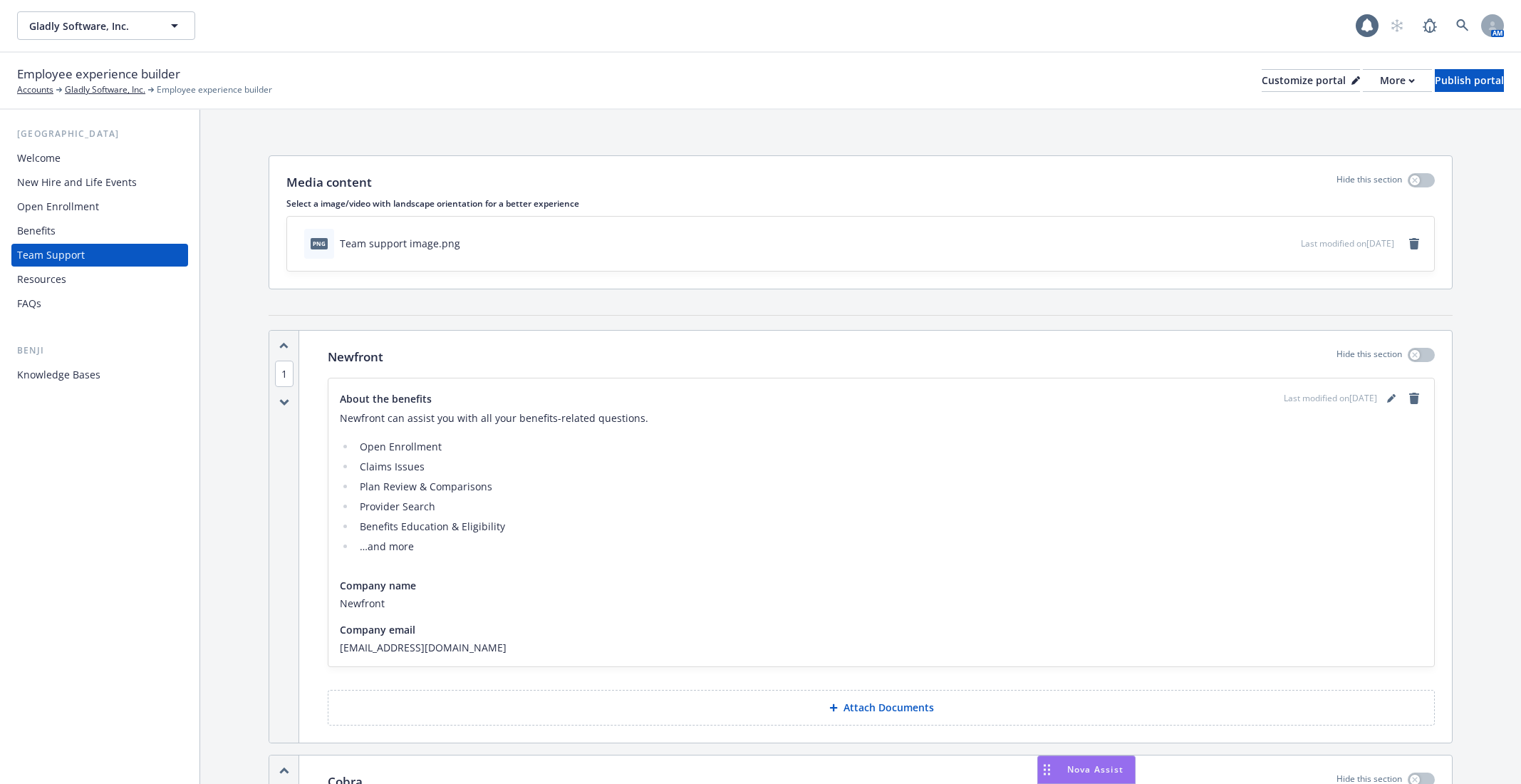
click at [91, 274] on div "Resources" at bounding box center [99, 280] width 165 height 23
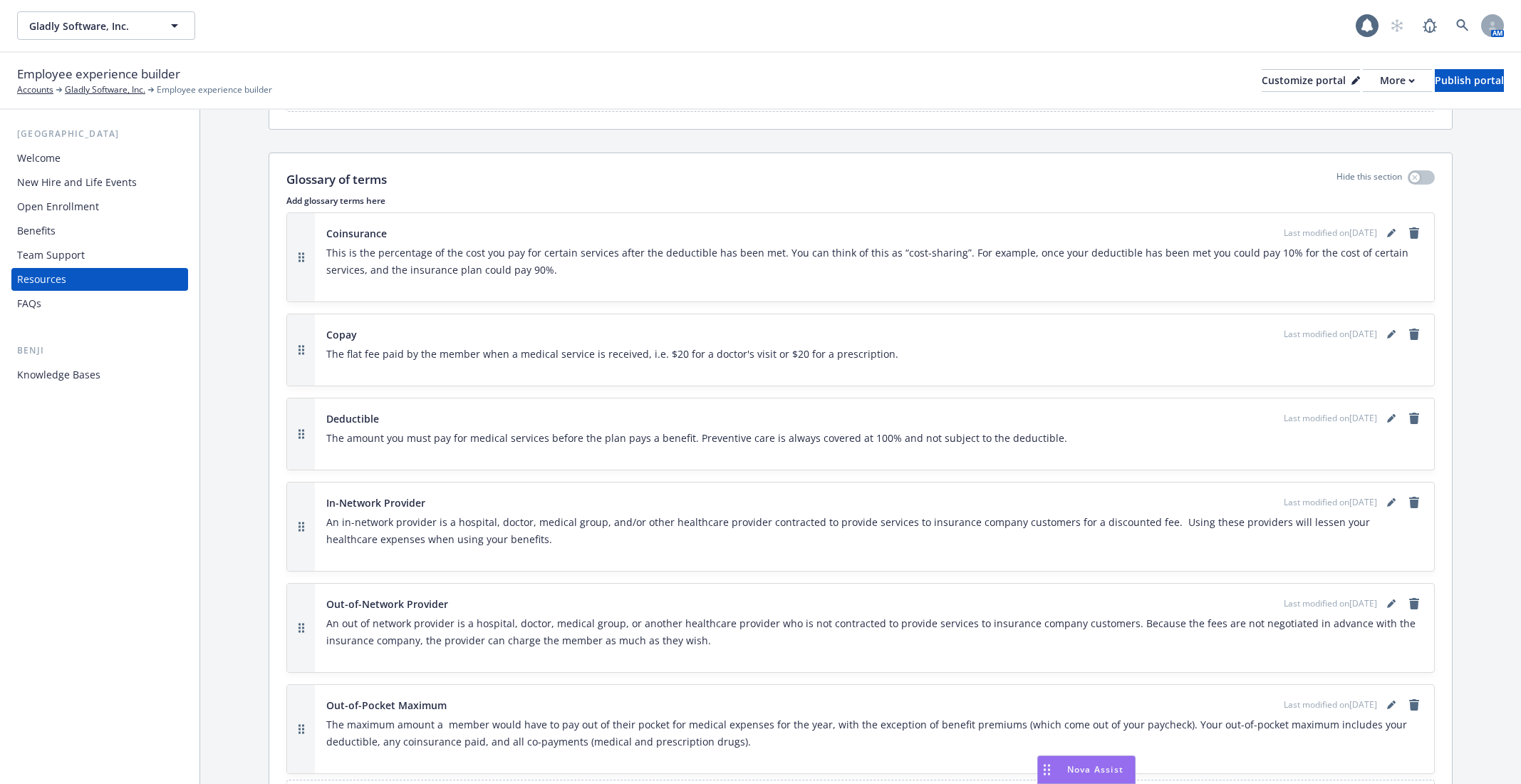
scroll to position [1258, 0]
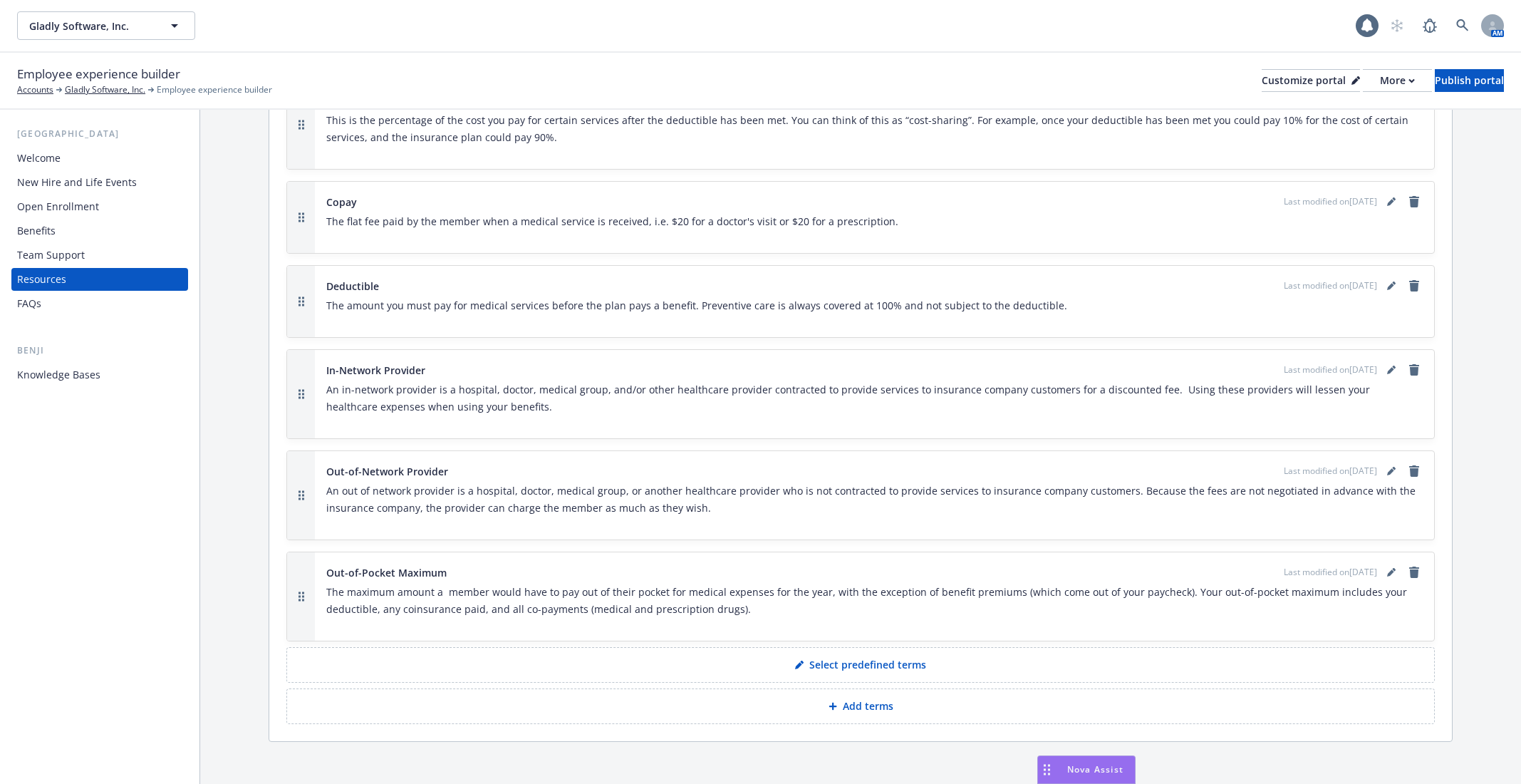
click at [109, 290] on div "Resources" at bounding box center [99, 280] width 165 height 23
click at [111, 306] on div "FAQs" at bounding box center [99, 303] width 165 height 23
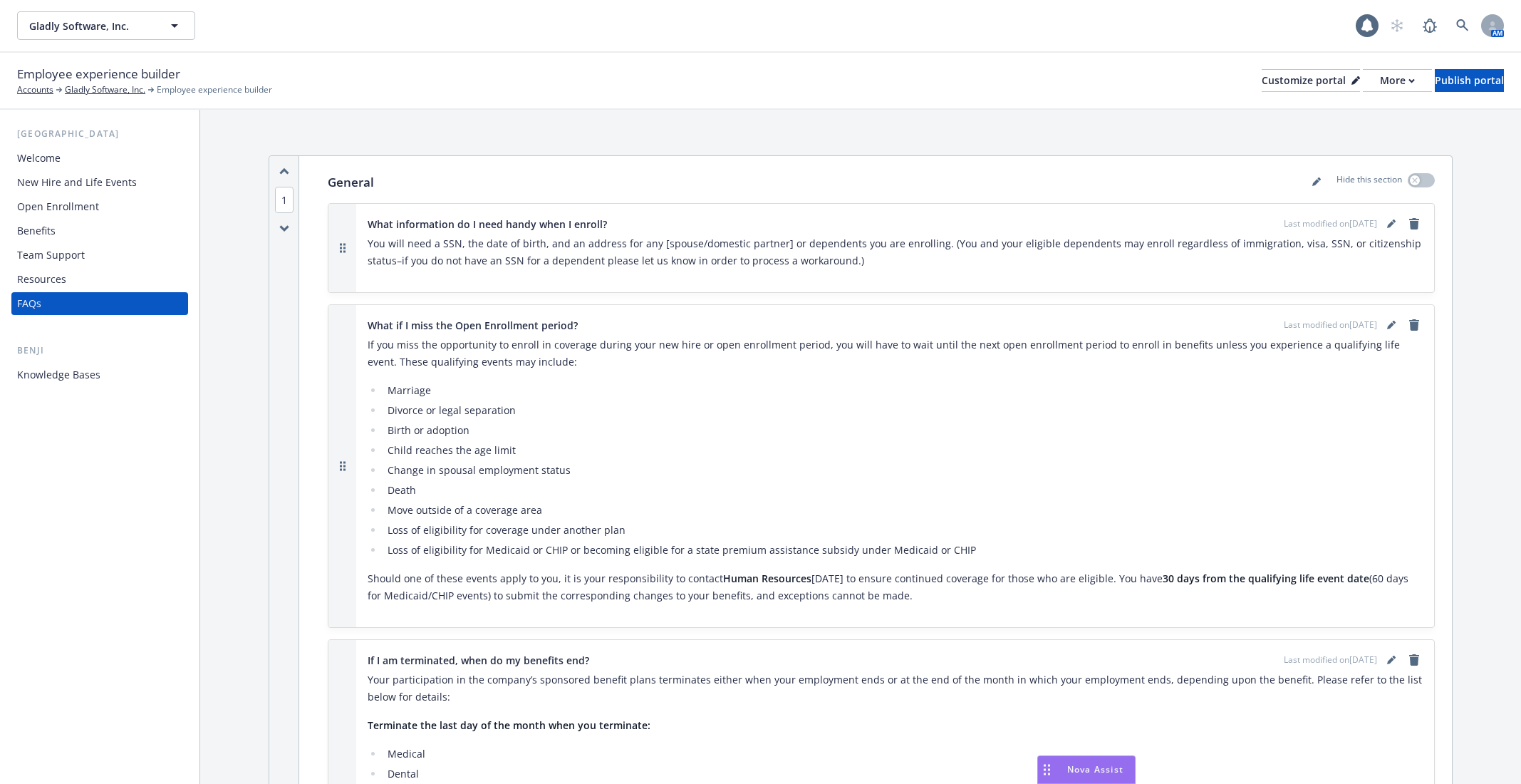
scroll to position [550, 0]
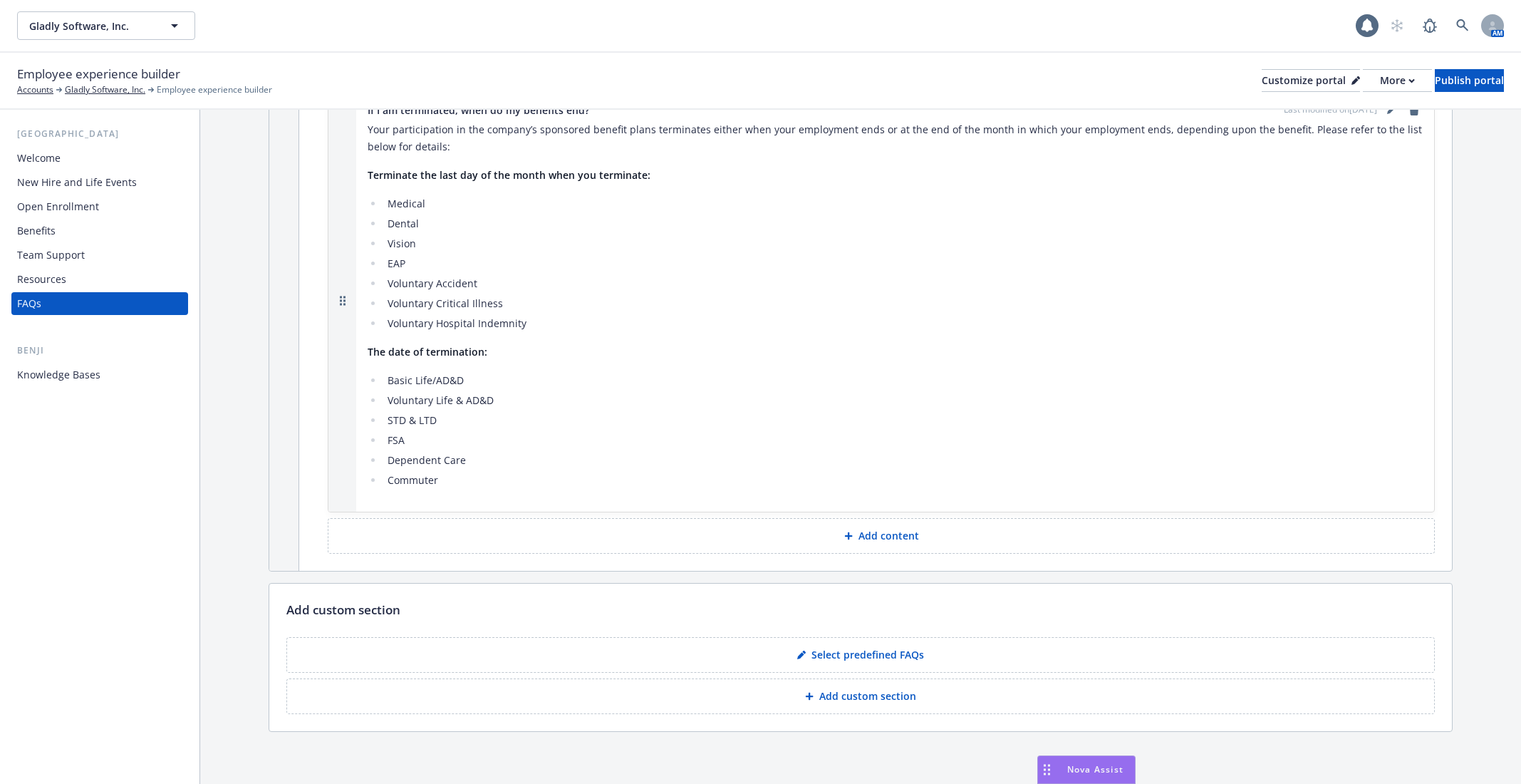
click at [110, 289] on div "Resources" at bounding box center [99, 280] width 165 height 23
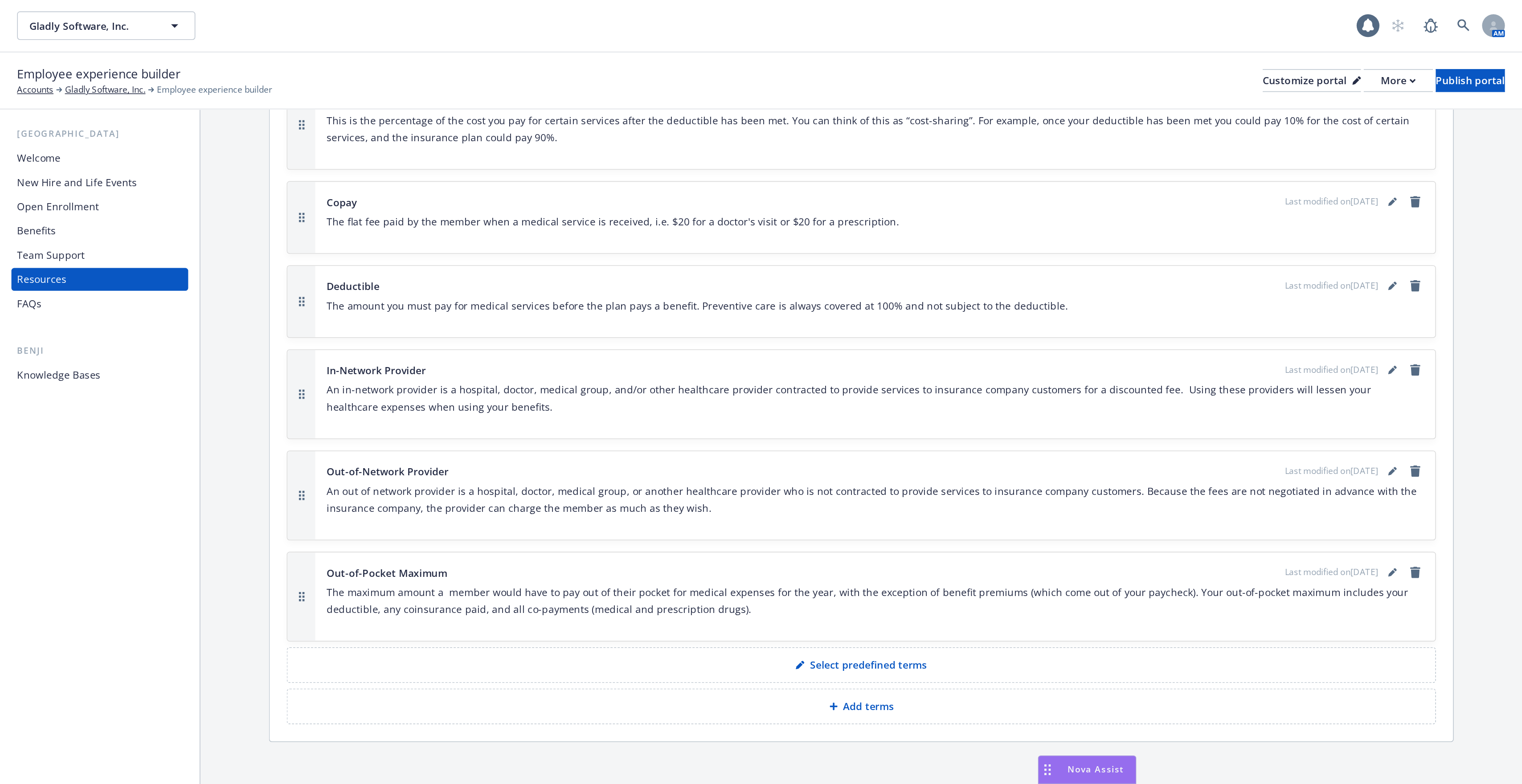
scroll to position [459, 0]
